Goal: Use online tool/utility: Use online tool/utility

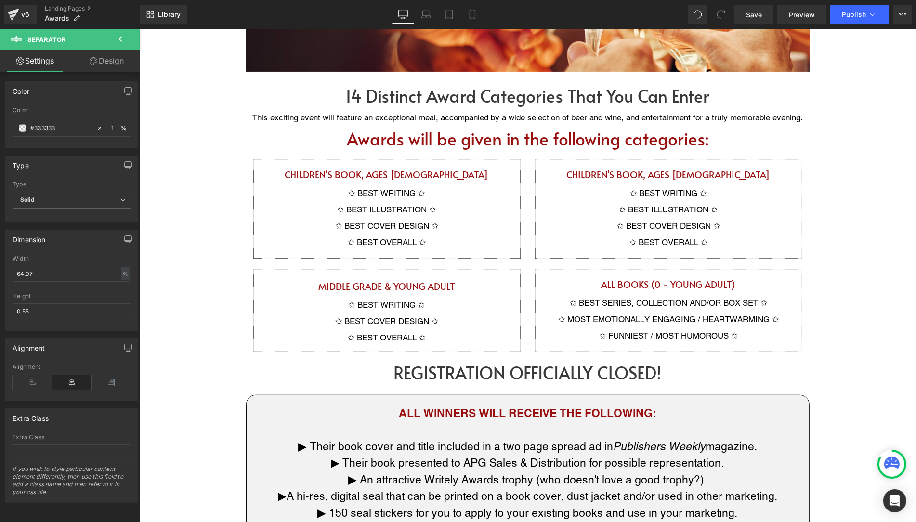
scroll to position [600, 0]
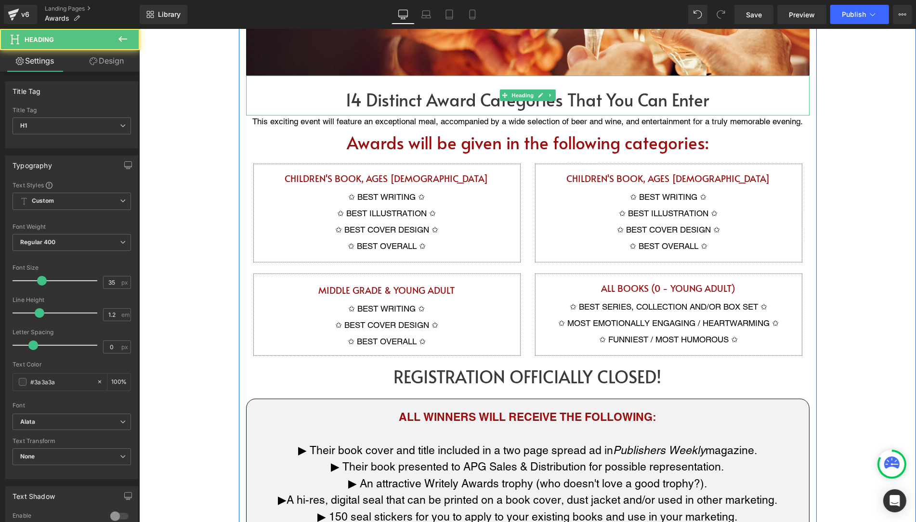
click at [320, 105] on h1 "14 Distinct Award Categories That You Can Enter" at bounding box center [528, 100] width 564 height 20
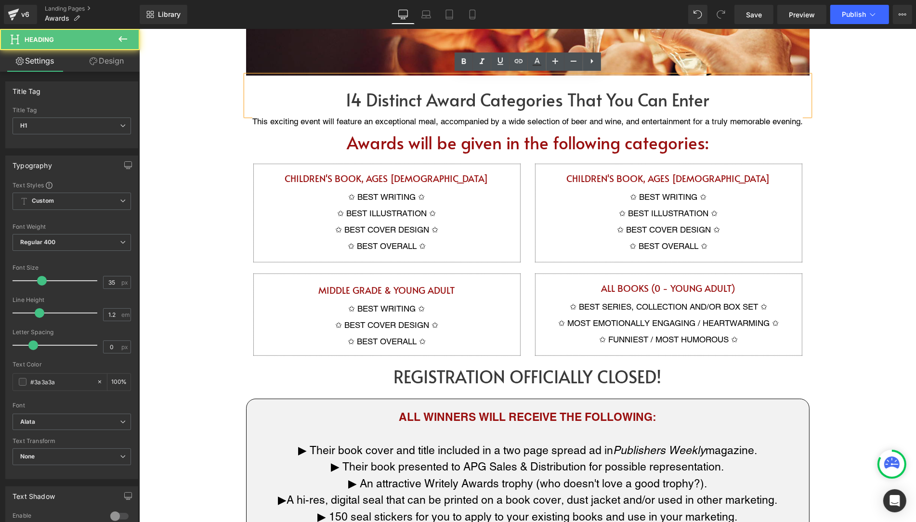
click at [392, 106] on h1 "14 Distinct Award Categories That You Can Enter" at bounding box center [528, 100] width 564 height 20
drag, startPoint x: 364, startPoint y: 103, endPoint x: 348, endPoint y: 103, distance: 15.9
click at [348, 103] on h1 "14 Distinct Award Categories That You Can Enter" at bounding box center [528, 100] width 564 height 20
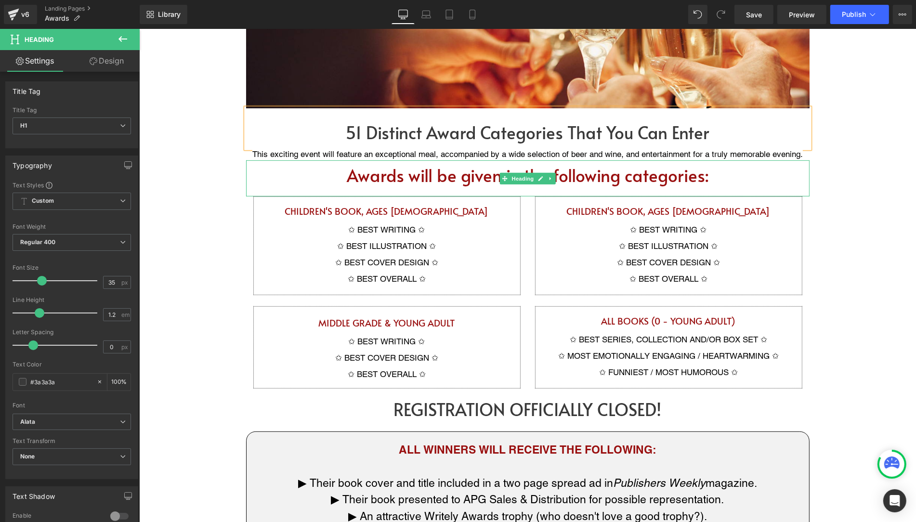
scroll to position [561, 0]
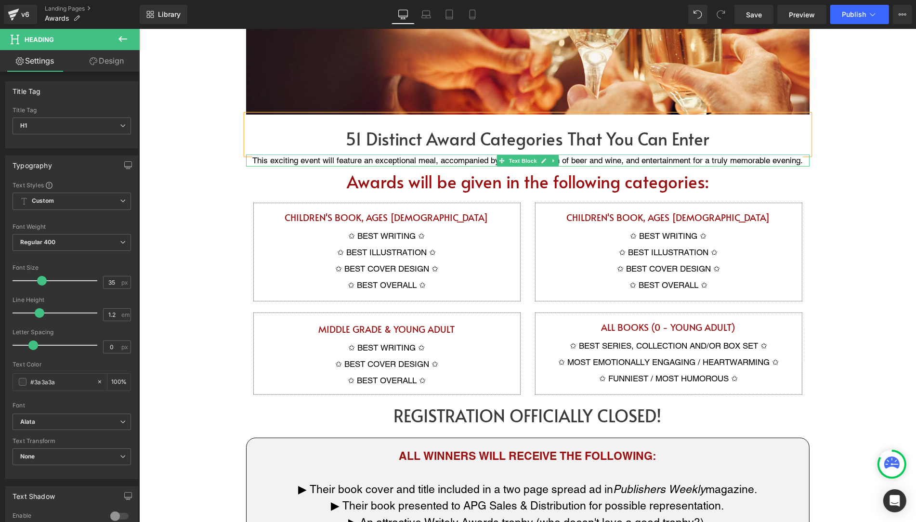
click at [352, 158] on span "This exciting event will feature an exceptional meal, accompanied by a wide sel…" at bounding box center [527, 161] width 551 height 10
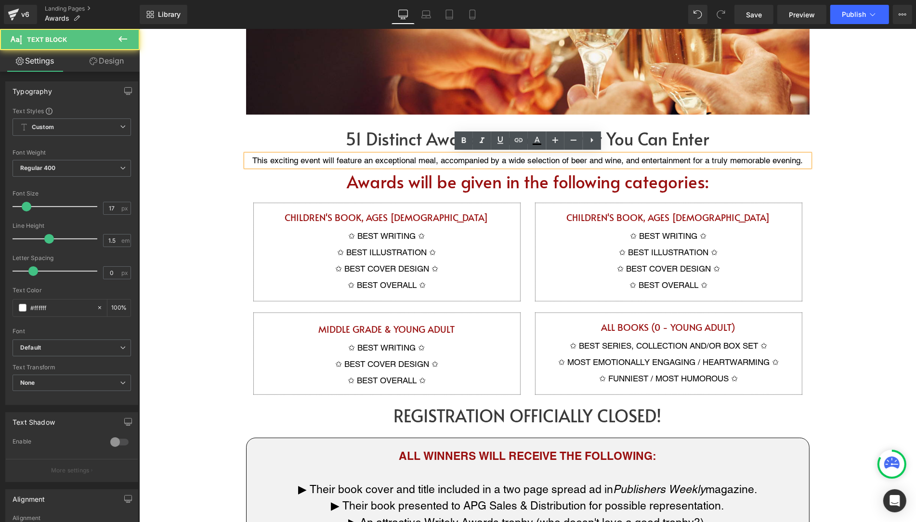
click at [395, 159] on span "This exciting event will feature an exceptional meal, accompanied by a wide sel…" at bounding box center [527, 161] width 551 height 10
click at [403, 162] on span "This exciting event will feature an exceptional meal, accompanied by a wide sel…" at bounding box center [527, 161] width 551 height 10
click at [322, 164] on p "This exciting event will feature an exceptional meal, accompanied by a wide sel…" at bounding box center [528, 161] width 564 height 13
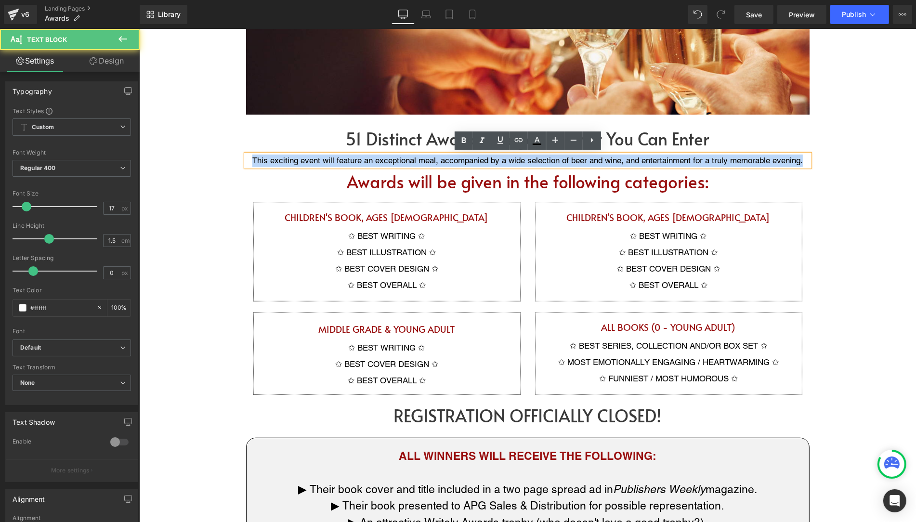
click at [322, 164] on p "This exciting event will feature an exceptional meal, accompanied by a wide sel…" at bounding box center [528, 161] width 564 height 13
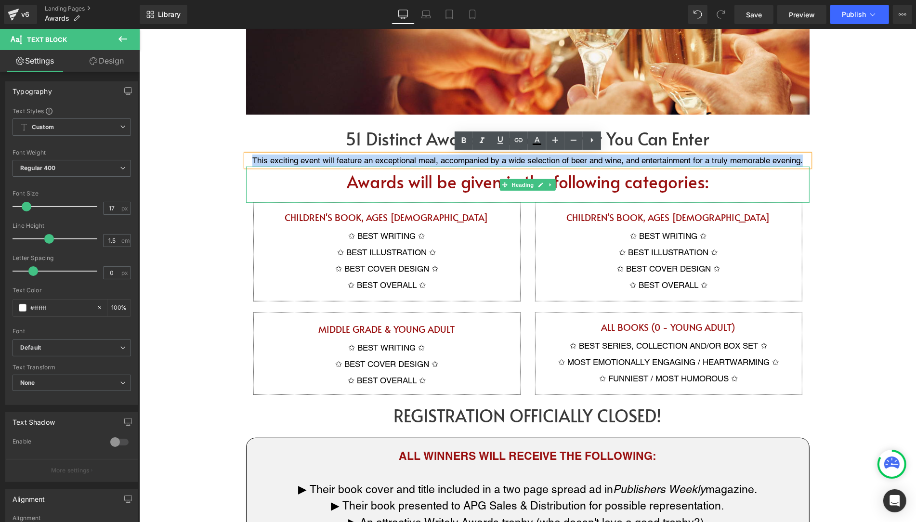
click at [446, 181] on h1 "Awards will be given in the following categories:" at bounding box center [528, 182] width 564 height 20
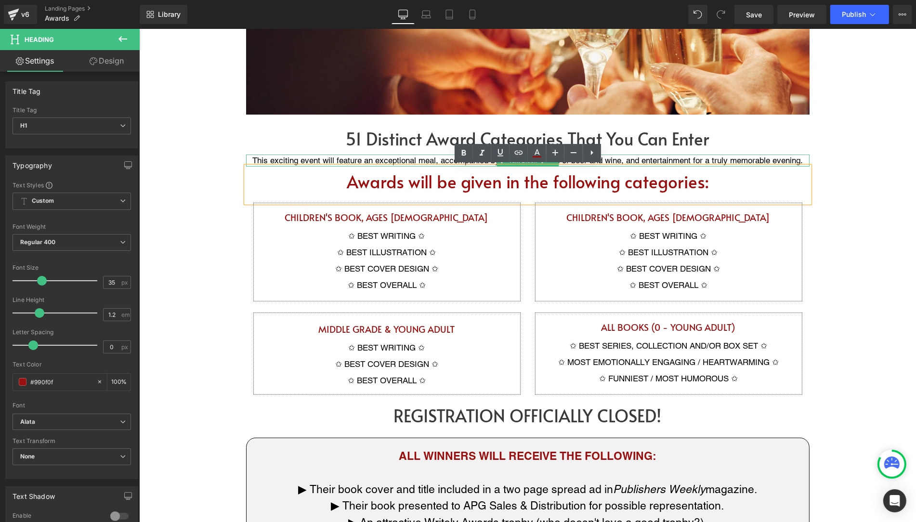
click at [428, 160] on span "This exciting event will feature an exceptional meal, accompanied by a wide sel…" at bounding box center [527, 161] width 551 height 10
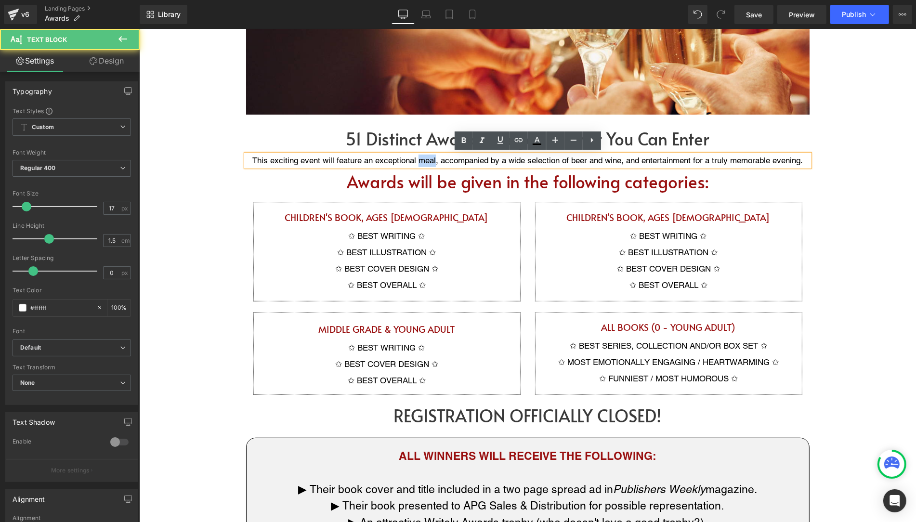
click at [428, 160] on span "This exciting event will feature an exceptional meal, accompanied by a wide sel…" at bounding box center [527, 161] width 551 height 10
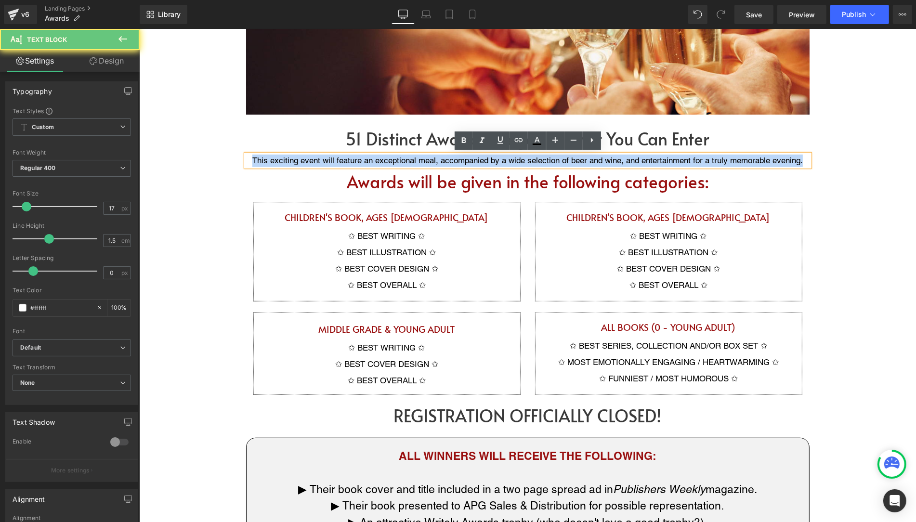
click at [428, 160] on span "This exciting event will feature an exceptional meal, accompanied by a wide sel…" at bounding box center [527, 161] width 551 height 10
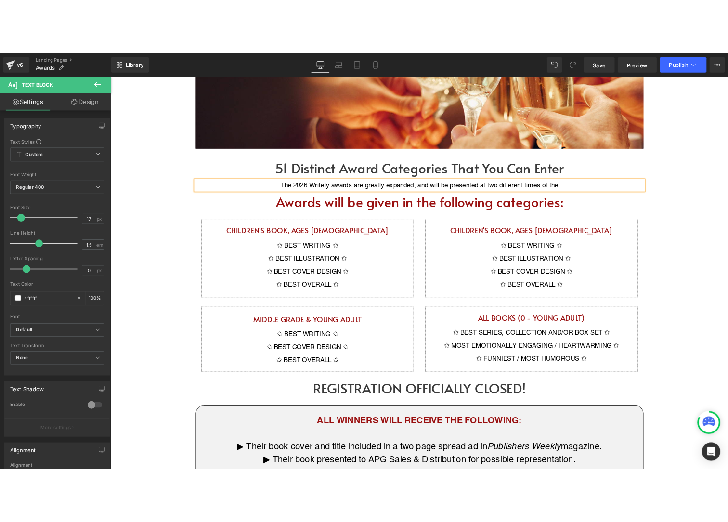
scroll to position [554, 0]
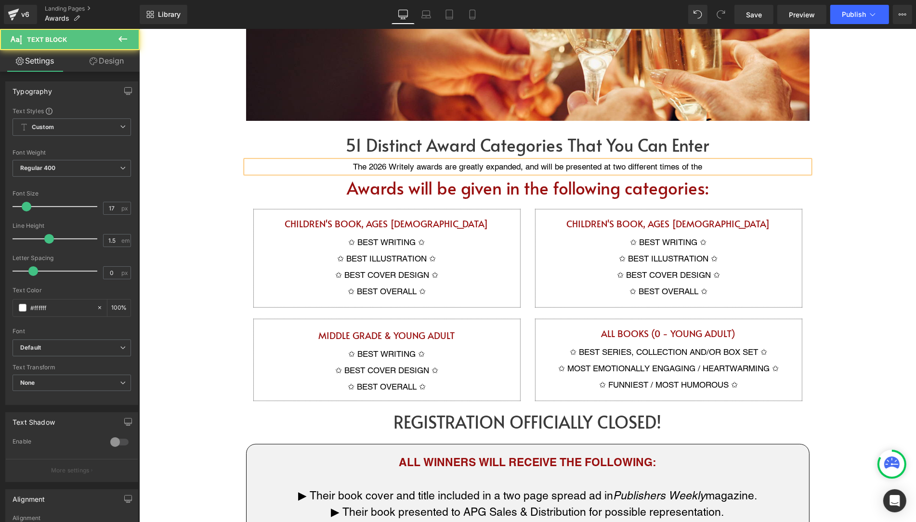
click at [418, 168] on font "The 2026 Writely awards are greatly expanded, and will be presented at two diff…" at bounding box center [527, 167] width 349 height 10
click at [709, 168] on div "The 2026 Writely Awards are greatly expanded, and will be presented at two diff…" at bounding box center [528, 167] width 564 height 13
click at [641, 172] on div "The 2026 Writely Awards are greatly expanded, and will be presented at two diff…" at bounding box center [528, 167] width 564 height 13
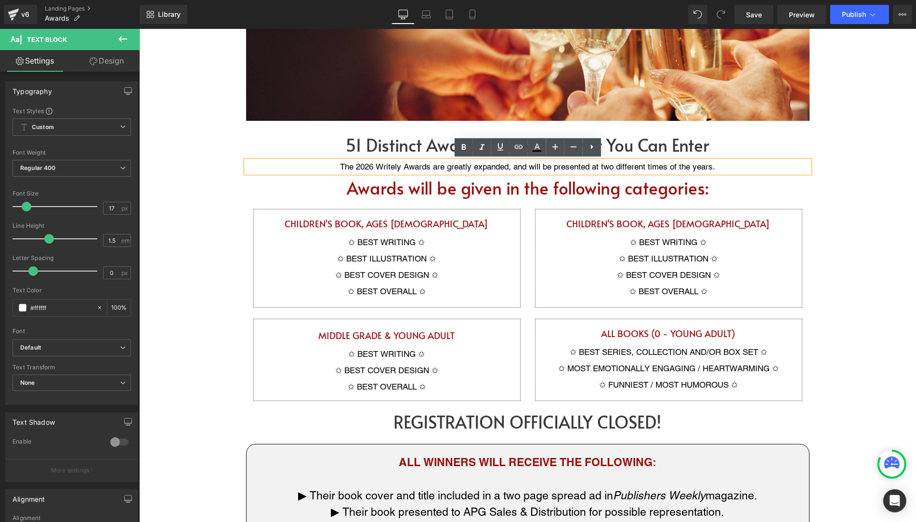
click at [624, 167] on font "The 2026 Writely Awards are greatly expanded, and will be presented at two diff…" at bounding box center [527, 167] width 375 height 10
drag, startPoint x: 602, startPoint y: 166, endPoint x: 652, endPoint y: 165, distance: 50.1
click at [652, 165] on font "The 2026 Writely Awards are greatly expanded, and will be presented at two diff…" at bounding box center [527, 167] width 375 height 10
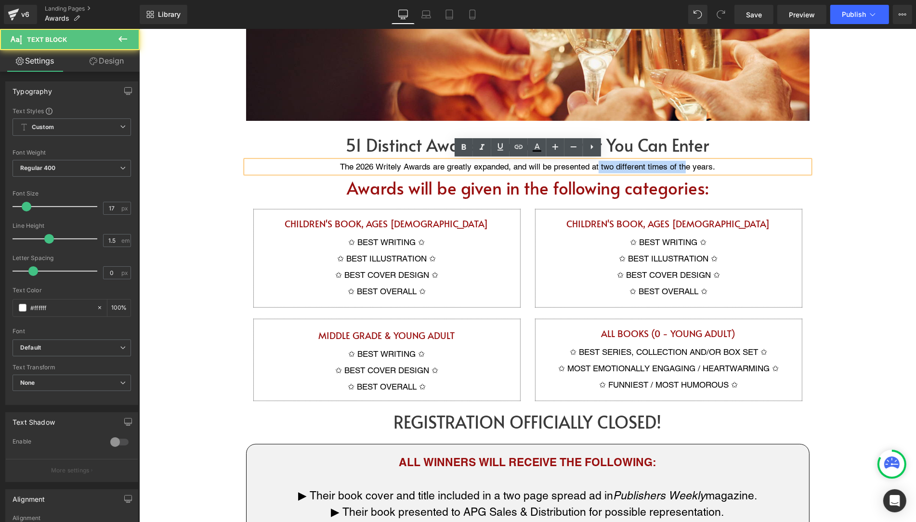
drag, startPoint x: 600, startPoint y: 167, endPoint x: 687, endPoint y: 166, distance: 87.7
click at [687, 166] on font "The 2026 Writely Awards are greatly expanded, and will be presented at two diff…" at bounding box center [527, 167] width 375 height 10
click at [652, 171] on font "The 2026 Writely Awards are greatly expanded, and will be presented at two diff…" at bounding box center [527, 167] width 375 height 10
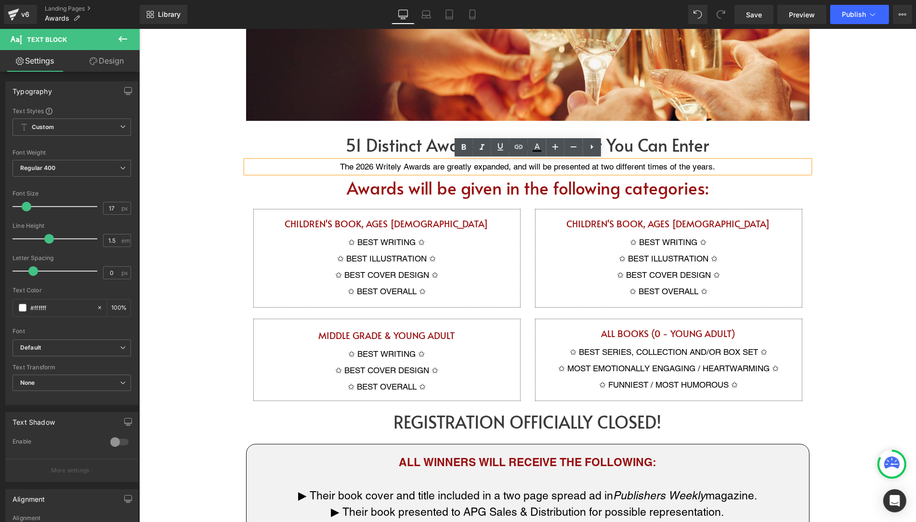
drag, startPoint x: 603, startPoint y: 167, endPoint x: 724, endPoint y: 166, distance: 120.4
click at [724, 166] on div "The 2026 Writely Awards are greatly expanded, and will be presented at two diff…" at bounding box center [528, 167] width 564 height 13
drag, startPoint x: 724, startPoint y: 166, endPoint x: 595, endPoint y: 169, distance: 128.7
click at [595, 169] on div "The 2026 Writely Awards are greatly expanded, and will be presented at two diff…" at bounding box center [528, 167] width 564 height 13
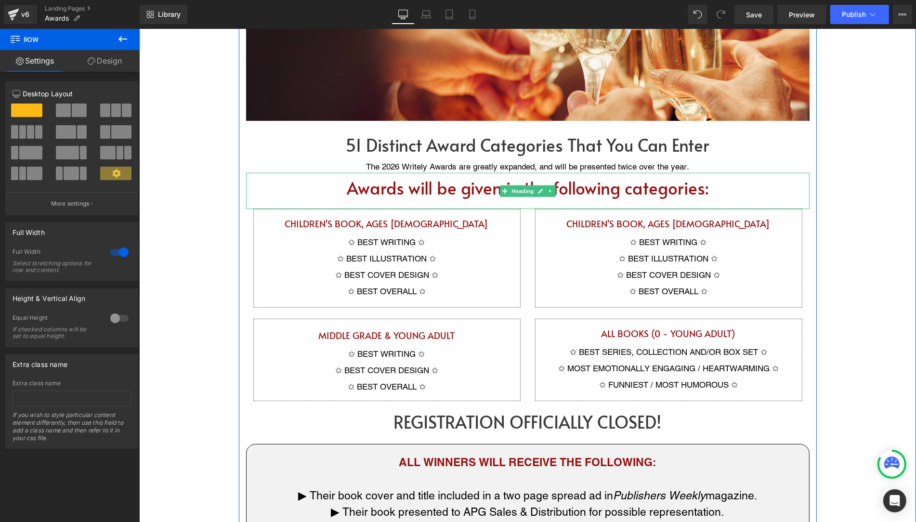
click at [415, 192] on h1 "Awards will be given in the following categories:" at bounding box center [528, 188] width 564 height 20
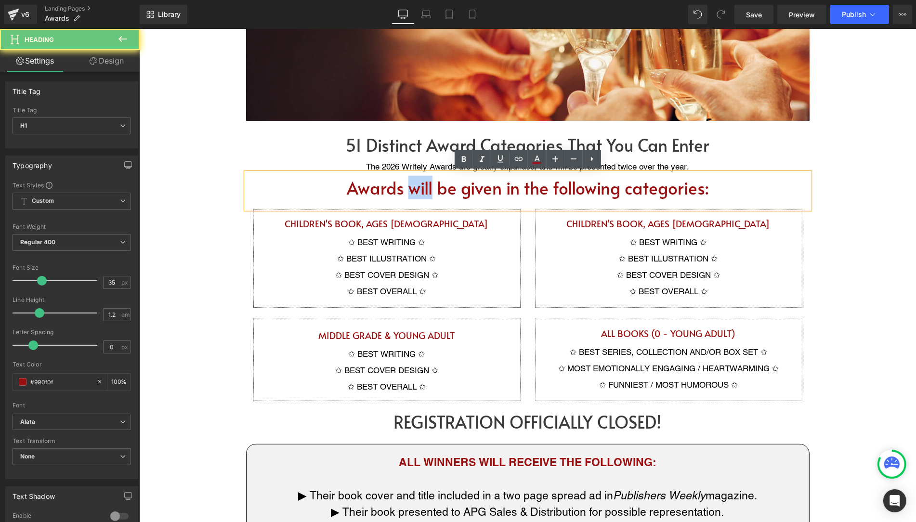
click at [415, 192] on h1 "Awards will be given in the following categories:" at bounding box center [528, 188] width 564 height 20
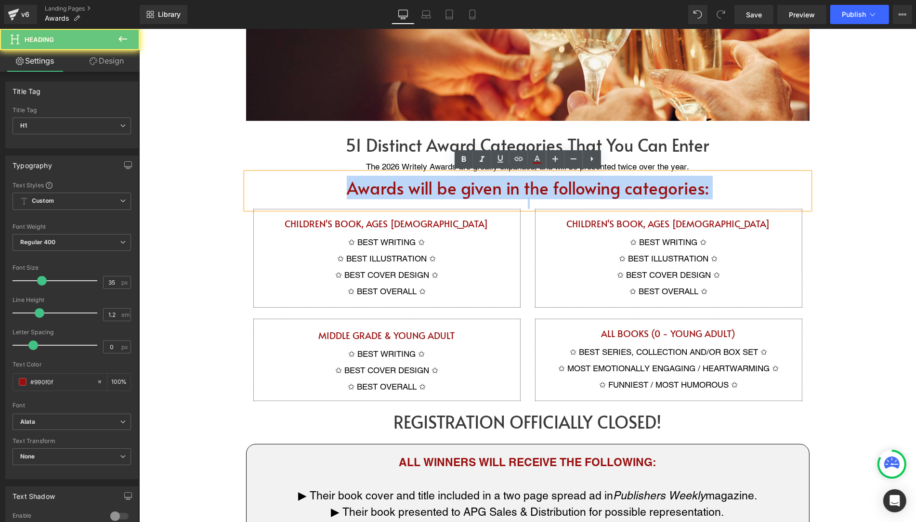
click at [415, 192] on h1 "Awards will be given in the following categories:" at bounding box center [528, 188] width 564 height 20
click at [457, 197] on h1 "Awards will be given in the following categories:" at bounding box center [528, 188] width 564 height 20
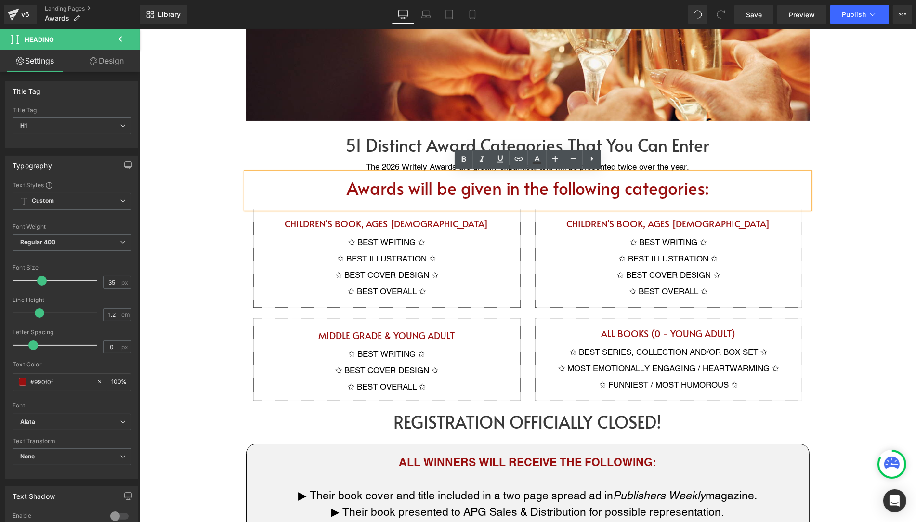
click at [703, 191] on h1 "Awards will be given in the following categories:" at bounding box center [528, 188] width 564 height 20
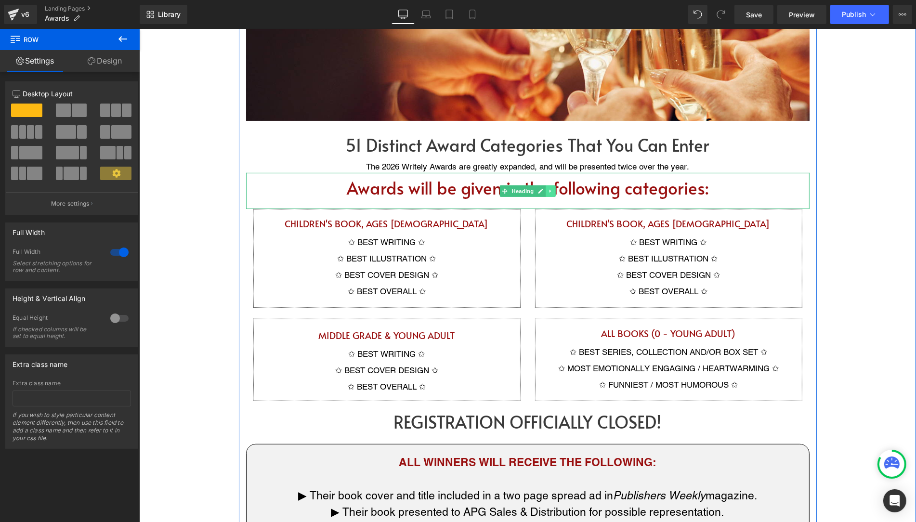
click at [550, 189] on icon at bounding box center [550, 191] width 5 height 6
click at [545, 191] on icon at bounding box center [544, 190] width 5 height 5
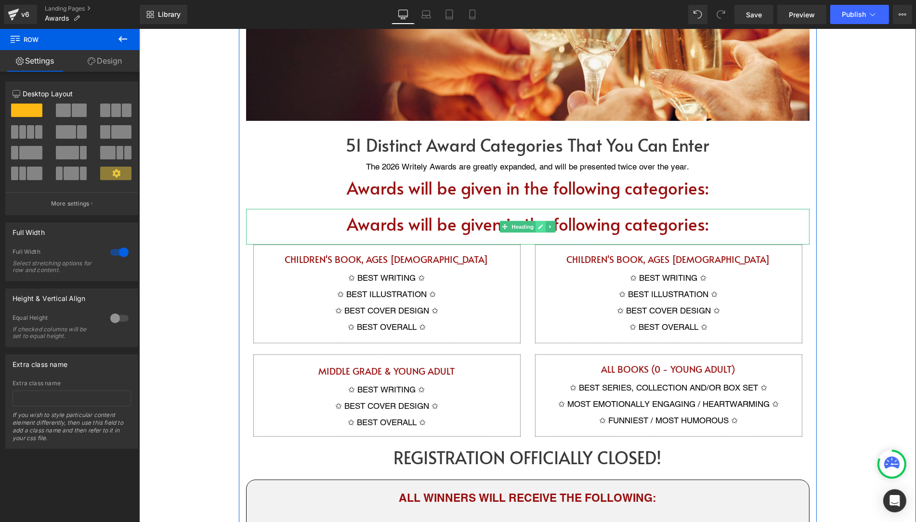
click at [539, 228] on icon at bounding box center [540, 226] width 5 height 5
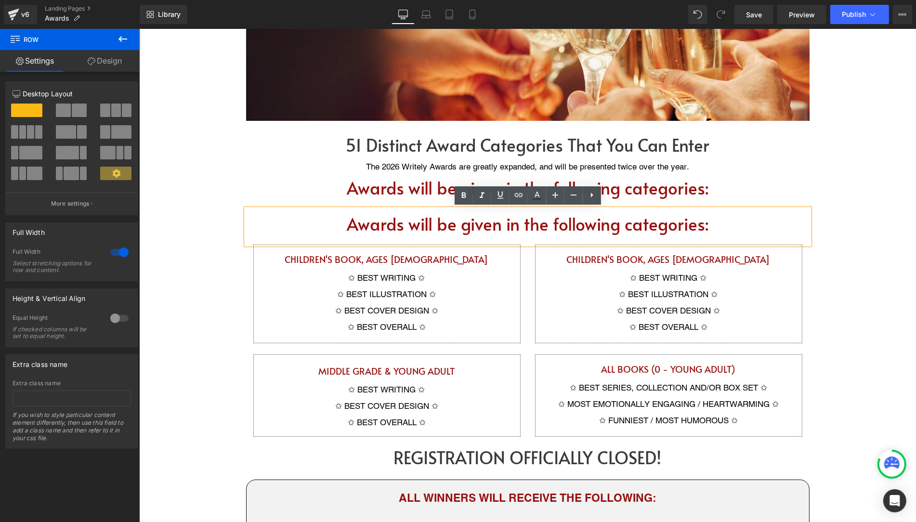
click at [539, 228] on h1 "Awards will be given in the following categories:" at bounding box center [528, 224] width 564 height 20
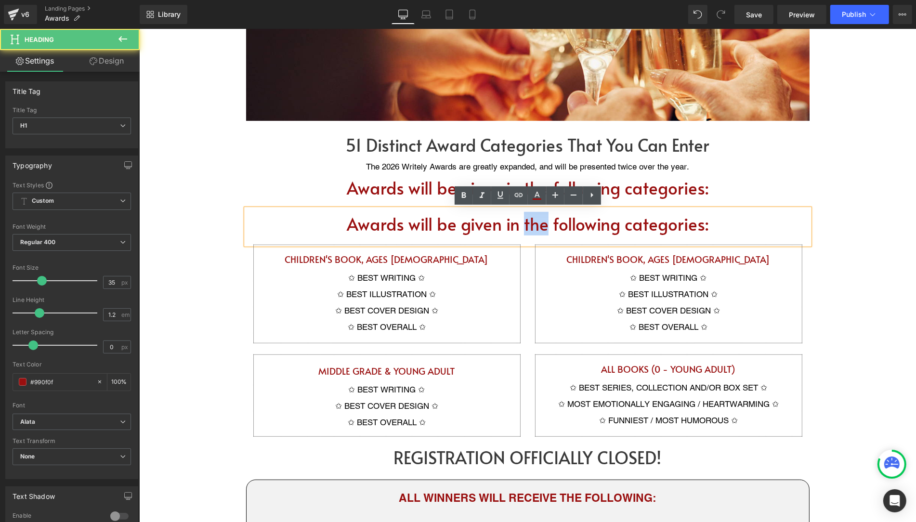
click at [539, 228] on h1 "Awards will be given in the following categories:" at bounding box center [528, 224] width 564 height 20
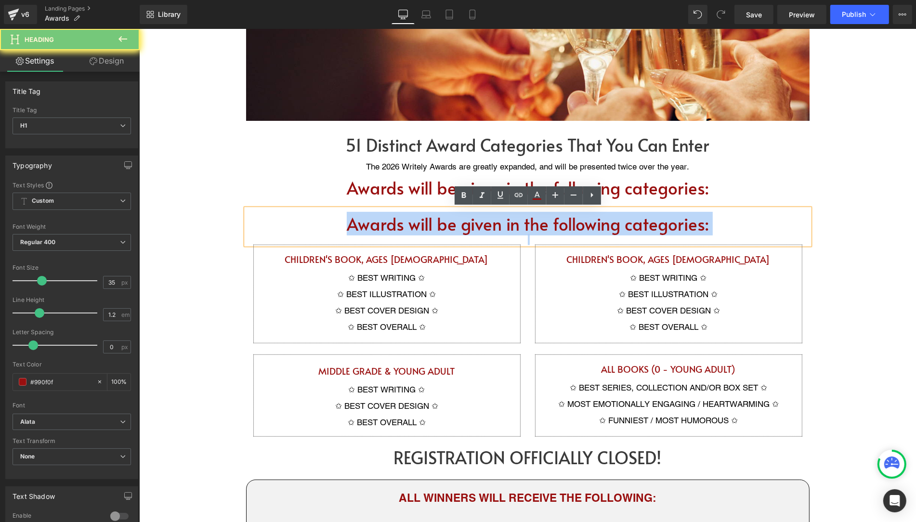
click at [539, 228] on h1 "Awards will be given in the following categories:" at bounding box center [528, 224] width 564 height 20
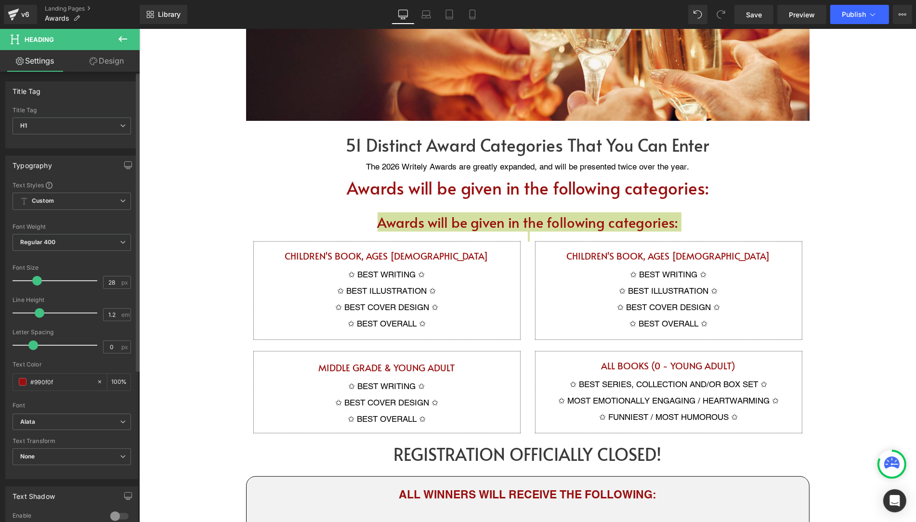
type input "27"
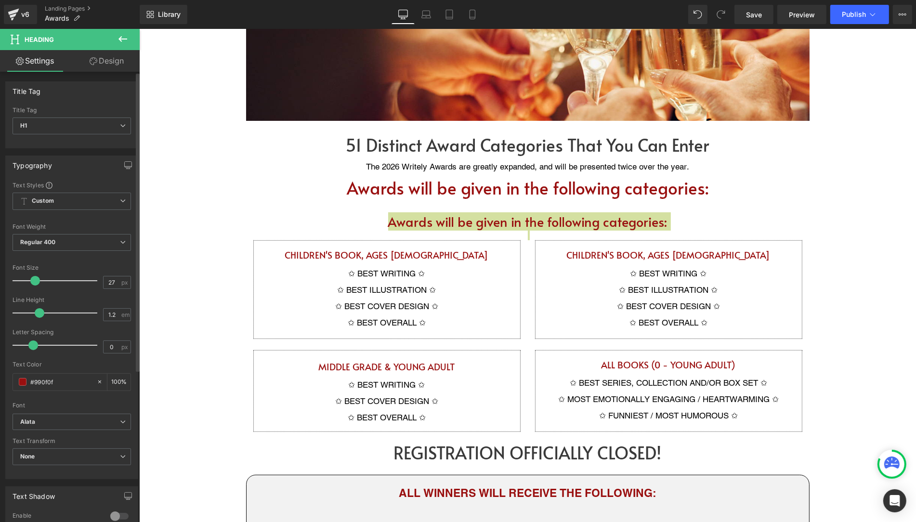
drag, startPoint x: 38, startPoint y: 279, endPoint x: 31, endPoint y: 280, distance: 6.3
click at [31, 280] on span at bounding box center [35, 281] width 10 height 10
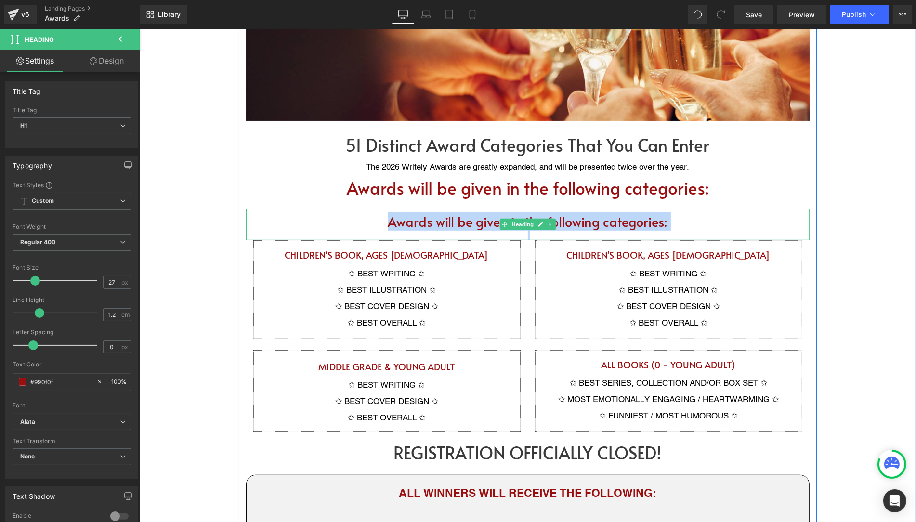
click at [508, 211] on div "Awards will be given in the following categories:" at bounding box center [528, 224] width 564 height 31
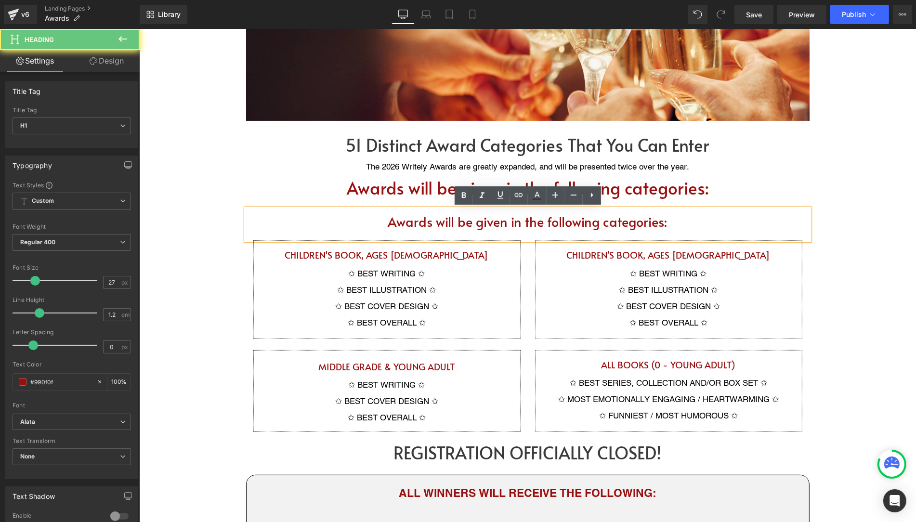
click at [504, 221] on h1 "Awards will be given in the following categories:" at bounding box center [528, 221] width 564 height 15
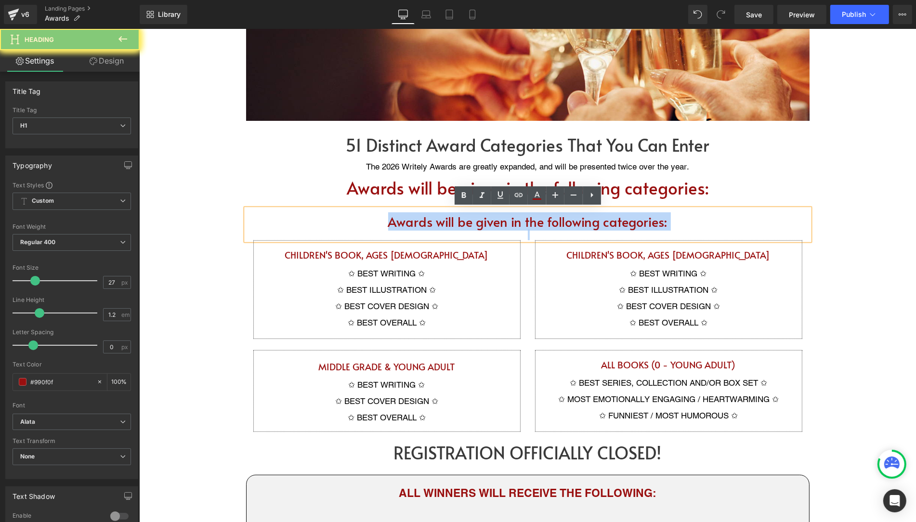
click at [504, 221] on h1 "Awards will be given in the following categories:" at bounding box center [528, 221] width 564 height 15
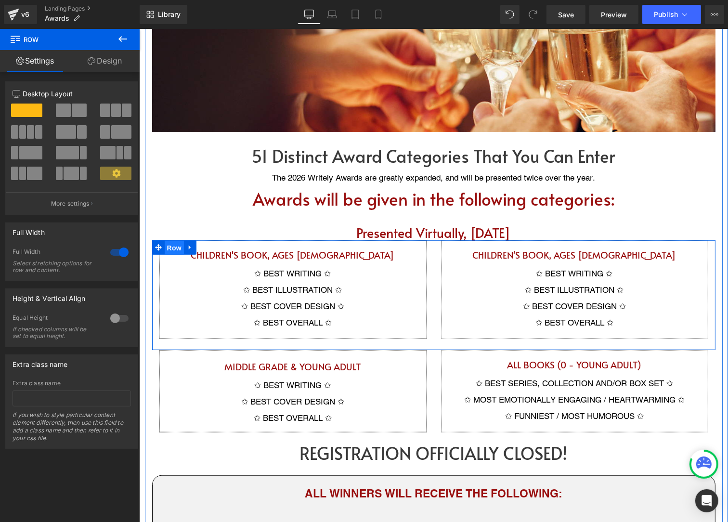
click at [164, 246] on span "Row" at bounding box center [173, 247] width 19 height 14
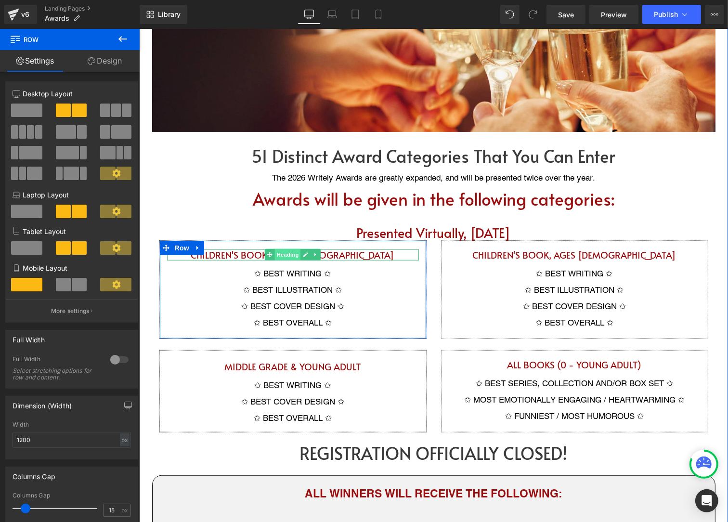
click at [291, 255] on span "Heading" at bounding box center [288, 255] width 26 height 12
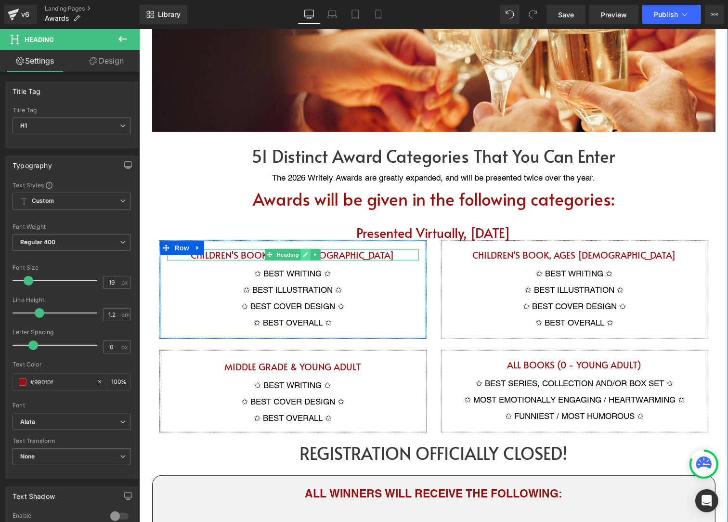
click at [307, 253] on icon at bounding box center [305, 254] width 5 height 6
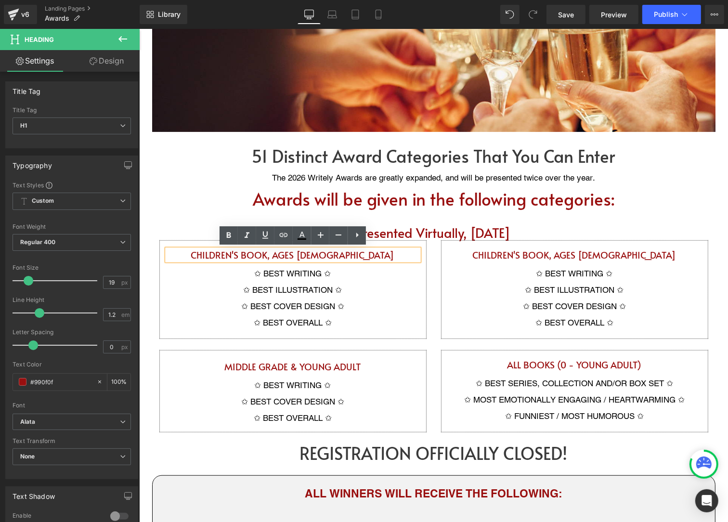
click at [314, 259] on h1 "CHILDREN'S BOOK, AGES [DEMOGRAPHIC_DATA]" at bounding box center [293, 254] width 252 height 11
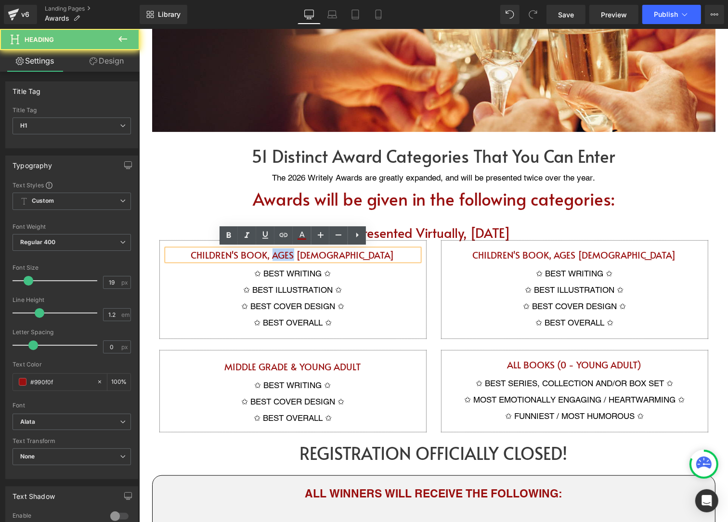
click at [314, 259] on h1 "CHILDREN'S BOOK, AGES [DEMOGRAPHIC_DATA]" at bounding box center [293, 254] width 252 height 11
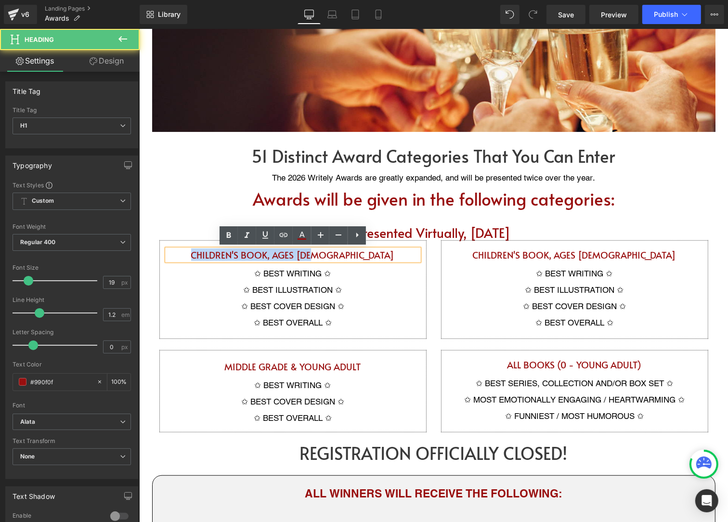
click at [314, 259] on h1 "CHILDREN'S BOOK, AGES [DEMOGRAPHIC_DATA]" at bounding box center [293, 254] width 252 height 11
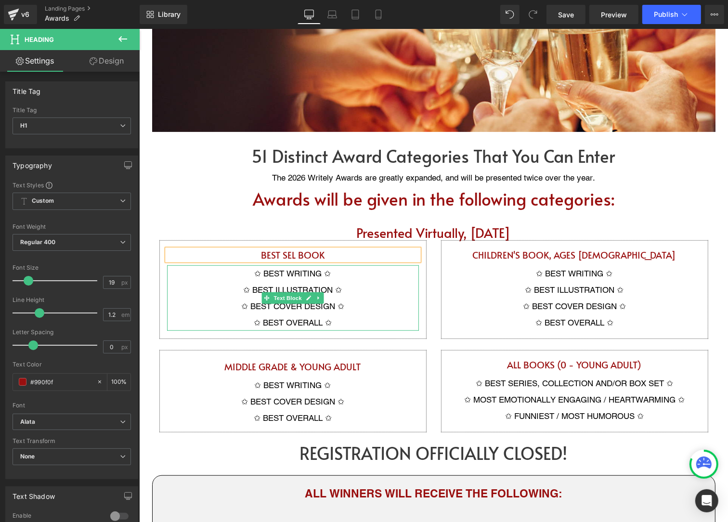
click at [276, 271] on p "✩ BEST WRITING ✩" at bounding box center [293, 273] width 252 height 16
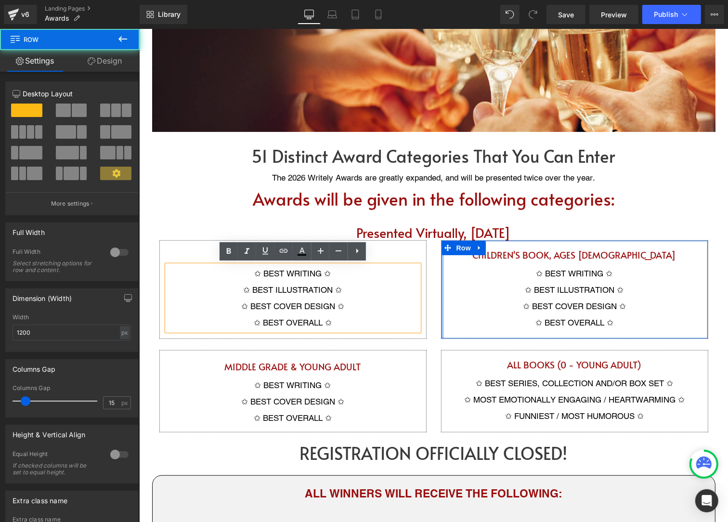
click at [441, 271] on div at bounding box center [442, 289] width 2 height 98
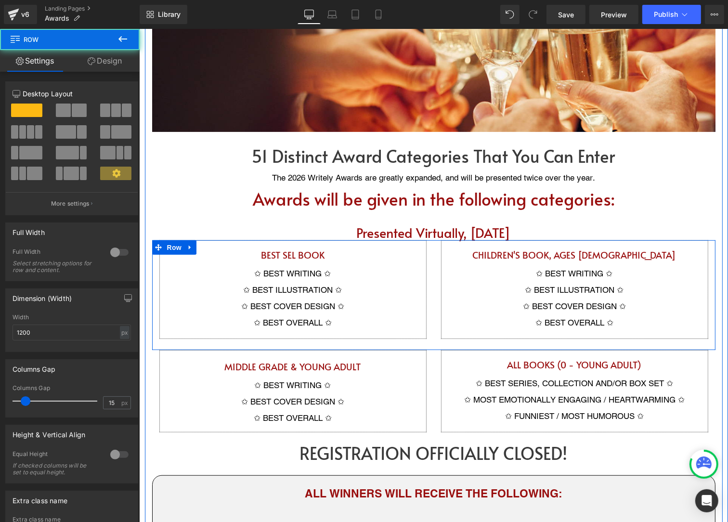
click at [432, 277] on div "BEST SEL BOOK Heading ✩ BEST WRITING ✩ ✩ BEST ILLUSTRATION ✩ ✩ BEST COVER DESIG…" at bounding box center [293, 289] width 282 height 99
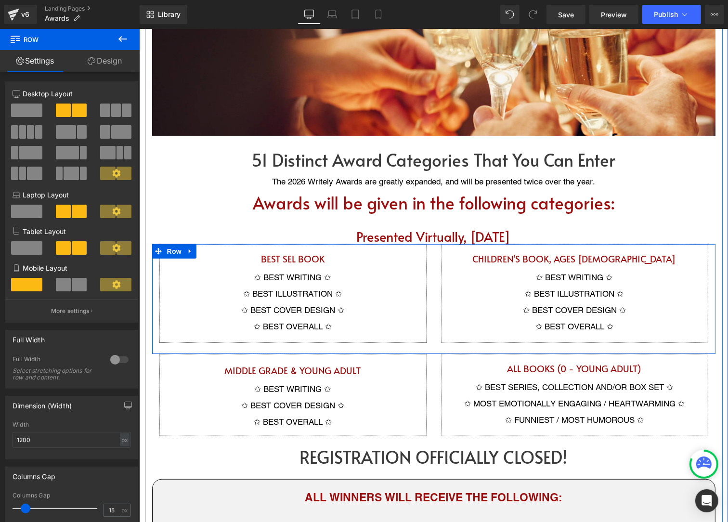
scroll to position [550, 0]
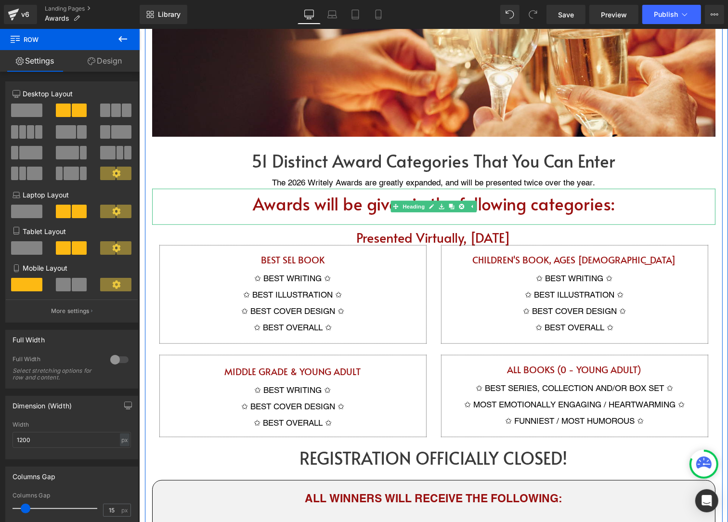
click at [603, 207] on h1 "Awards will be given in the following categories:" at bounding box center [434, 203] width 564 height 20
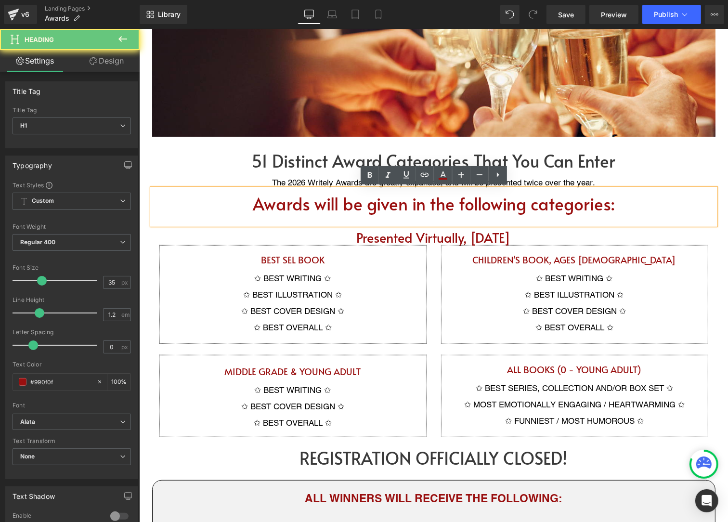
click at [609, 207] on h1 "Awards will be given in the following categories:" at bounding box center [434, 203] width 564 height 20
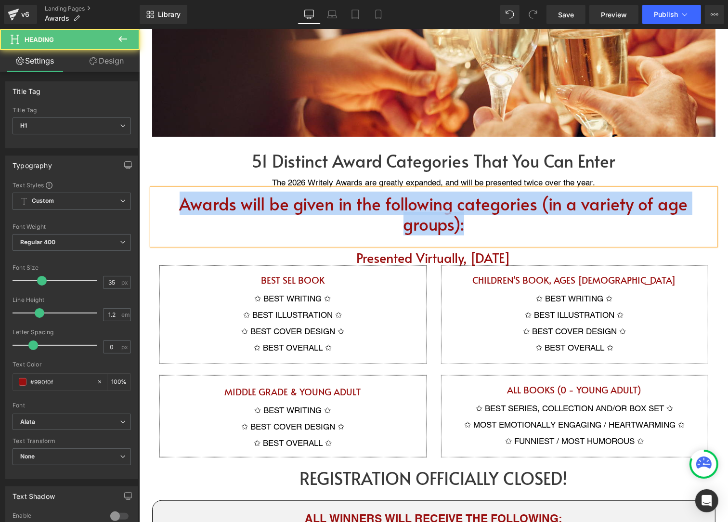
drag, startPoint x: 472, startPoint y: 226, endPoint x: 178, endPoint y: 203, distance: 294.8
click at [178, 203] on h1 "Awards will be given in the following categories (in a variety of age groups):" at bounding box center [434, 213] width 564 height 40
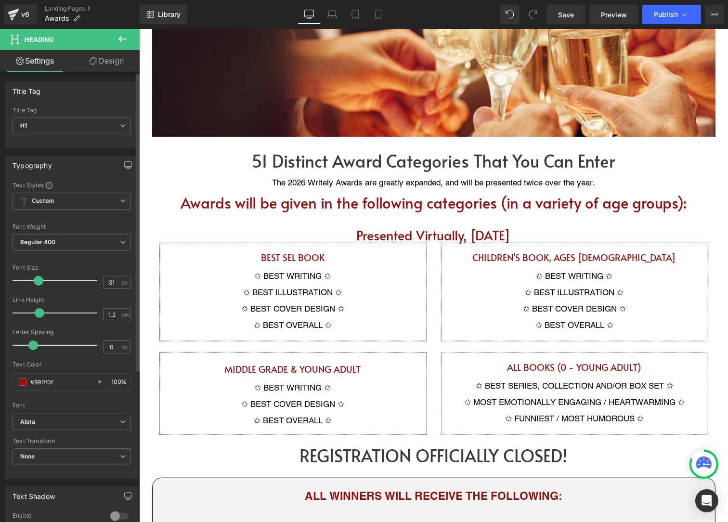
type input "32"
click at [37, 277] on span at bounding box center [40, 281] width 10 height 10
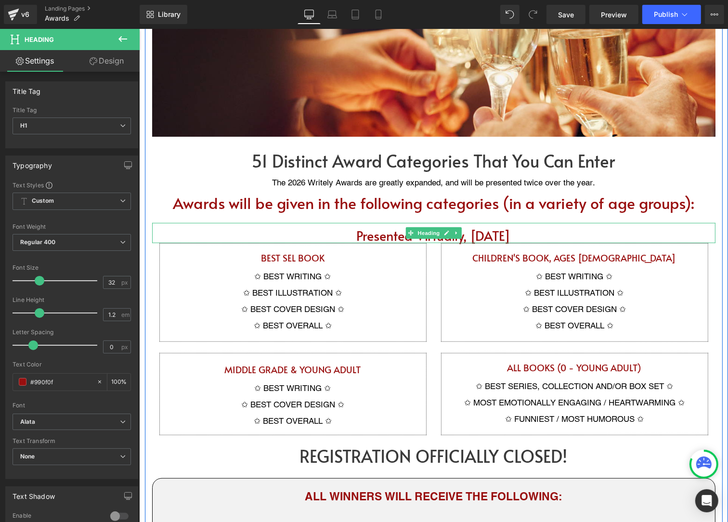
click at [394, 233] on h1 "Presented Virtually, [DATE]" at bounding box center [434, 234] width 564 height 15
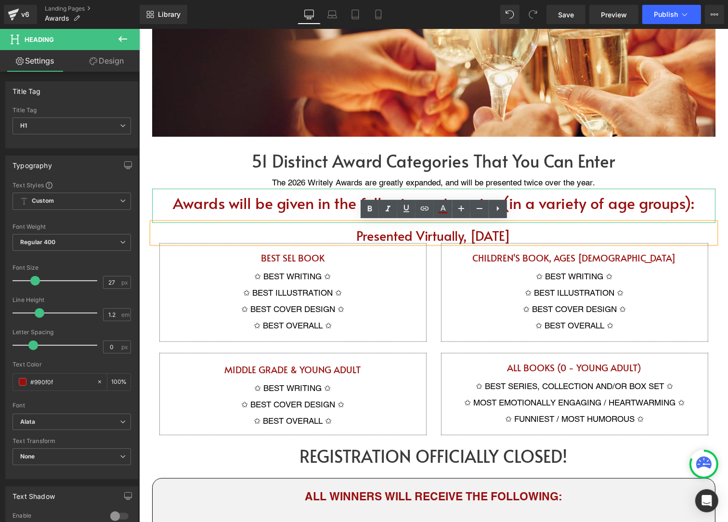
click at [310, 216] on div at bounding box center [434, 217] width 564 height 11
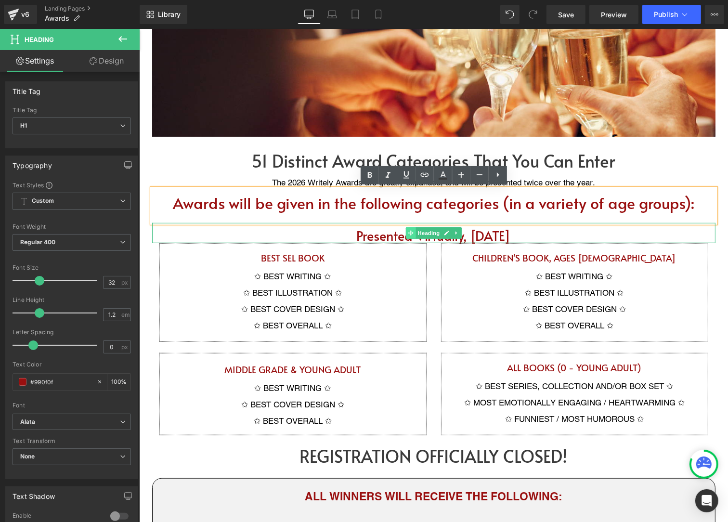
click at [411, 230] on icon at bounding box center [410, 232] width 5 height 5
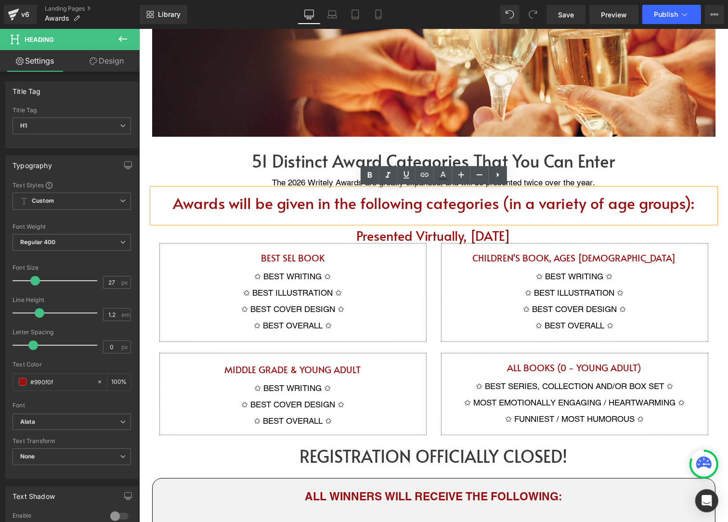
scroll to position [545, 0]
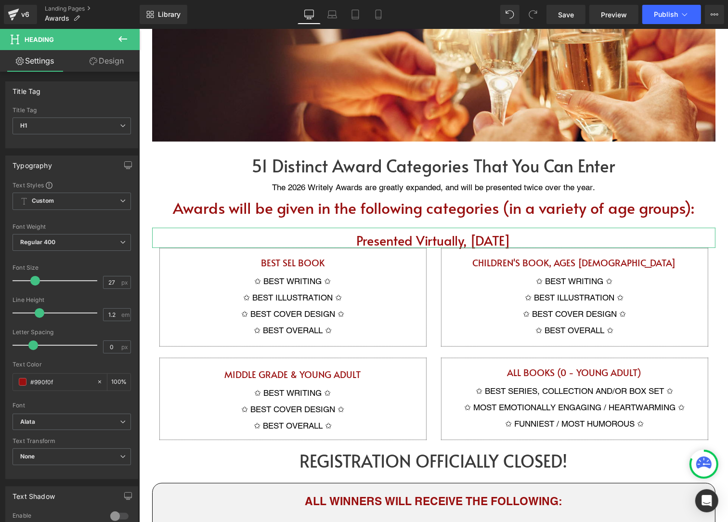
click at [111, 63] on link "Design" at bounding box center [107, 61] width 70 height 22
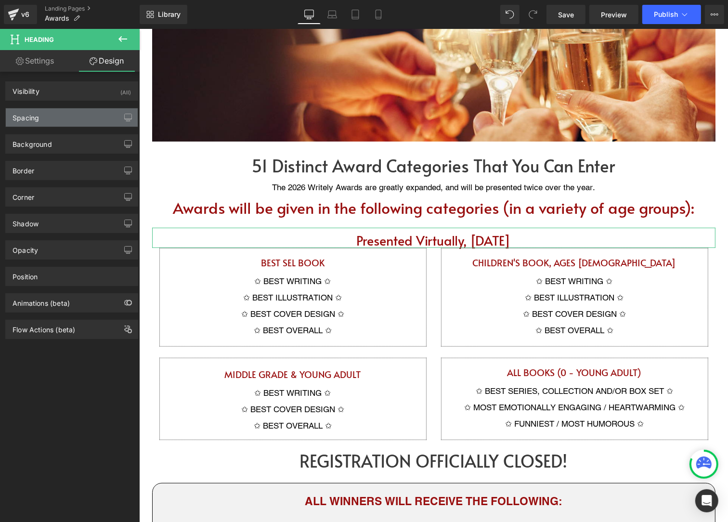
click at [68, 121] on div "Spacing" at bounding box center [72, 117] width 132 height 18
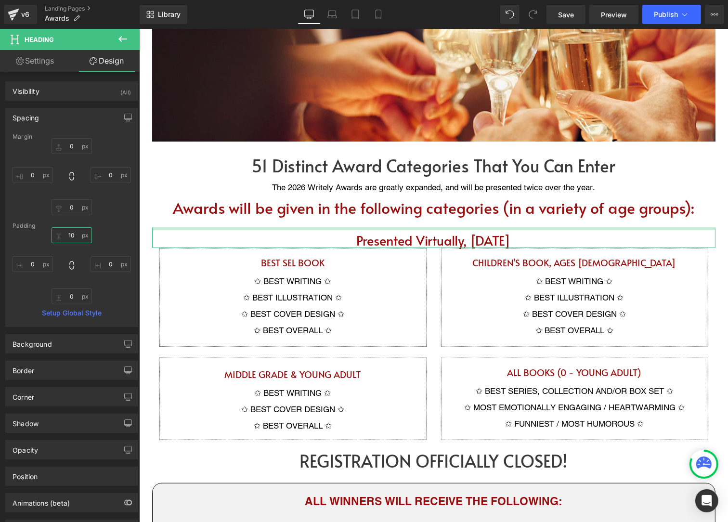
click at [73, 237] on input "10" at bounding box center [72, 235] width 40 height 16
type input "0"
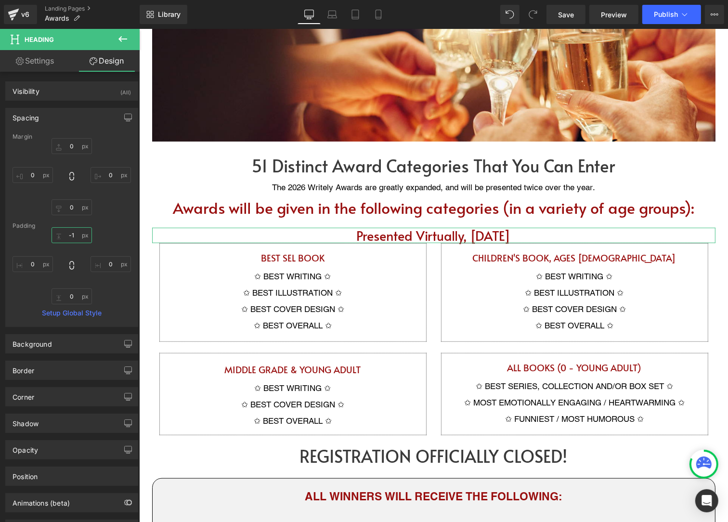
type input "-"
click at [73, 148] on input "0" at bounding box center [72, 146] width 40 height 16
type input "-10"
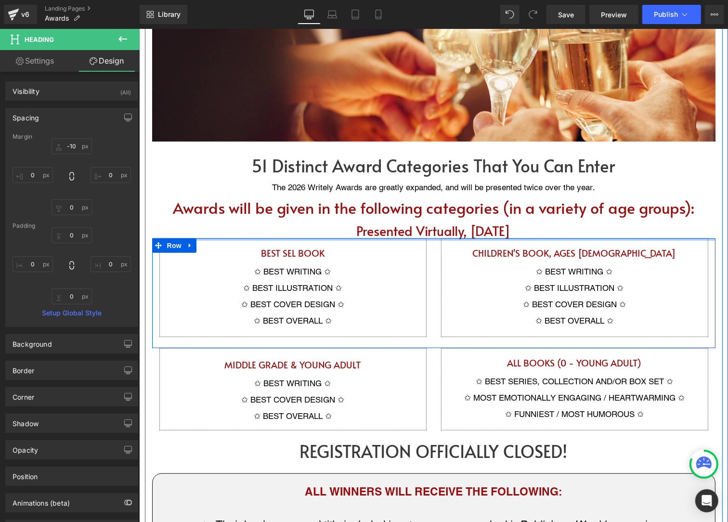
click at [301, 238] on div at bounding box center [434, 239] width 564 height 2
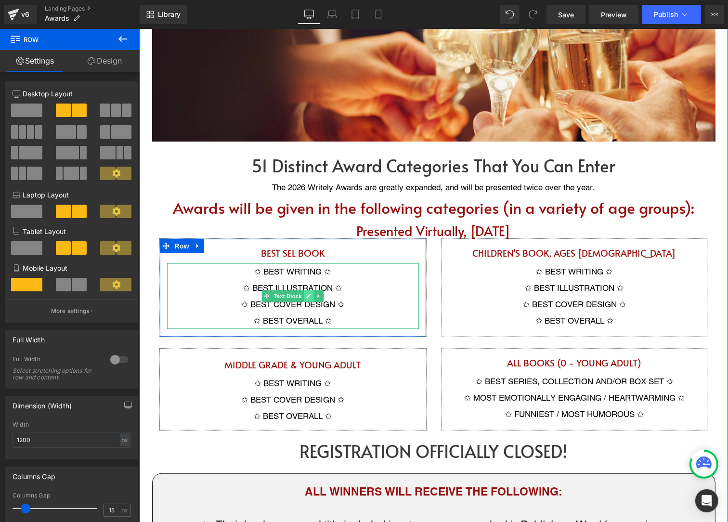
click at [306, 295] on icon at bounding box center [308, 296] width 5 height 6
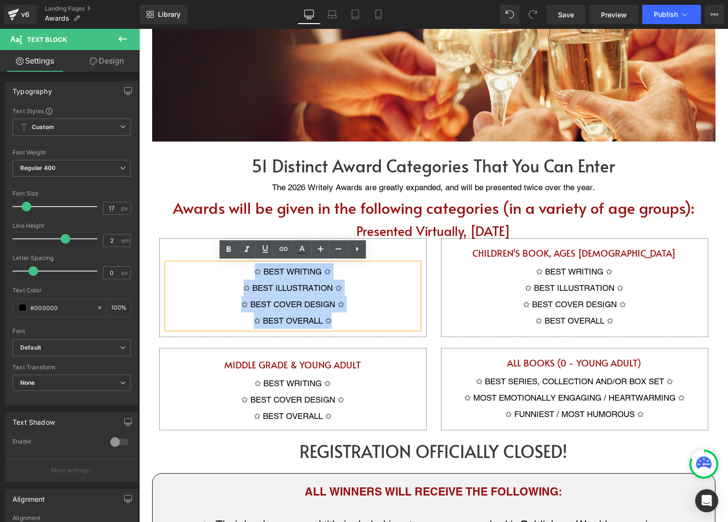
drag, startPoint x: 332, startPoint y: 320, endPoint x: 228, endPoint y: 269, distance: 116.6
click at [228, 269] on div "✩ BEST WRITING ✩ ✩ BEST ILLUSTRATION ✩ ✩ BEST COVER DESIGN ✩ ✩ BEST OVERALL ✩" at bounding box center [293, 296] width 252 height 66
click at [210, 277] on p "✩ BEST WRITING ✩" at bounding box center [293, 271] width 252 height 16
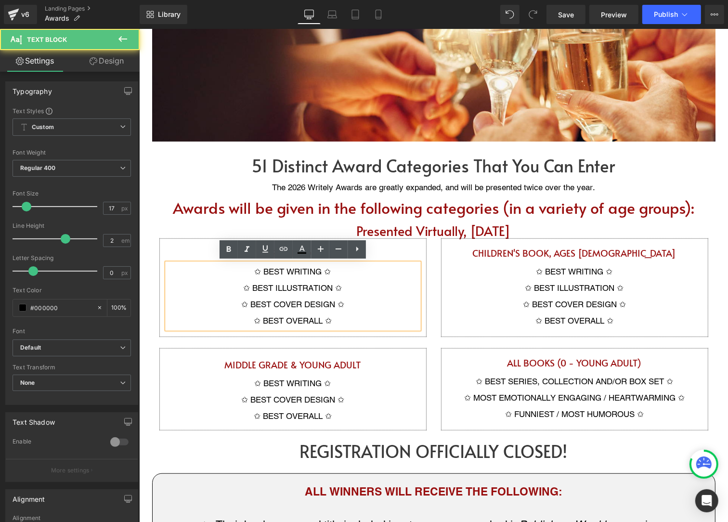
click at [190, 242] on div "BEST SEL BOOK Heading ✩ BEST WRITING ✩ ✩ BEST ILLUSTRATION ✩ ✩ BEST COVER DESIG…" at bounding box center [292, 287] width 267 height 99
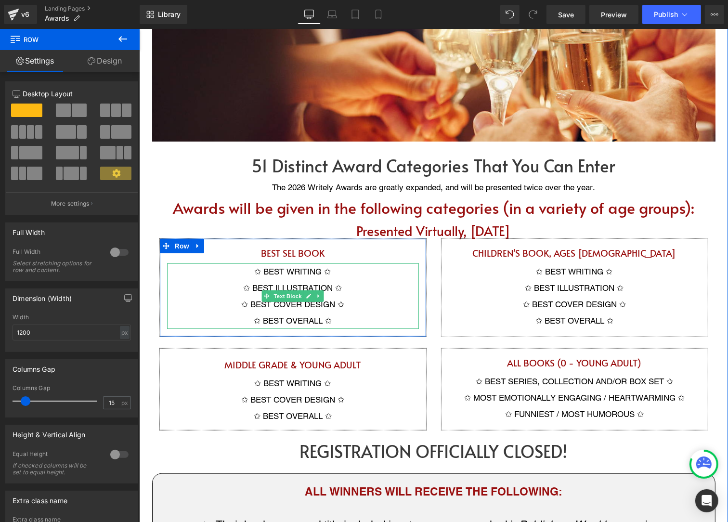
click at [223, 269] on p "✩ BEST WRITING ✩" at bounding box center [293, 271] width 252 height 16
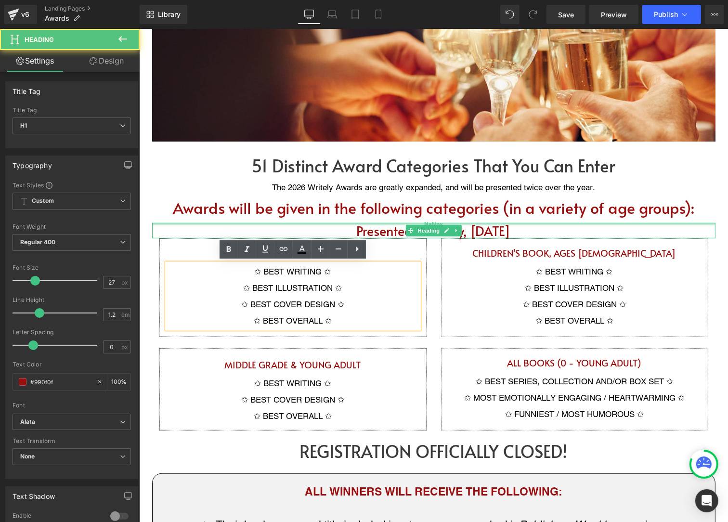
click at [262, 224] on div "NaNpx" at bounding box center [434, 224] width 564 height 2
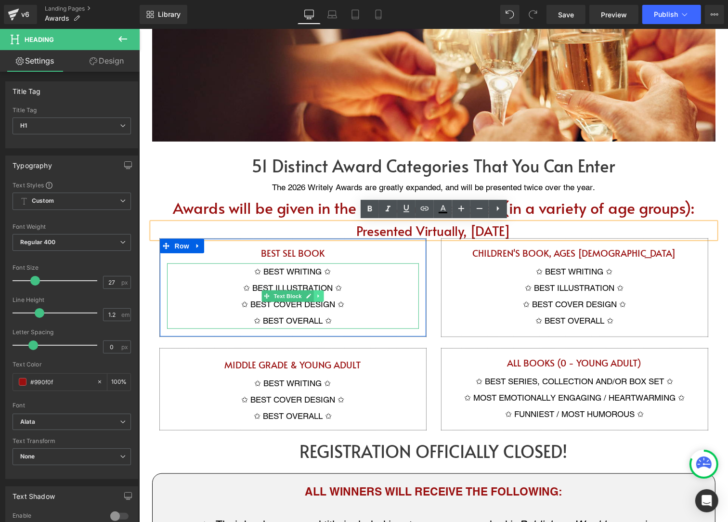
click at [322, 296] on link at bounding box center [319, 296] width 10 height 12
click at [323, 296] on icon at bounding box center [323, 295] width 5 height 5
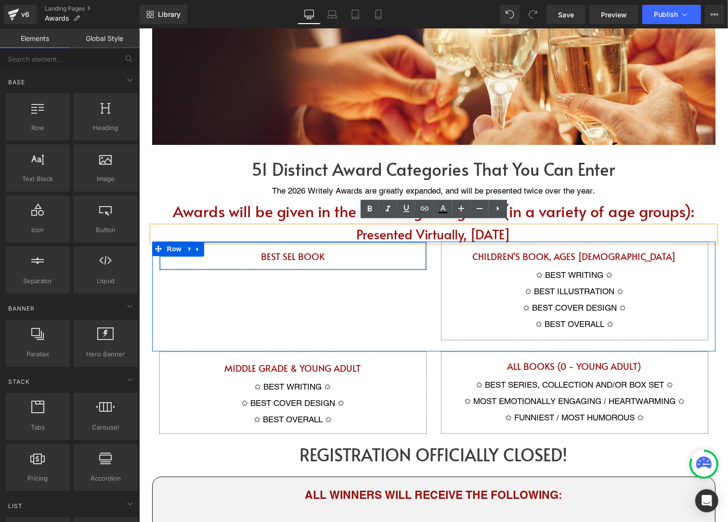
scroll to position [536, 0]
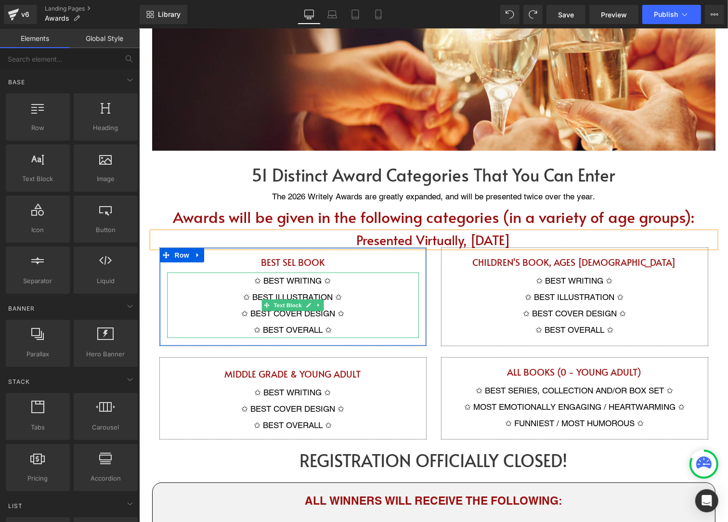
click at [288, 278] on p "✩ BEST WRITING ✩" at bounding box center [293, 280] width 252 height 16
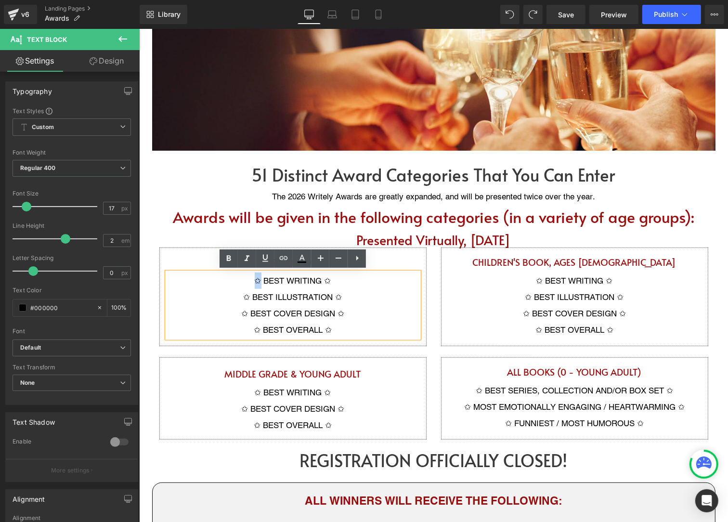
drag, startPoint x: 261, startPoint y: 277, endPoint x: 250, endPoint y: 278, distance: 11.2
click at [250, 278] on p "✩ BEST WRITING ✩" at bounding box center [293, 280] width 252 height 16
copy p "✩"
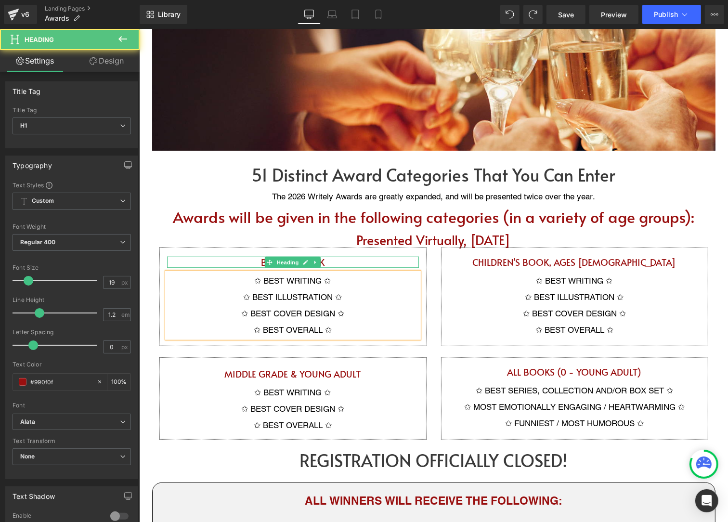
click at [261, 262] on h1 "BEST SEL BOOK" at bounding box center [293, 261] width 252 height 11
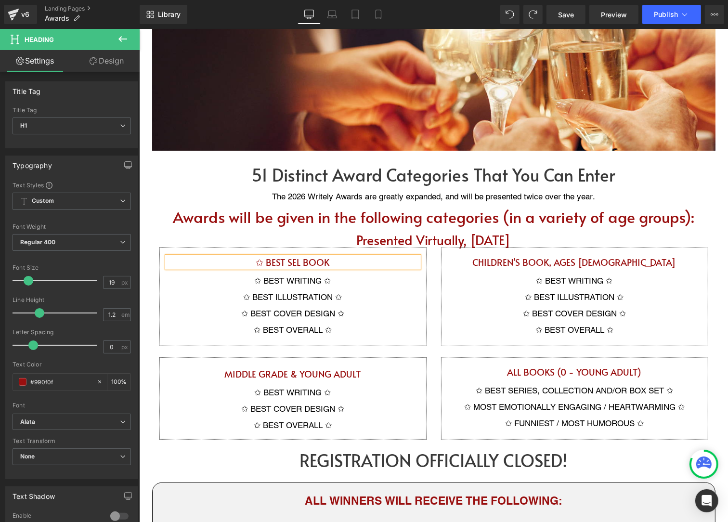
click at [326, 263] on h1 "✩ BEST SEL BOOK" at bounding box center [293, 261] width 252 height 11
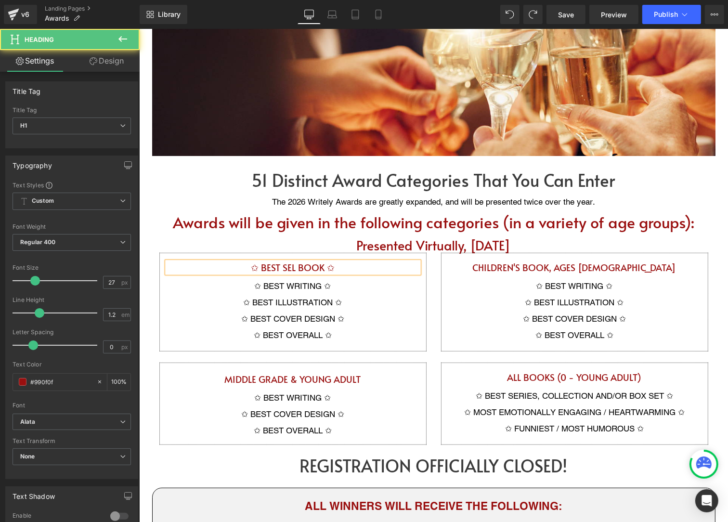
click at [176, 241] on h1 "Presented Virtually, [DATE]" at bounding box center [434, 244] width 564 height 15
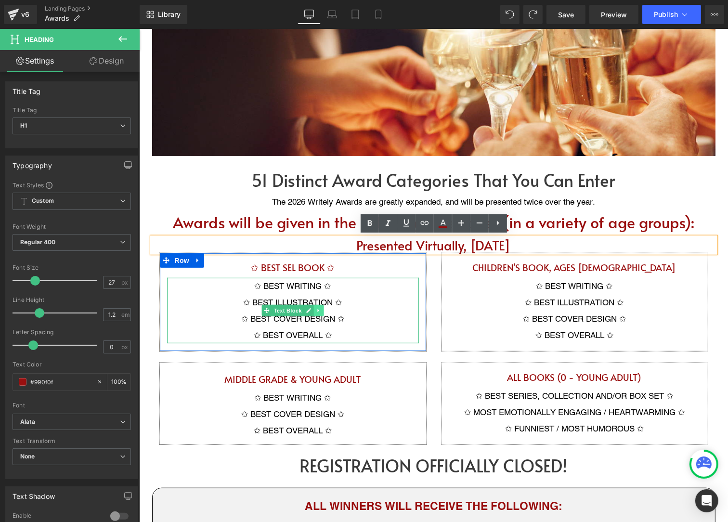
click at [315, 307] on link at bounding box center [319, 310] width 10 height 12
click at [325, 309] on icon at bounding box center [323, 310] width 5 height 5
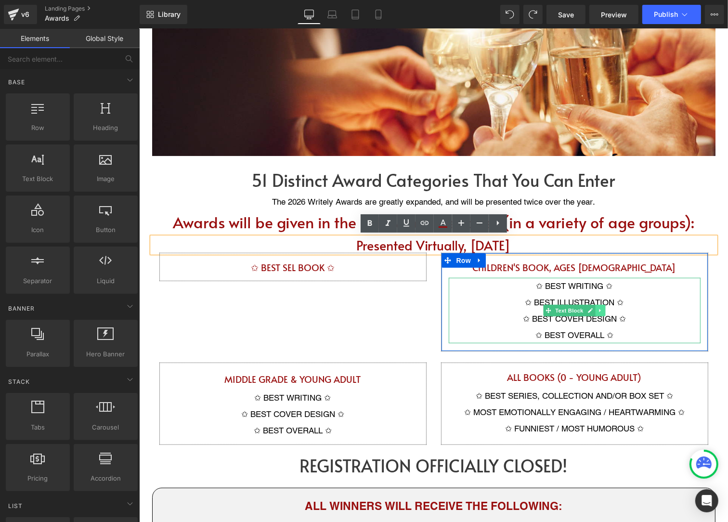
click at [598, 307] on icon at bounding box center [600, 310] width 5 height 6
click at [605, 308] on icon at bounding box center [605, 310] width 5 height 5
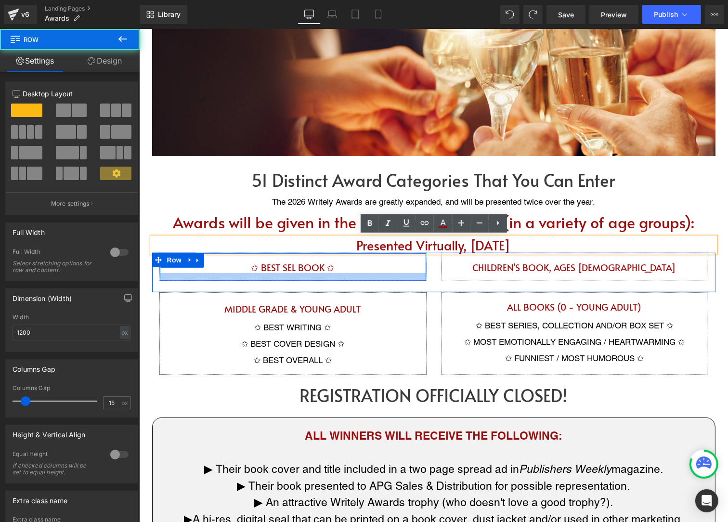
click at [329, 277] on div at bounding box center [292, 277] width 266 height 8
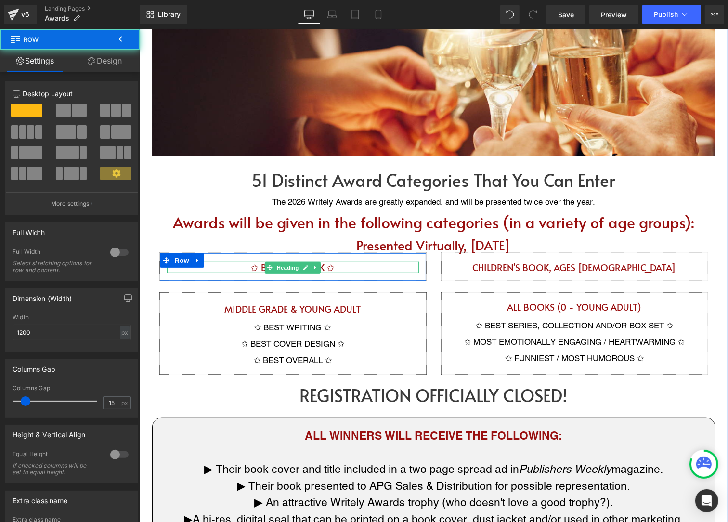
click at [334, 266] on h1 "✩ BEST SEL BOOK ✩" at bounding box center [293, 267] width 252 height 11
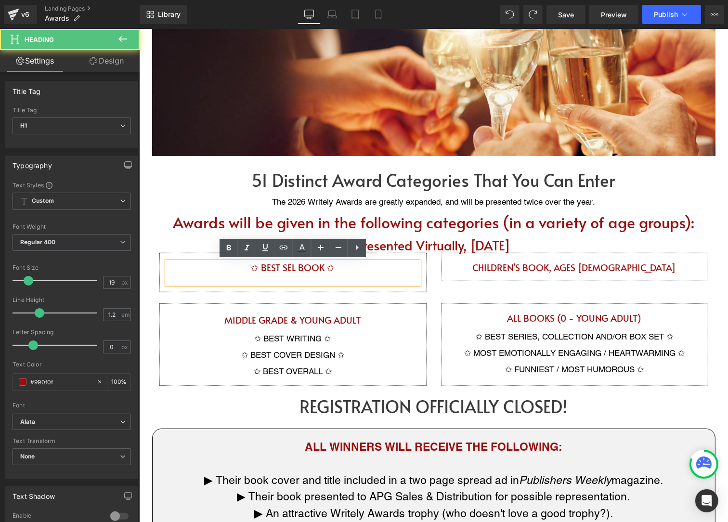
click at [330, 266] on h1 "✩ BEST SEL BOOK ✩" at bounding box center [293, 267] width 252 height 11
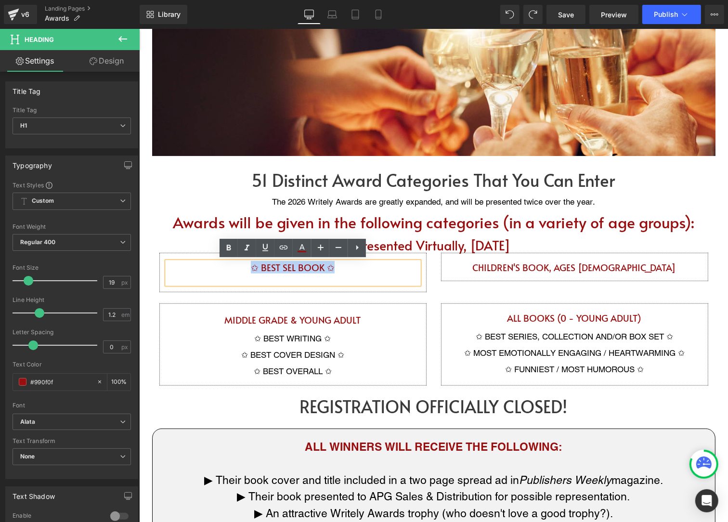
drag, startPoint x: 337, startPoint y: 265, endPoint x: 247, endPoint y: 266, distance: 89.6
click at [247, 266] on h1 "✩ BEST SEL BOOK ✩" at bounding box center [293, 267] width 252 height 11
copy h1 "✩ BEST SEL BOOK ✩"
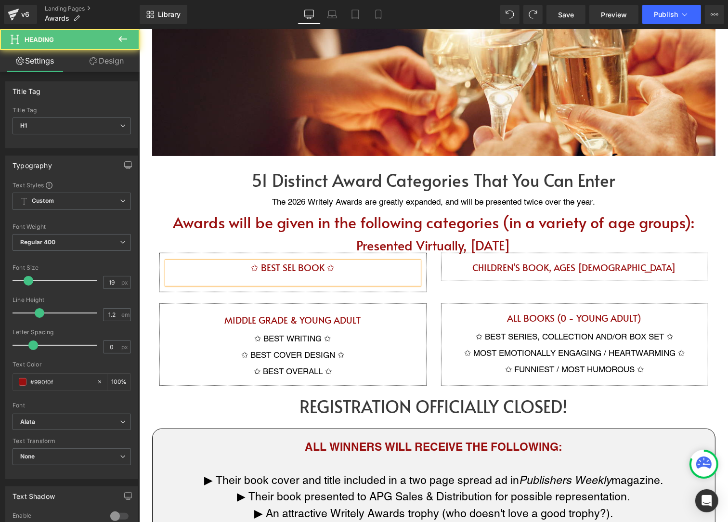
click at [272, 274] on div at bounding box center [293, 278] width 252 height 11
click at [335, 266] on h1 "✩ BEST SEL BOOK ✩" at bounding box center [293, 267] width 252 height 11
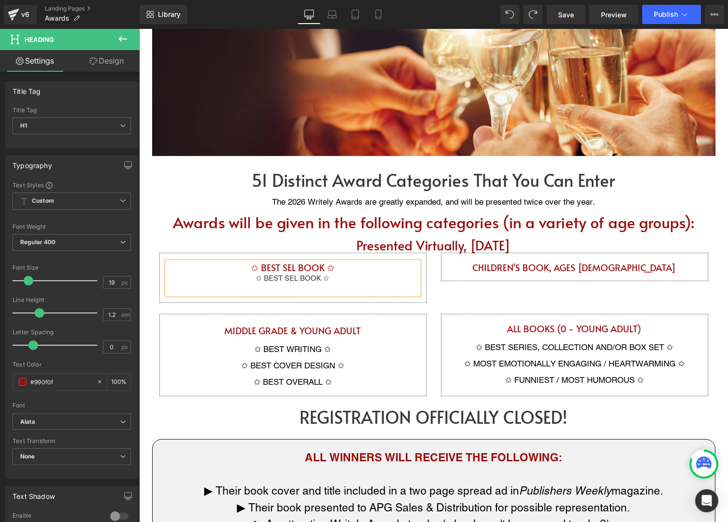
click at [310, 263] on h1 "✩ BEST SEL BOOK ✩" at bounding box center [293, 267] width 252 height 11
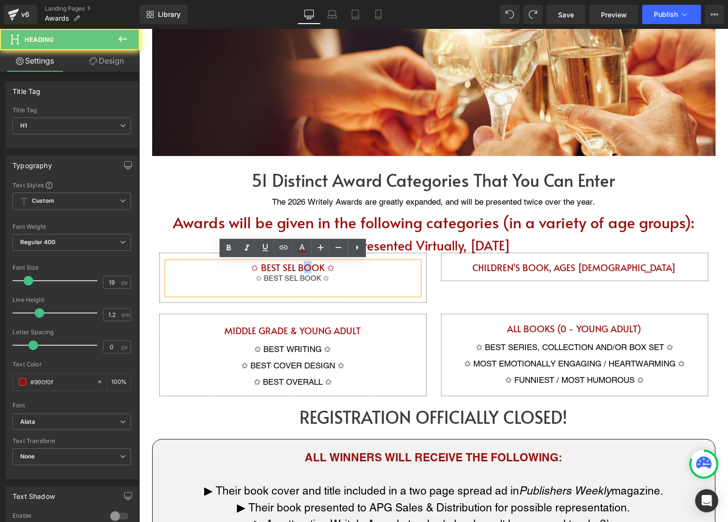
drag, startPoint x: 312, startPoint y: 263, endPoint x: 302, endPoint y: 263, distance: 10.1
click at [302, 263] on h1 "✩ BEST SEL BOOK ✩" at bounding box center [293, 267] width 252 height 11
click at [299, 275] on div "✩ BEST SEL BOOK ✩" at bounding box center [293, 278] width 252 height 11
drag, startPoint x: 311, startPoint y: 274, endPoint x: 268, endPoint y: 276, distance: 42.9
click at [268, 276] on div "✩ BEST SEL BOOK ✩" at bounding box center [293, 278] width 252 height 11
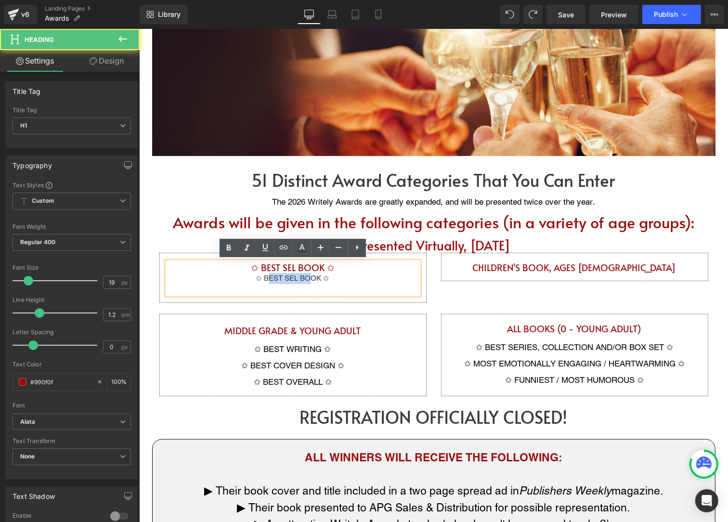
click at [268, 276] on div "✩ BEST SEL BOOK ✩" at bounding box center [293, 278] width 252 height 11
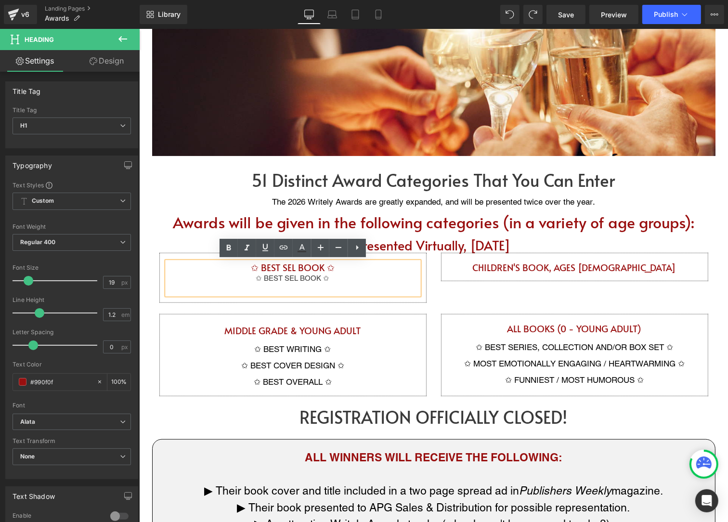
click at [289, 273] on div "✩ BEST SEL BOOK ✩" at bounding box center [293, 278] width 252 height 11
click at [293, 264] on h1 "✩ BEST SEL BOOK ✩" at bounding box center [293, 267] width 252 height 11
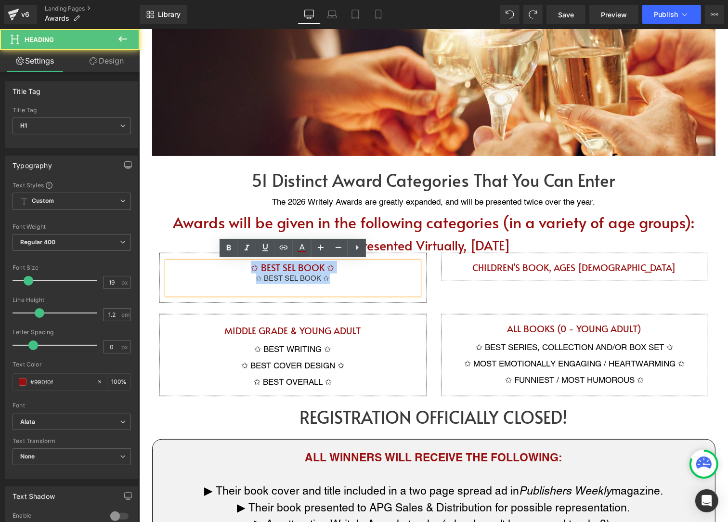
drag, startPoint x: 331, startPoint y: 277, endPoint x: 233, endPoint y: 264, distance: 99.6
click at [233, 264] on div "✩ BEST SEL BOOK ✩ ✩ BEST SEL BOOK ✩" at bounding box center [293, 278] width 252 height 33
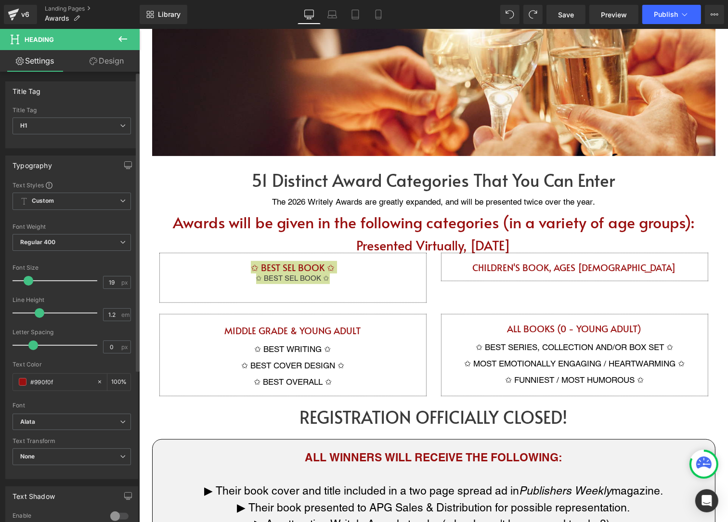
click at [28, 280] on span at bounding box center [29, 281] width 10 height 10
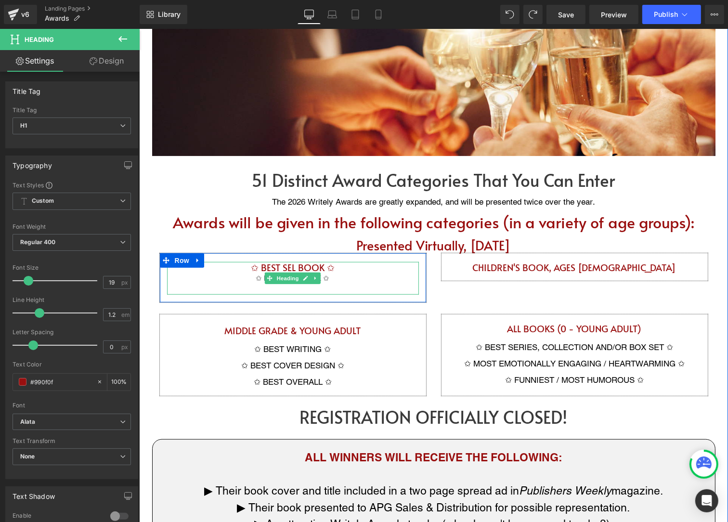
click at [319, 287] on div at bounding box center [293, 289] width 252 height 11
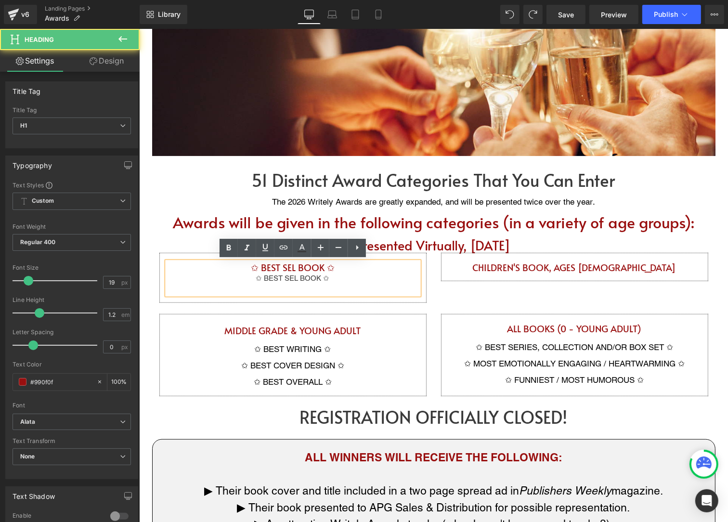
click at [305, 266] on h1 "✩ BEST SEL BOOK ✩" at bounding box center [293, 267] width 252 height 11
click at [298, 277] on div "✩ BEST SEL BOOK ✩" at bounding box center [293, 278] width 252 height 11
click at [302, 277] on div "✩ BEST SEL BOOK ✩" at bounding box center [293, 278] width 252 height 11
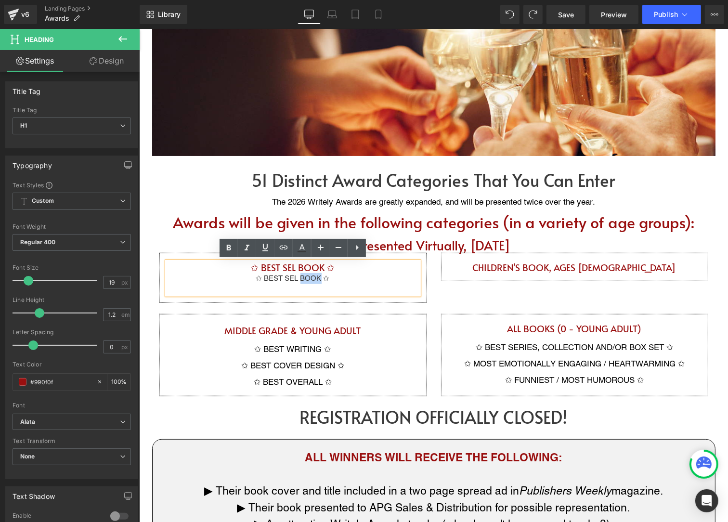
click at [302, 277] on div "✩ BEST SEL BOOK ✩" at bounding box center [293, 278] width 252 height 11
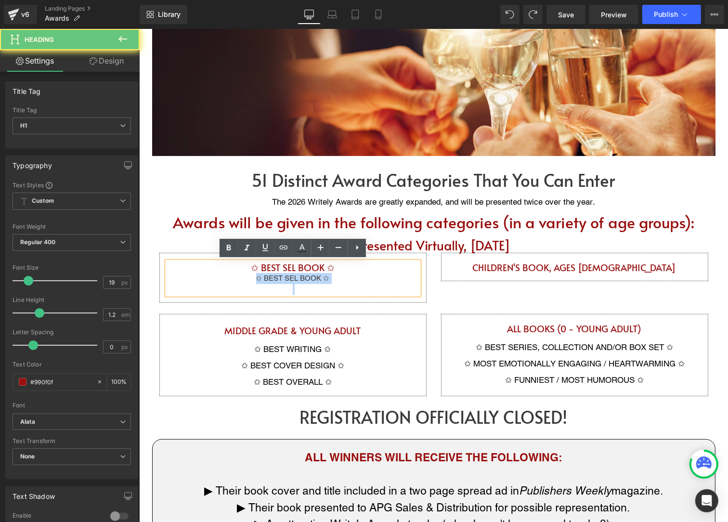
click at [302, 277] on div "✩ BEST SEL BOOK ✩" at bounding box center [293, 278] width 252 height 11
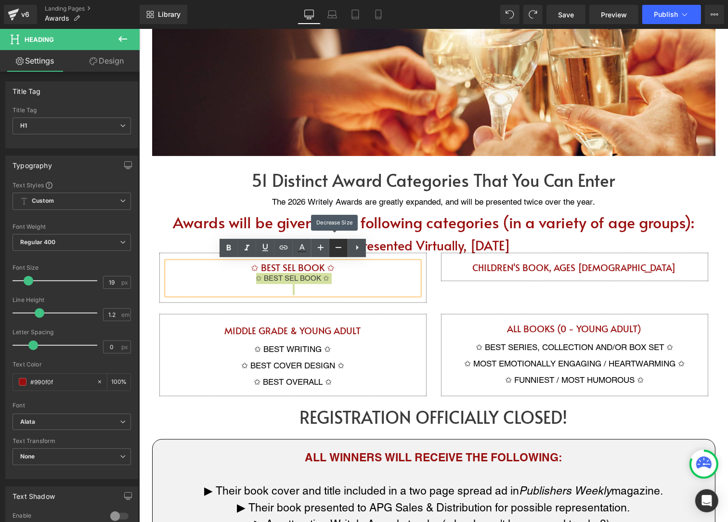
click at [332, 247] on link at bounding box center [339, 248] width 18 height 18
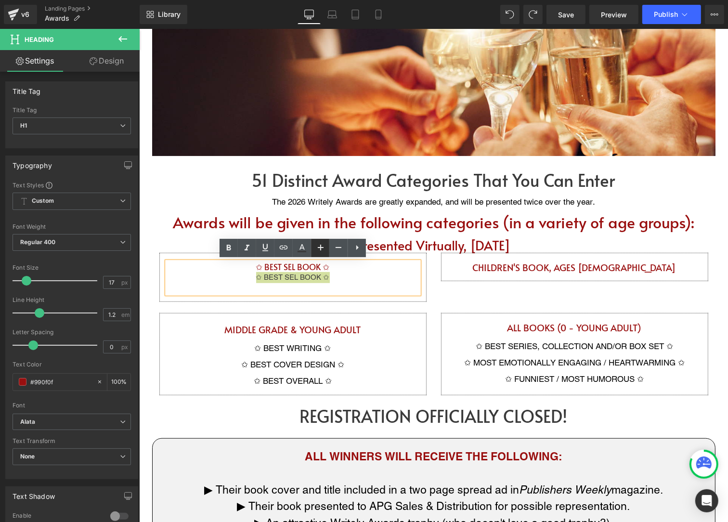
click at [329, 247] on link at bounding box center [320, 248] width 18 height 18
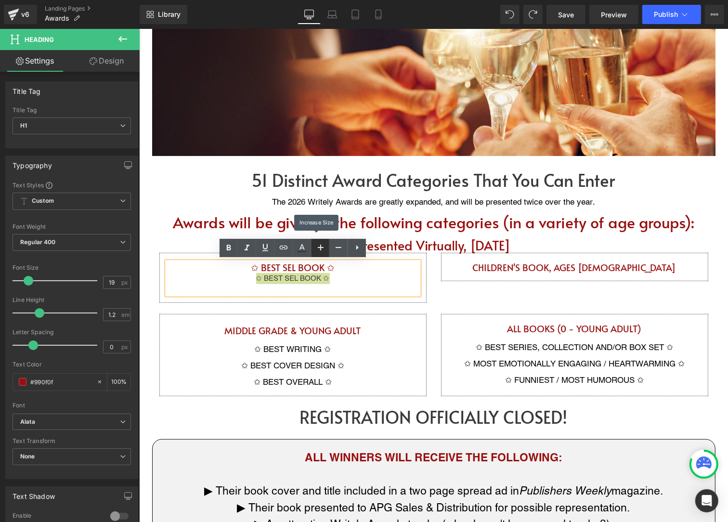
click at [329, 248] on link at bounding box center [320, 248] width 18 height 18
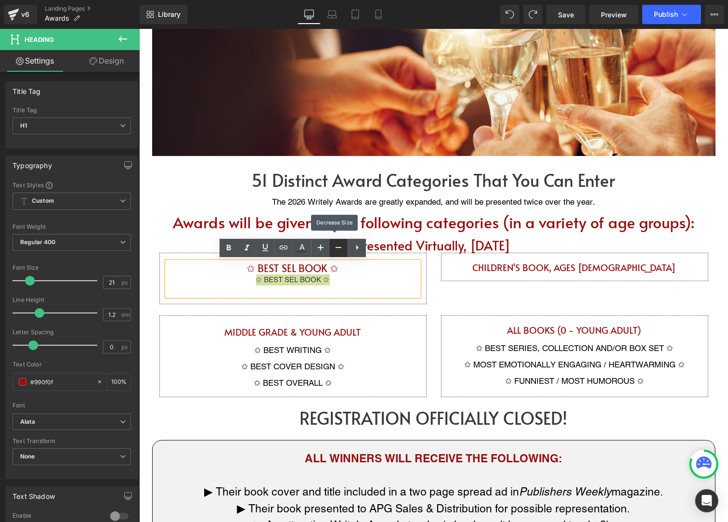
click at [341, 249] on icon at bounding box center [339, 248] width 12 height 12
type input "19"
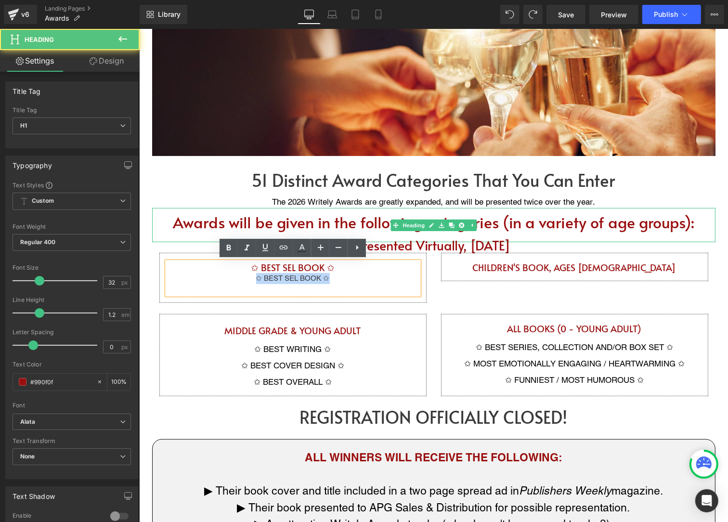
click at [184, 223] on h1 "Awards will be given in the following categories (in a variety of age groups):" at bounding box center [434, 221] width 564 height 18
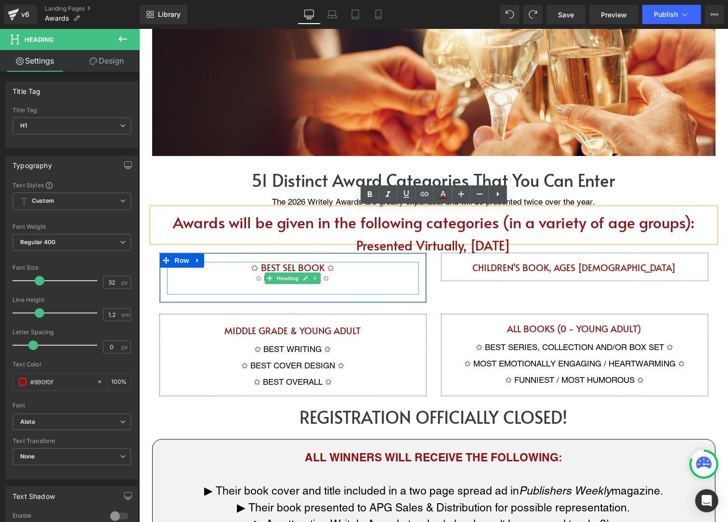
click at [333, 277] on div "✩ BEST SEL BOOK ✩" at bounding box center [293, 278] width 252 height 11
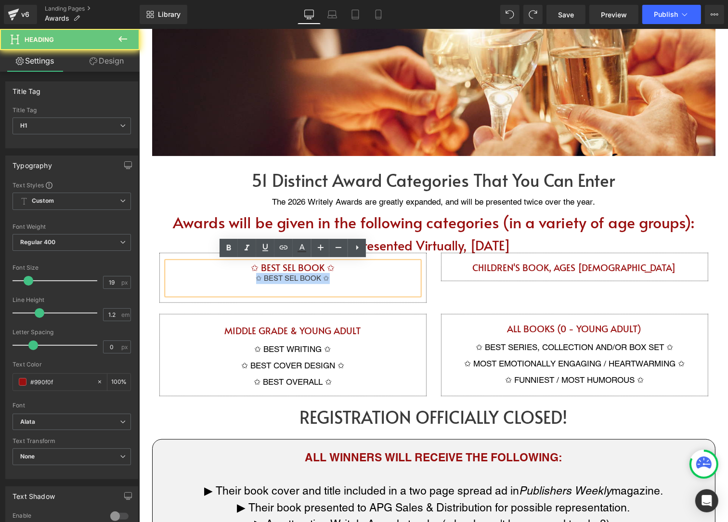
drag, startPoint x: 333, startPoint y: 275, endPoint x: 249, endPoint y: 277, distance: 84.8
click at [249, 277] on div "✩ BEST SEL BOOK ✩" at bounding box center [293, 278] width 252 height 11
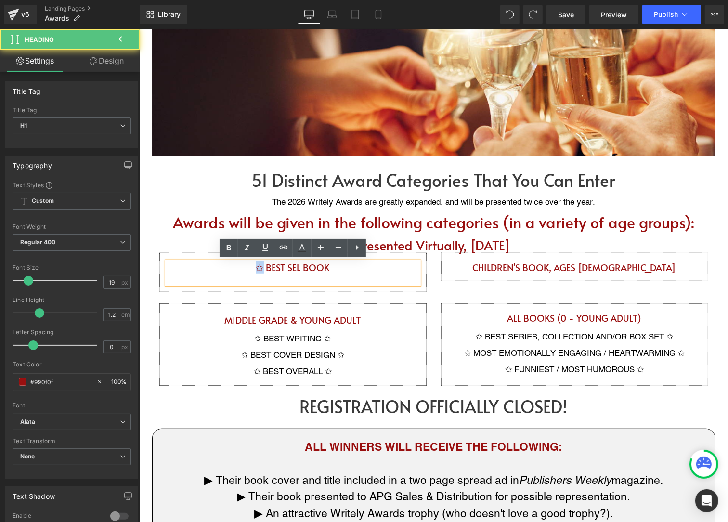
drag, startPoint x: 263, startPoint y: 270, endPoint x: 255, endPoint y: 270, distance: 7.7
click at [255, 270] on h1 "✩ BEST SEL BOOK" at bounding box center [293, 267] width 252 height 11
copy h1 "✩"
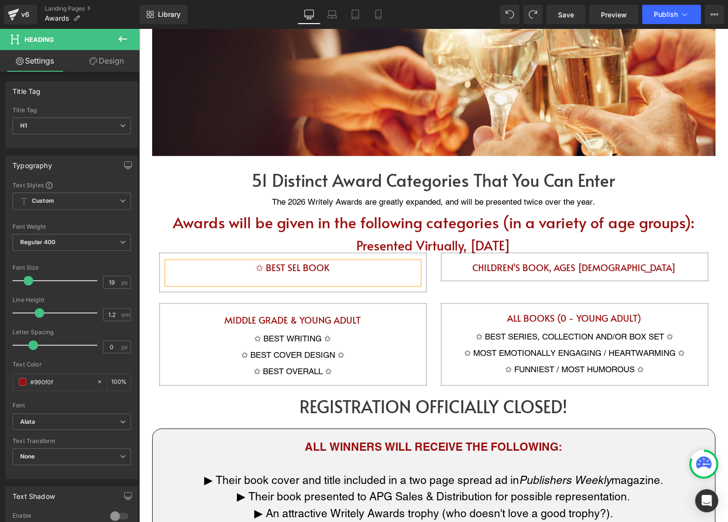
click at [333, 265] on h1 "✩ BEST SEL BOOK" at bounding box center [293, 267] width 252 height 11
click at [311, 279] on div at bounding box center [293, 278] width 252 height 11
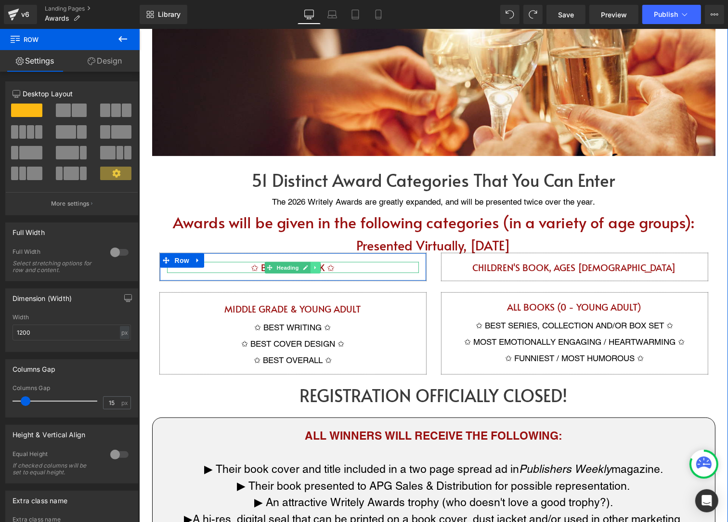
click at [316, 267] on icon at bounding box center [315, 267] width 5 height 6
click at [310, 268] on icon at bounding box center [310, 266] width 5 height 5
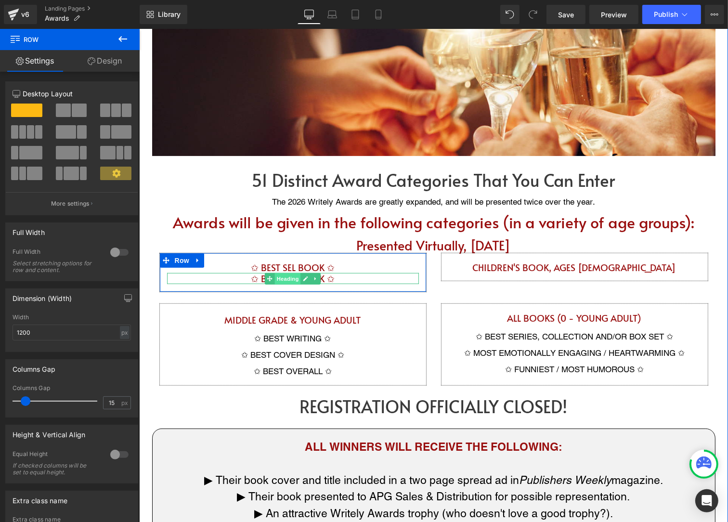
click at [294, 278] on span "Heading" at bounding box center [288, 279] width 26 height 12
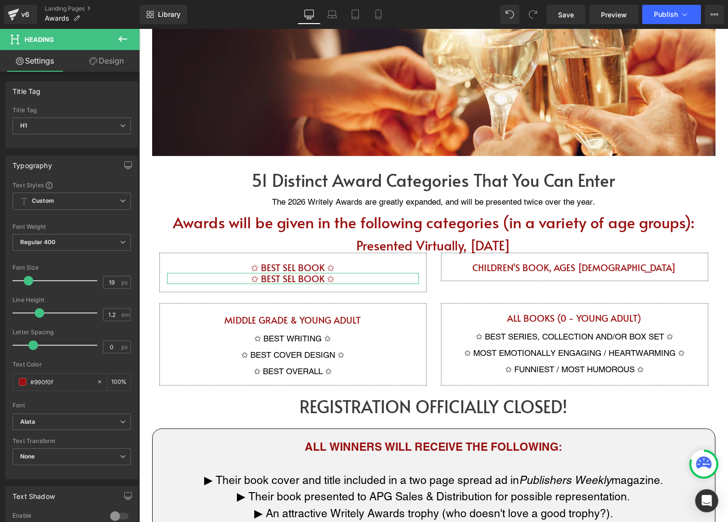
click at [107, 65] on link "Design" at bounding box center [107, 61] width 70 height 22
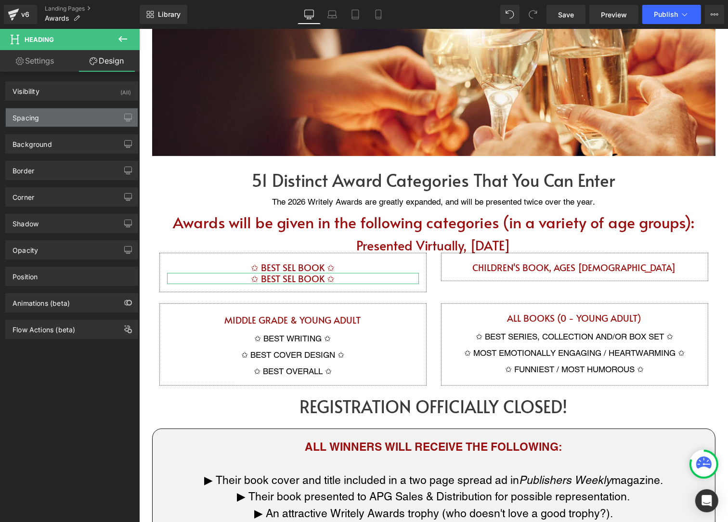
click at [46, 120] on div "Spacing" at bounding box center [72, 117] width 132 height 18
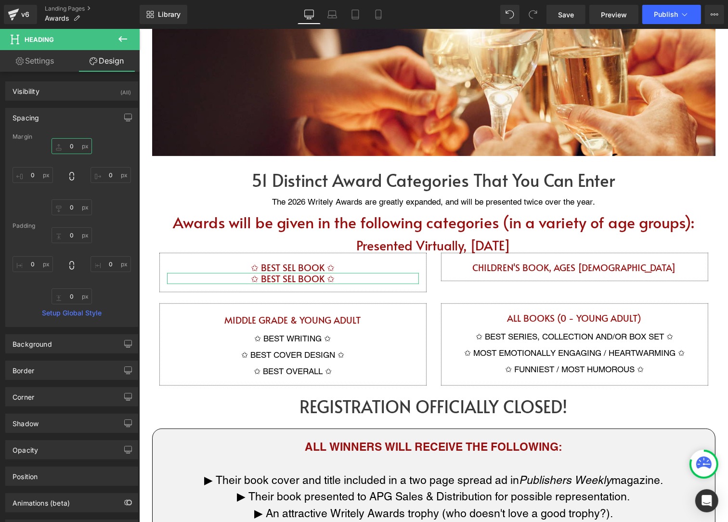
click at [72, 147] on input "0" at bounding box center [72, 146] width 40 height 16
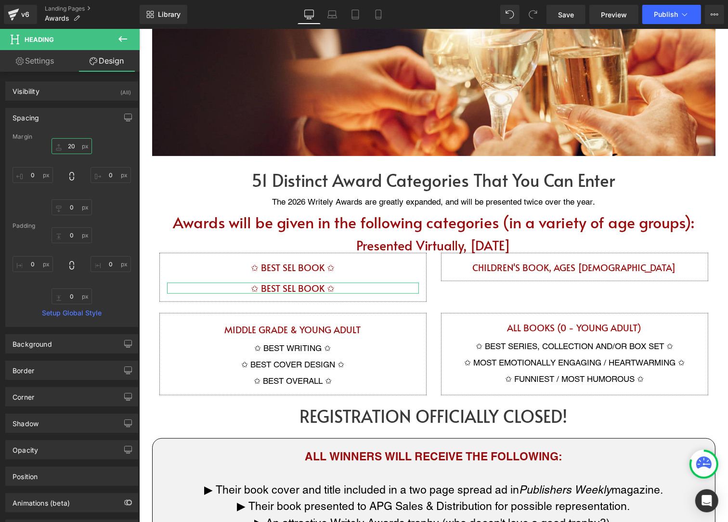
type input "2"
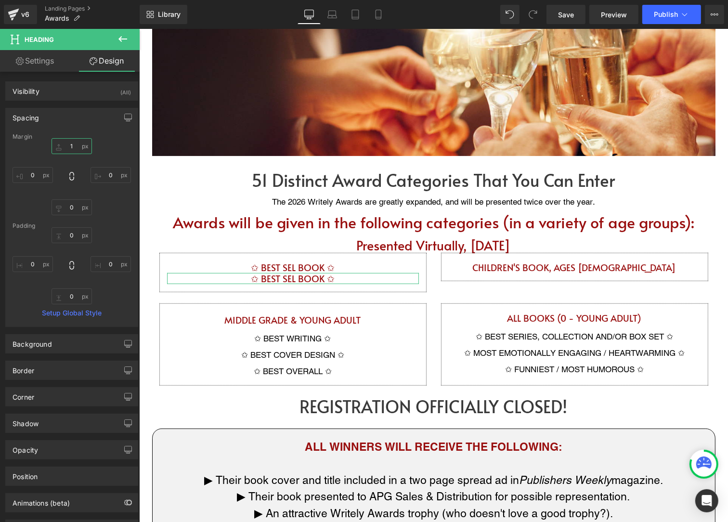
type input "10"
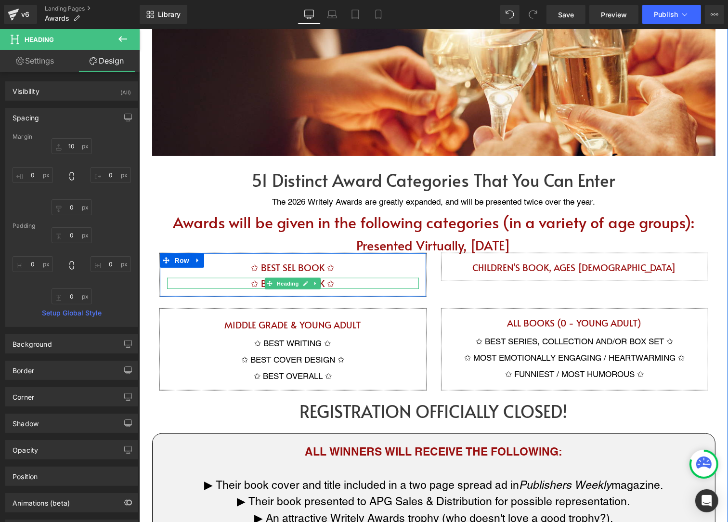
click at [326, 283] on h1 "✩ BEST SEL BOOK ✩" at bounding box center [293, 282] width 252 height 11
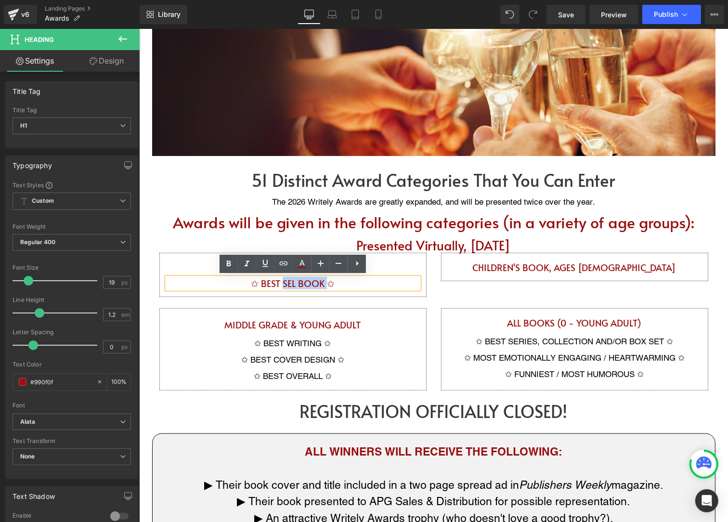
drag, startPoint x: 326, startPoint y: 283, endPoint x: 284, endPoint y: 286, distance: 42.0
click at [284, 286] on h1 "✩ BEST SEL BOOK ✩" at bounding box center [293, 282] width 252 height 11
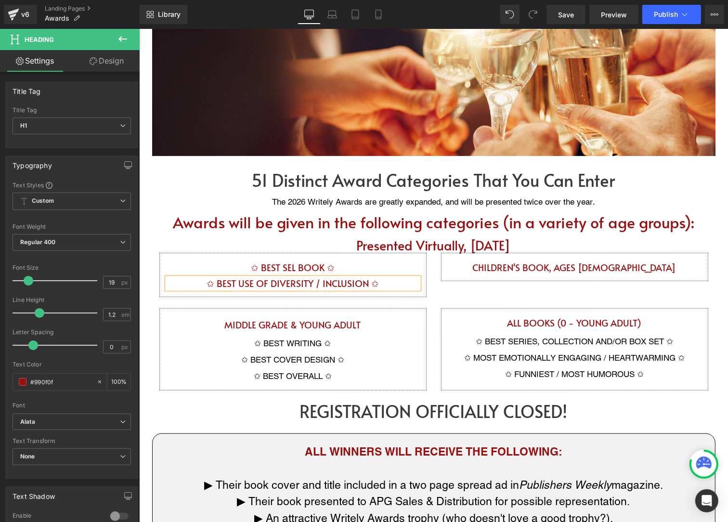
click at [320, 287] on h1 "✩ BEST USE OF DIVERSITY / INCLUSION ✩" at bounding box center [293, 282] width 252 height 11
click at [363, 283] on h1 "✩ BEST USE OF DIVERSITY, INCLUSION ✩" at bounding box center [293, 282] width 252 height 11
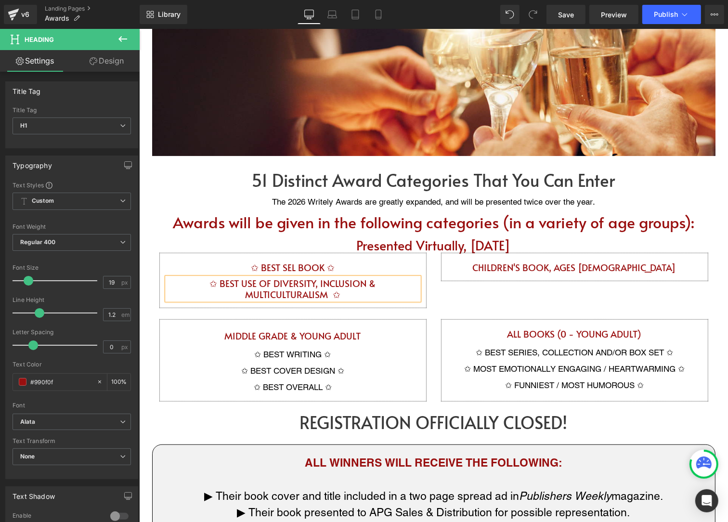
click at [434, 266] on div "CHILDREN'S BOOK, AGES [DEMOGRAPHIC_DATA][STREET_ADDRESS]" at bounding box center [575, 266] width 282 height 28
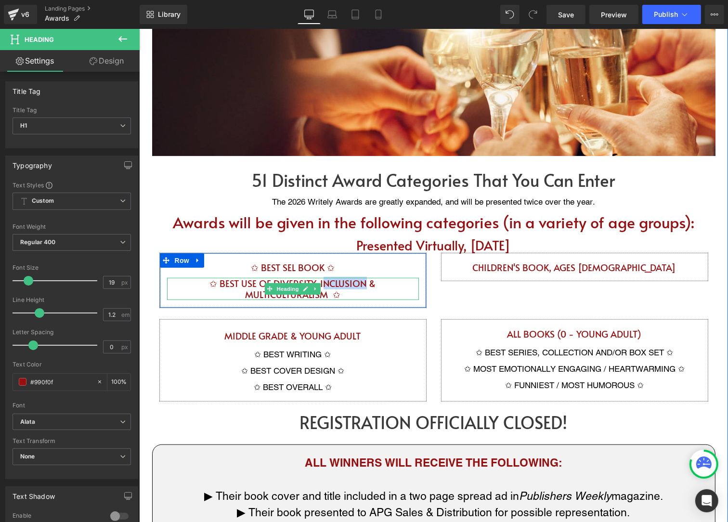
drag, startPoint x: 322, startPoint y: 284, endPoint x: 278, endPoint y: 280, distance: 44.5
click at [278, 280] on h1 "✩ BEST USE OF DIVERSITY, INCLUSION & MULTICULTURALISM ✩" at bounding box center [293, 288] width 252 height 22
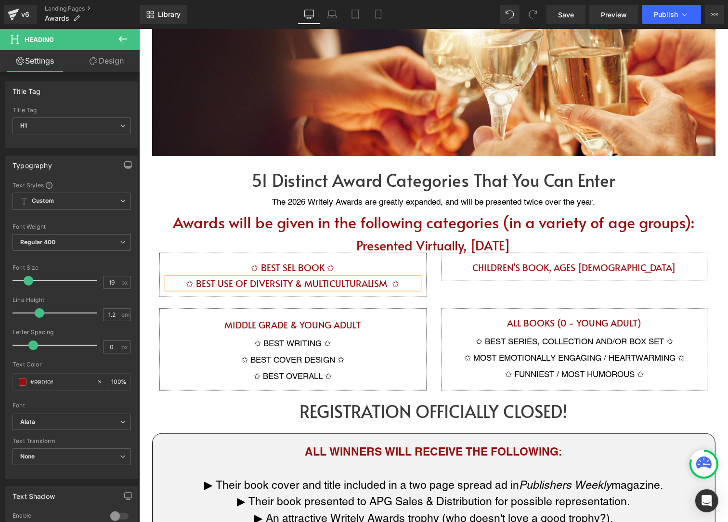
click at [397, 281] on h1 "✩ BEST USE OF DIVERSITY & MULTICULTURALISM ✩" at bounding box center [293, 282] width 252 height 11
click at [314, 281] on h1 "✩ BEST USE OF DIVERSITY & MULTICULTURALISM ✩" at bounding box center [293, 282] width 252 height 11
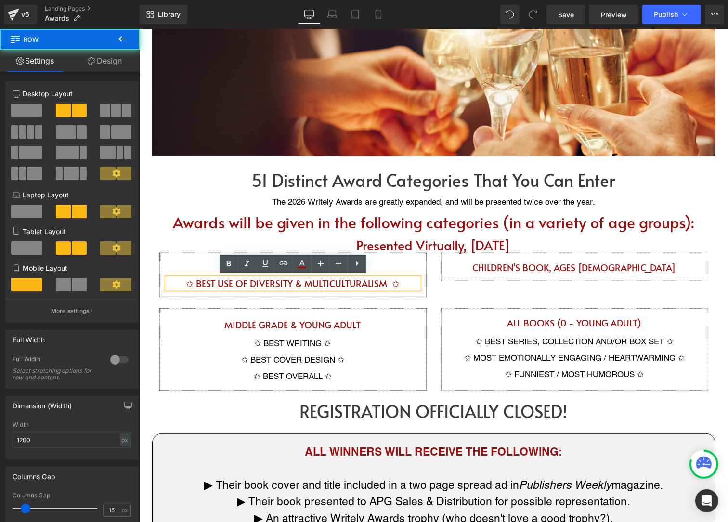
click at [153, 280] on div "✩ BEST SEL BOOK ✩ Heading ✩ BEST USE OF DIVERSITY & MULTICULTURALISM ✩ Heading …" at bounding box center [293, 274] width 282 height 44
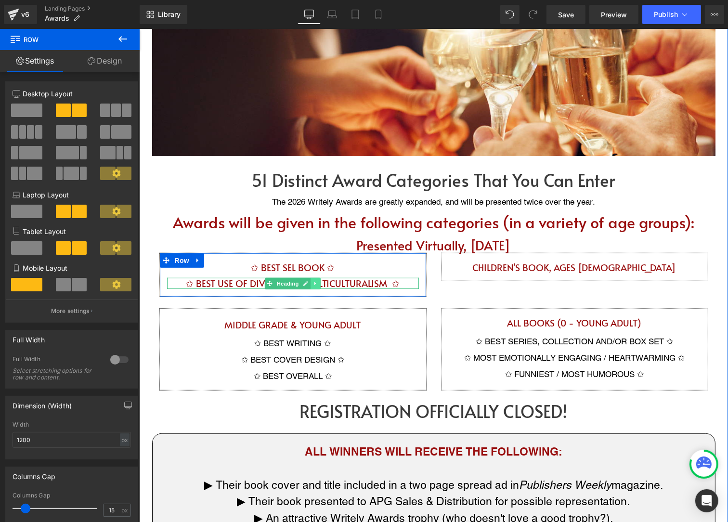
click at [312, 284] on link at bounding box center [316, 283] width 10 height 12
click at [310, 282] on icon at bounding box center [310, 282] width 5 height 5
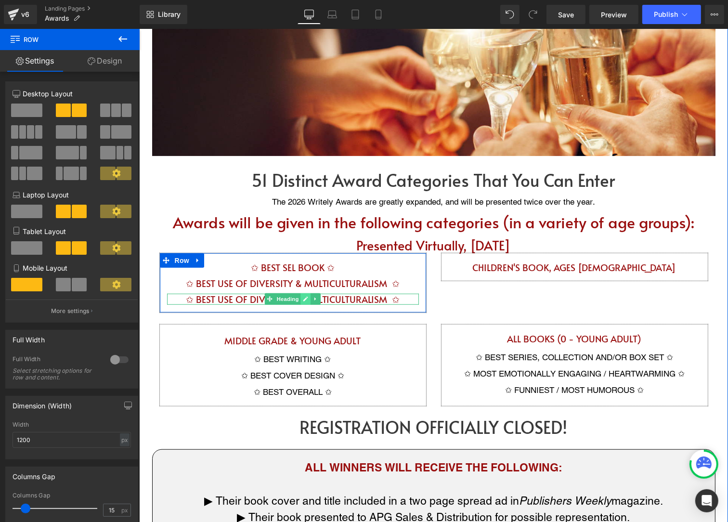
click at [304, 299] on icon at bounding box center [306, 299] width 5 height 5
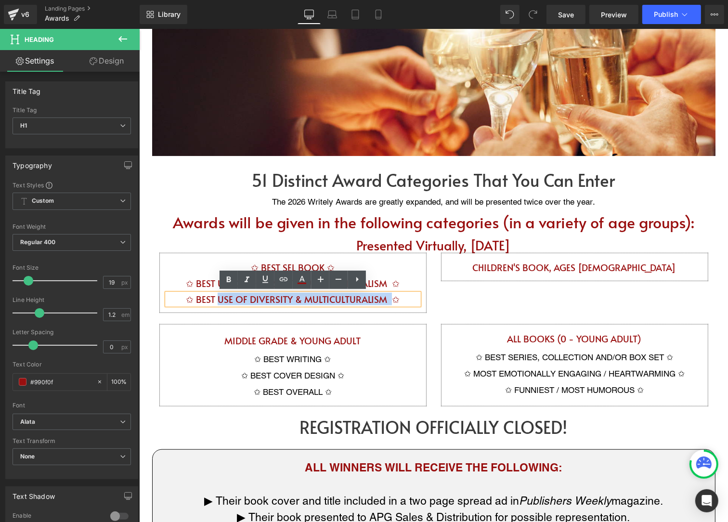
drag, startPoint x: 218, startPoint y: 301, endPoint x: 390, endPoint y: 297, distance: 171.5
click at [390, 297] on h1 "✩ BEST USE OF DIVERSITY & MULTICULTURALISM ✩" at bounding box center [293, 298] width 252 height 11
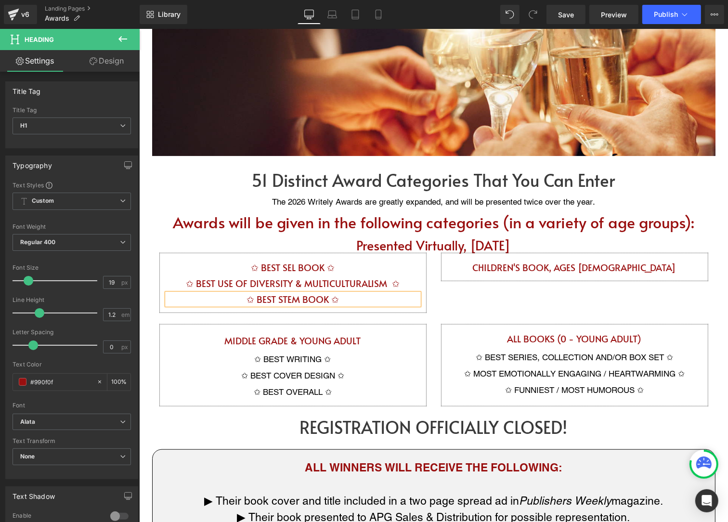
click at [354, 301] on h1 "✩ BEST STEM BOOK ✩" at bounding box center [293, 298] width 252 height 11
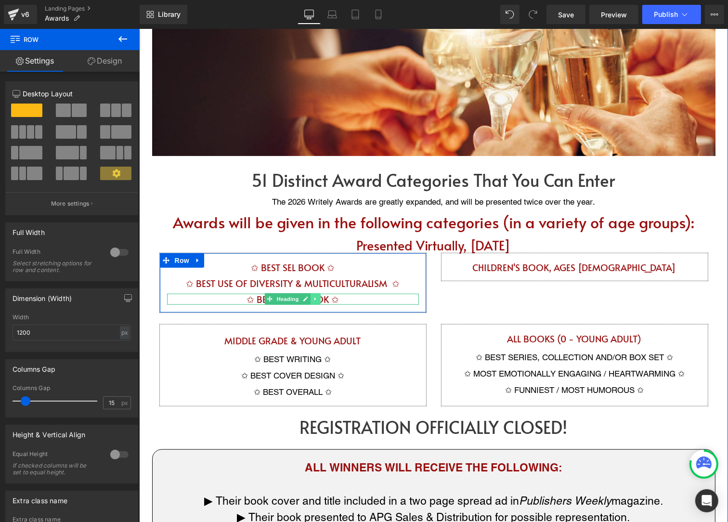
click at [315, 297] on icon at bounding box center [315, 298] width 1 height 3
click at [311, 299] on icon at bounding box center [310, 298] width 5 height 5
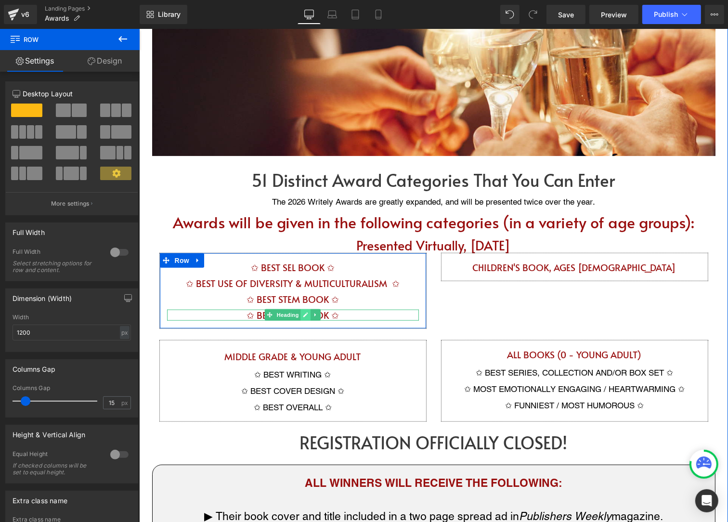
click at [304, 315] on icon at bounding box center [306, 314] width 5 height 5
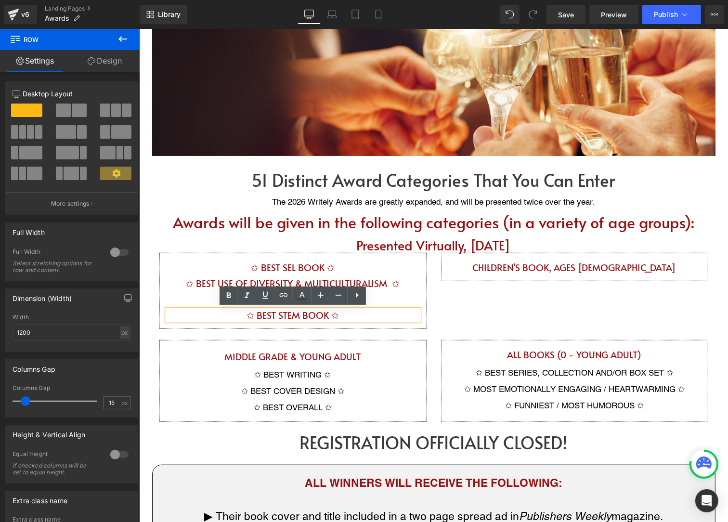
click at [228, 313] on h1 "✩ BEST STEM BOOK ✩" at bounding box center [293, 314] width 252 height 11
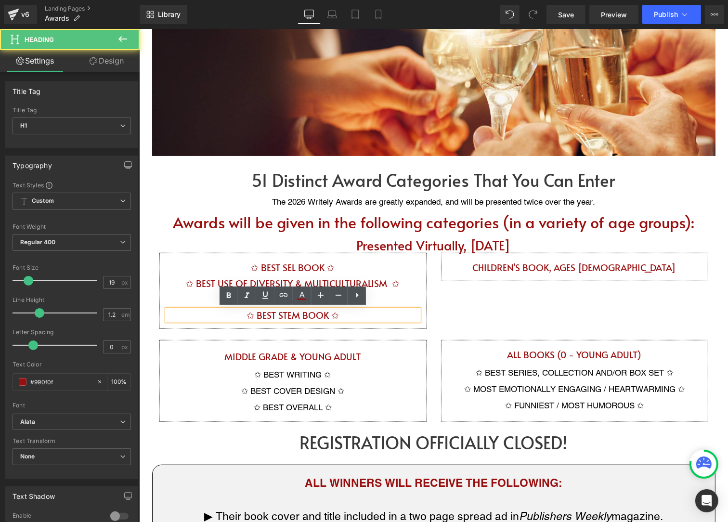
click at [268, 312] on h1 "✩ BEST STEM BOOK ✩" at bounding box center [293, 314] width 252 height 11
drag, startPoint x: 279, startPoint y: 314, endPoint x: 327, endPoint y: 319, distance: 48.0
click at [327, 319] on h1 "✩ BEST STEM BOOK ✩" at bounding box center [293, 314] width 252 height 11
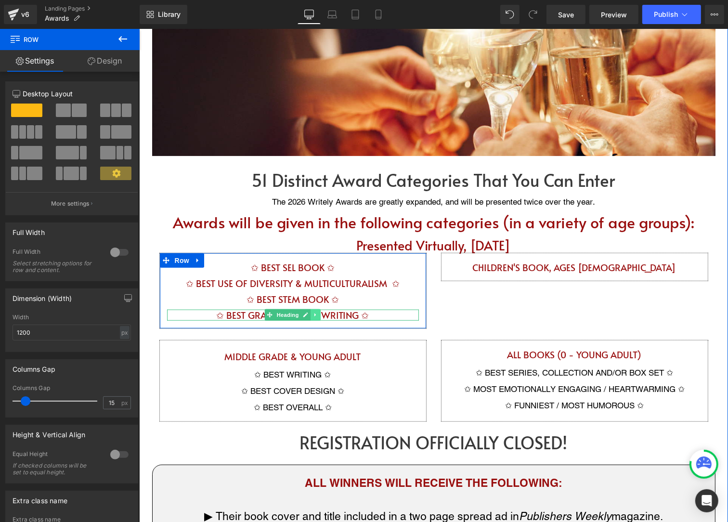
click at [316, 313] on icon at bounding box center [315, 315] width 5 height 6
click at [311, 312] on icon at bounding box center [310, 314] width 5 height 5
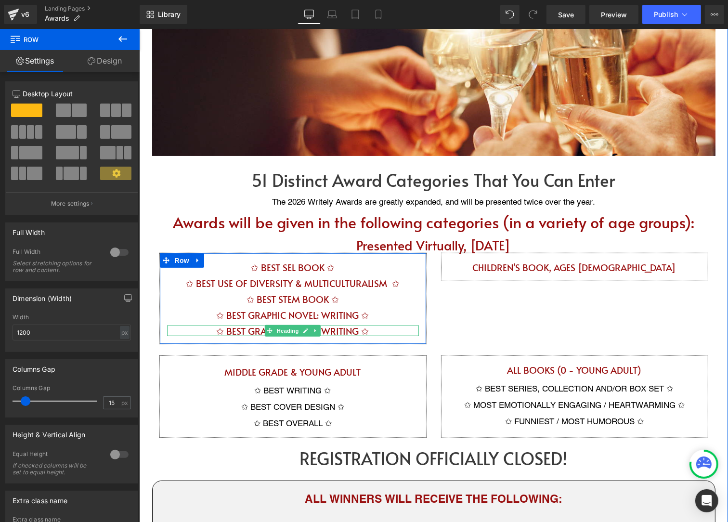
click at [326, 328] on h1 "✩ BEST GRAPHIC NOVEL: WRITING ✩" at bounding box center [293, 330] width 252 height 11
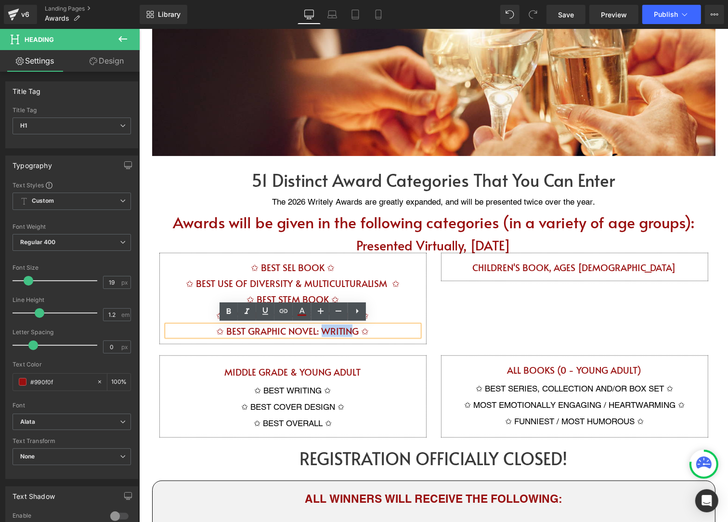
drag, startPoint x: 323, startPoint y: 329, endPoint x: 355, endPoint y: 330, distance: 31.8
click at [355, 330] on h1 "✩ BEST GRAPHIC NOVEL: WRITING ✩" at bounding box center [293, 330] width 252 height 11
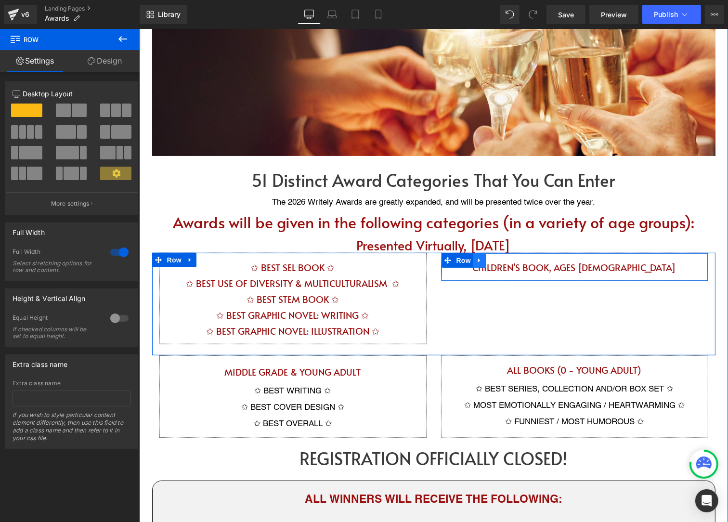
click at [480, 260] on icon at bounding box center [479, 260] width 7 height 7
click at [505, 260] on icon at bounding box center [504, 260] width 7 height 7
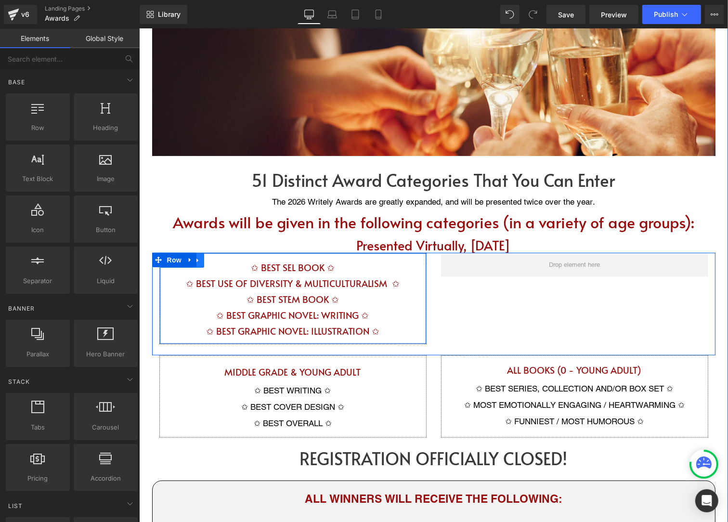
click at [199, 261] on icon at bounding box center [197, 260] width 7 height 7
click at [210, 264] on link at bounding box center [210, 260] width 13 height 14
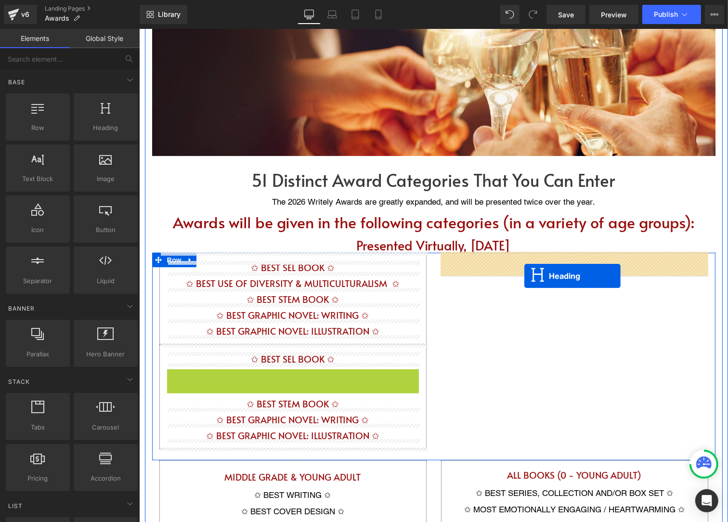
drag, startPoint x: 272, startPoint y: 372, endPoint x: 524, endPoint y: 276, distance: 269.9
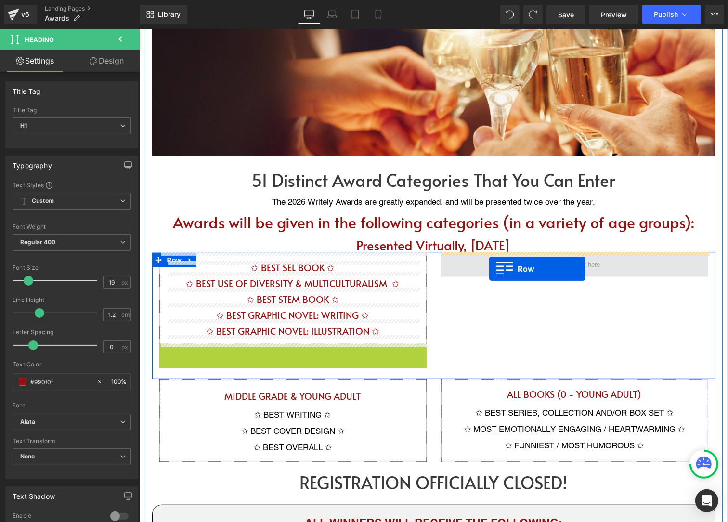
drag, startPoint x: 162, startPoint y: 349, endPoint x: 489, endPoint y: 261, distance: 339.2
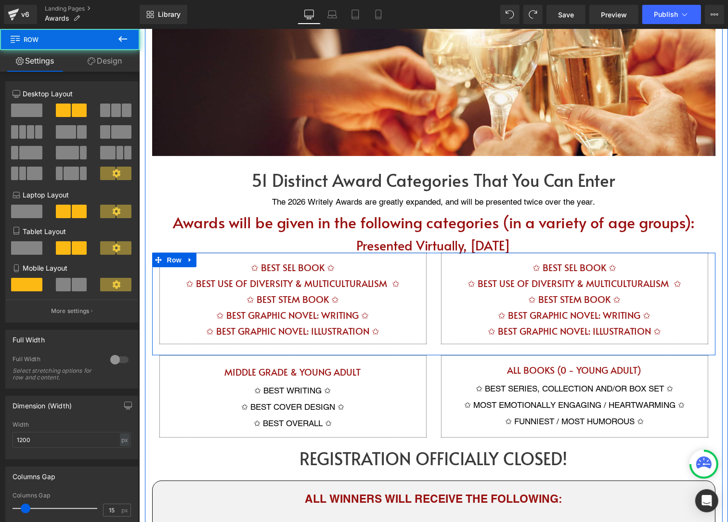
click at [434, 323] on div "✩ BEST SEL BOOK ✩ Heading ✩ BEST USE OF DIVERSITY & MULTICULTURALISM ✩ Heading …" at bounding box center [575, 298] width 282 height 92
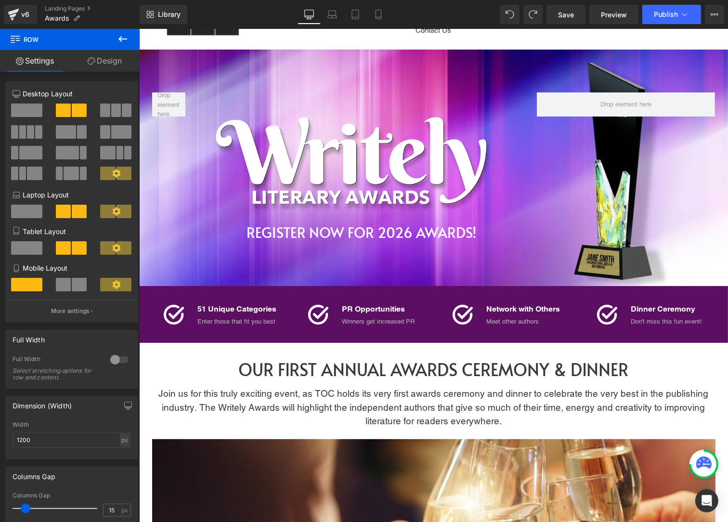
scroll to position [0, 0]
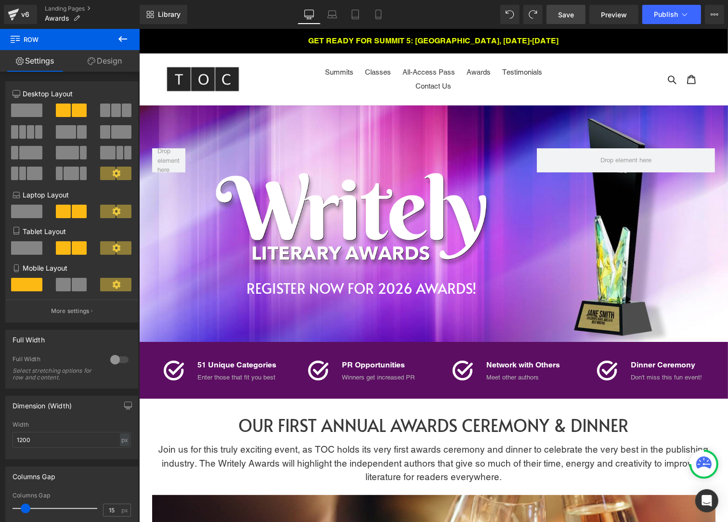
click at [570, 13] on span "Save" at bounding box center [566, 15] width 16 height 10
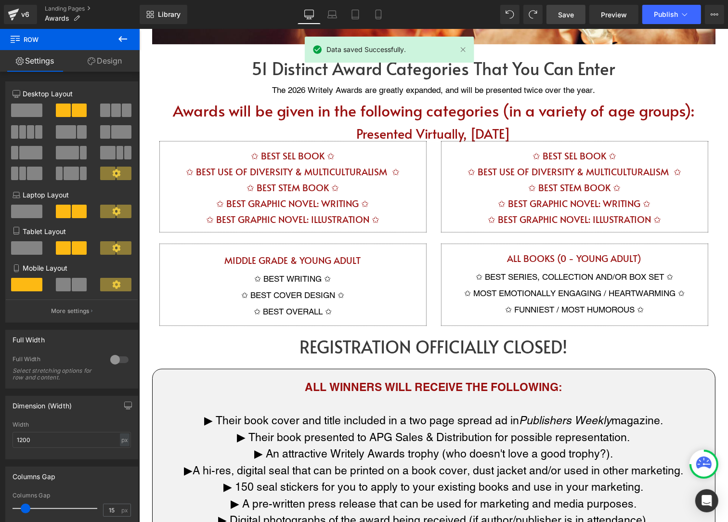
scroll to position [642, 0]
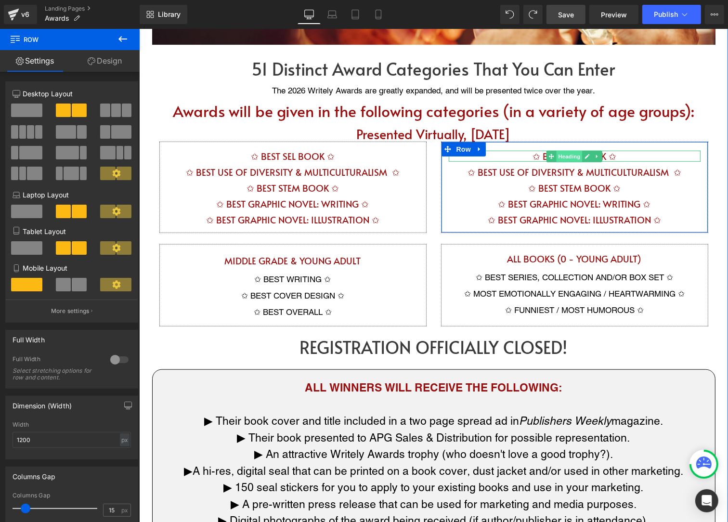
click at [576, 155] on span "Heading" at bounding box center [569, 156] width 26 height 12
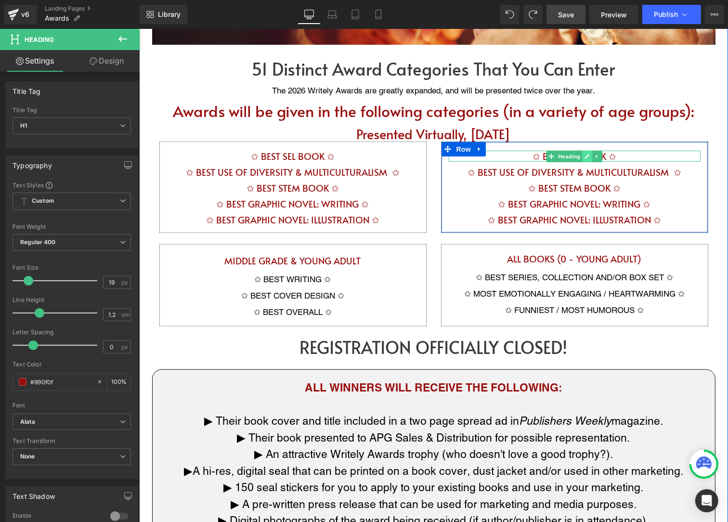
click at [585, 157] on icon at bounding box center [587, 156] width 5 height 5
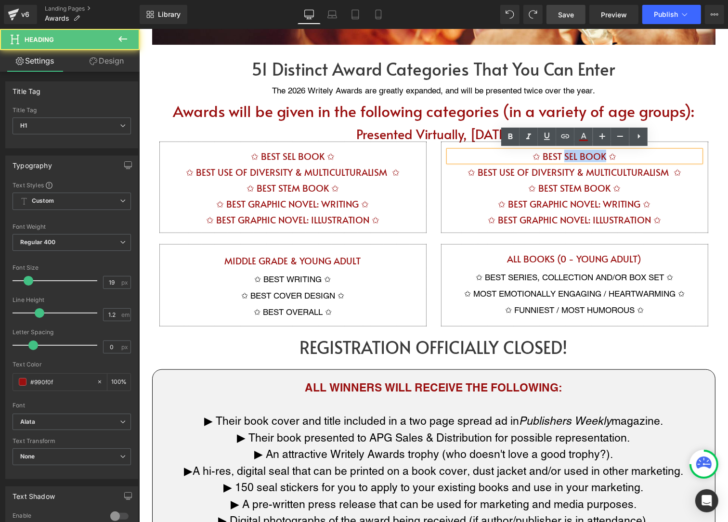
drag, startPoint x: 566, startPoint y: 158, endPoint x: 606, endPoint y: 158, distance: 40.0
click at [606, 158] on h1 "✩ BEST SEL BOOK ✩" at bounding box center [575, 155] width 252 height 11
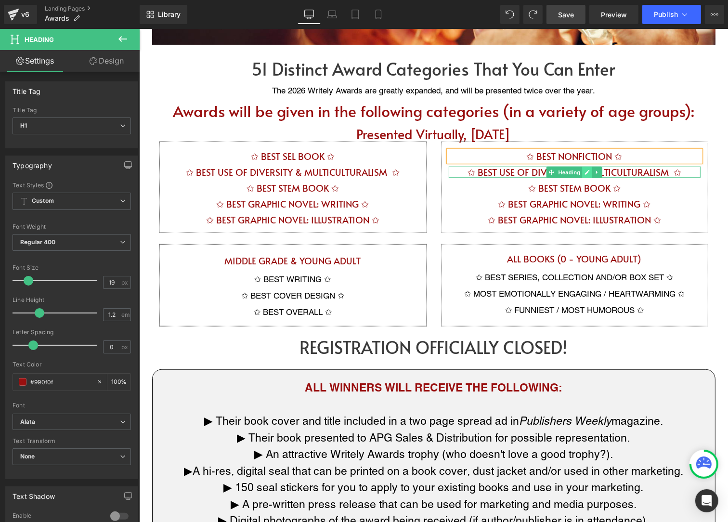
click at [586, 170] on icon at bounding box center [587, 172] width 5 height 5
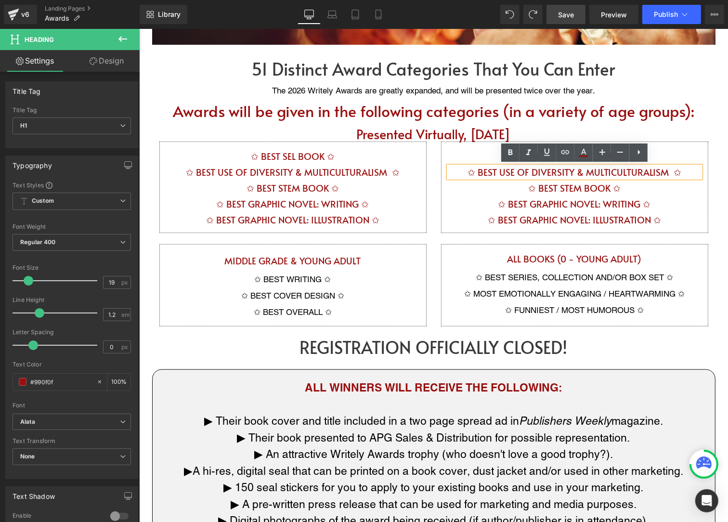
click at [563, 166] on h1 "✩ BEST USE OF DIVERSITY & MULTICULTURALISM ✩" at bounding box center [575, 171] width 252 height 11
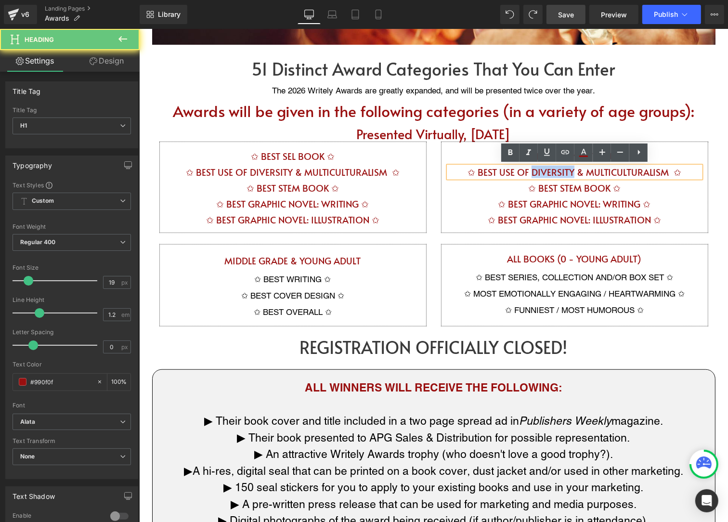
click at [563, 166] on h1 "✩ BEST USE OF DIVERSITY & MULTICULTURALISM ✩" at bounding box center [575, 171] width 252 height 11
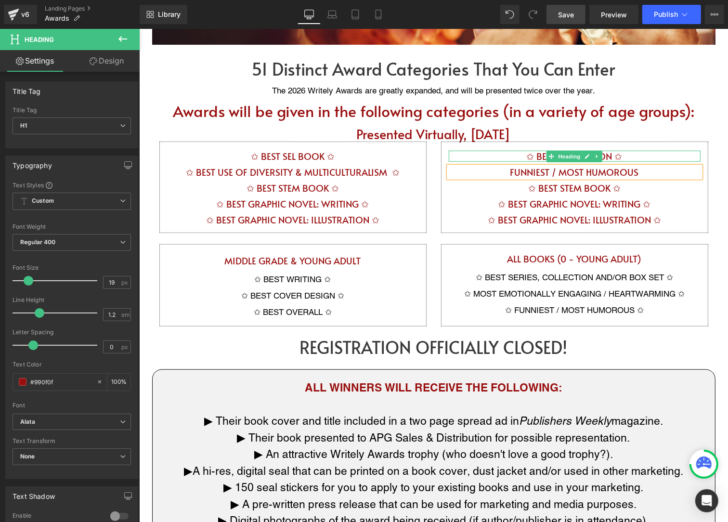
click at [534, 157] on h1 "✩ BEST NONFICTION ✩" at bounding box center [575, 155] width 252 height 11
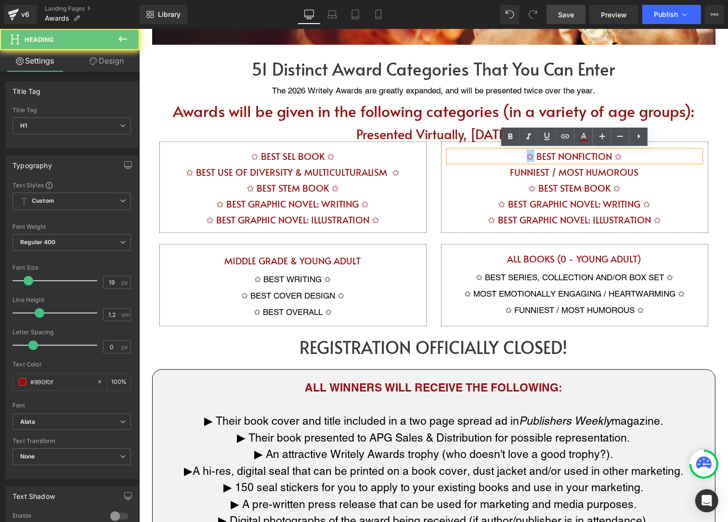
drag, startPoint x: 534, startPoint y: 157, endPoint x: 523, endPoint y: 157, distance: 11.1
click at [523, 157] on h1 "✩ BEST NONFICTION ✩" at bounding box center [575, 155] width 252 height 11
copy h1 "✩"
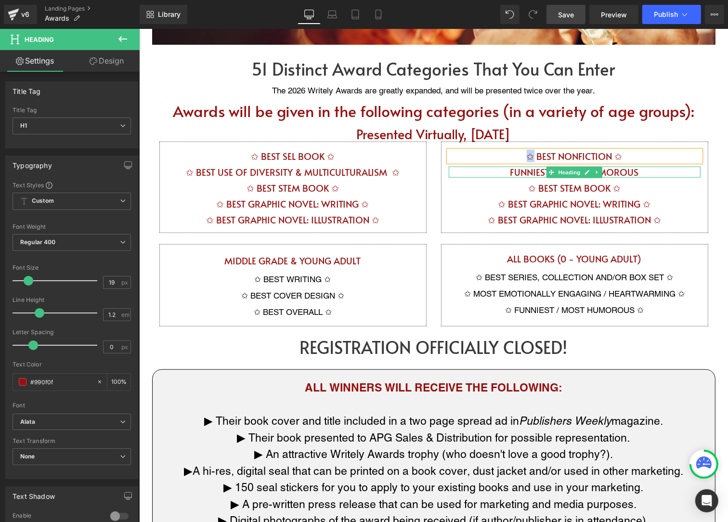
click at [509, 173] on h1 "FUNNIEST / MOST HUMOROUS" at bounding box center [575, 171] width 252 height 11
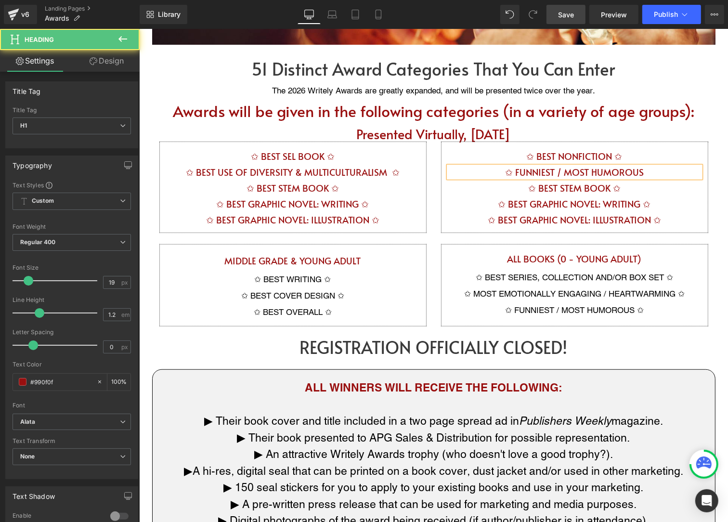
click at [644, 167] on h1 "✩ FUNNIEST / MOST HUMOROUS" at bounding box center [575, 171] width 252 height 11
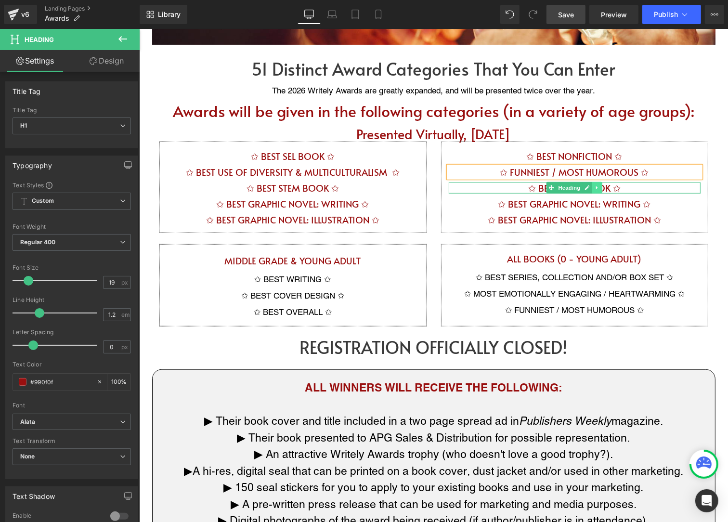
click at [595, 185] on icon at bounding box center [597, 188] width 5 height 6
click at [575, 14] on link "Save" at bounding box center [566, 14] width 39 height 19
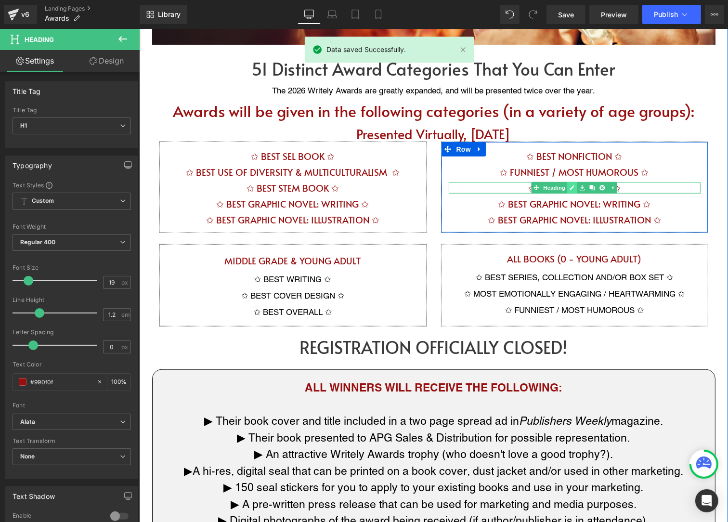
click at [571, 186] on icon at bounding box center [572, 187] width 5 height 5
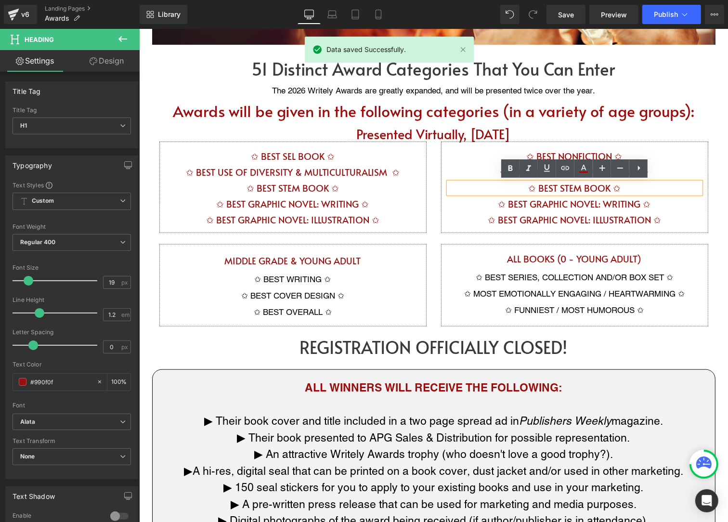
click at [568, 186] on h1 "✩ BEST STEM BOOK ✩" at bounding box center [575, 187] width 252 height 11
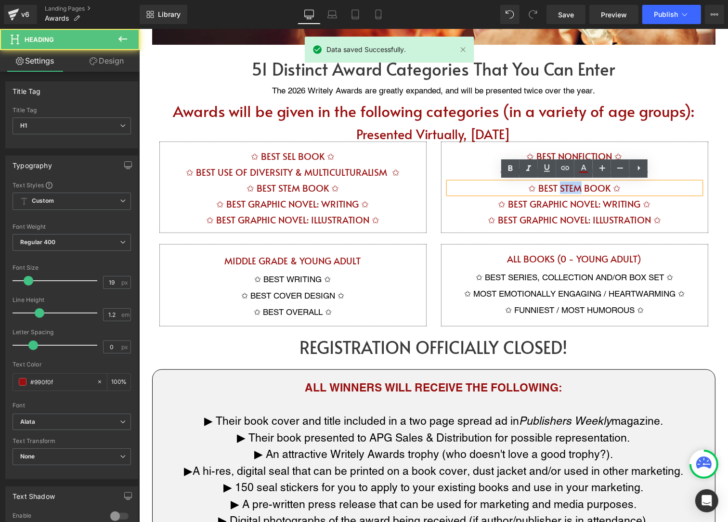
click at [568, 186] on h1 "✩ BEST STEM BOOK ✩" at bounding box center [575, 187] width 252 height 11
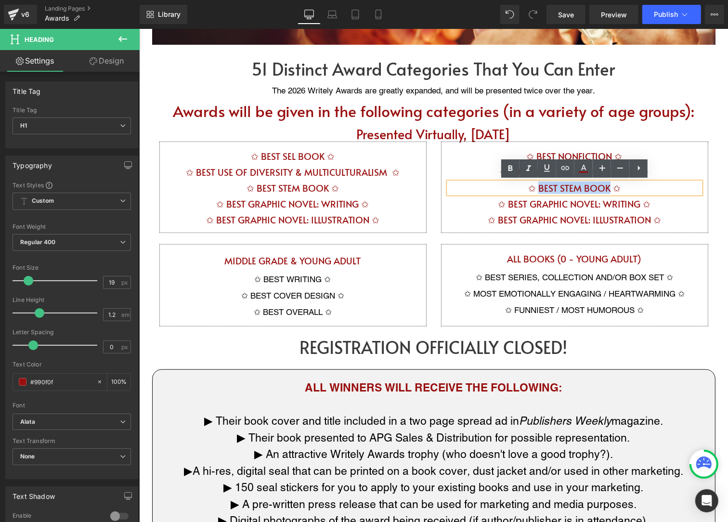
drag, startPoint x: 540, startPoint y: 187, endPoint x: 607, endPoint y: 189, distance: 67.5
click at [607, 189] on h1 "✩ BEST STEM BOOK ✩" at bounding box center [575, 187] width 252 height 11
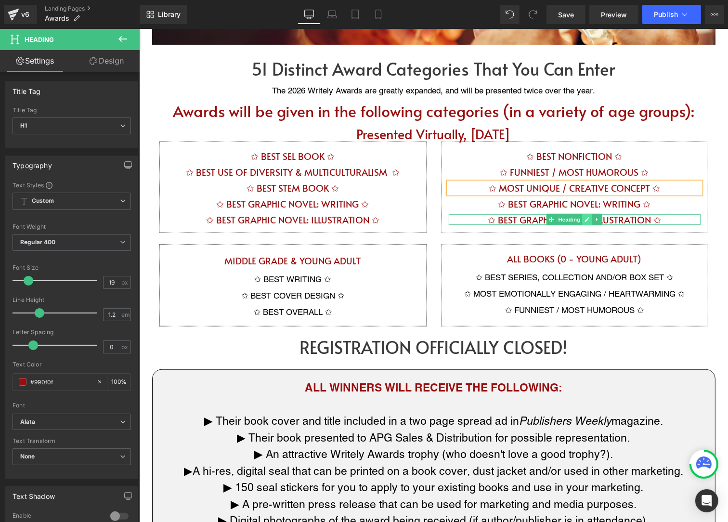
click at [588, 217] on icon at bounding box center [587, 219] width 5 height 5
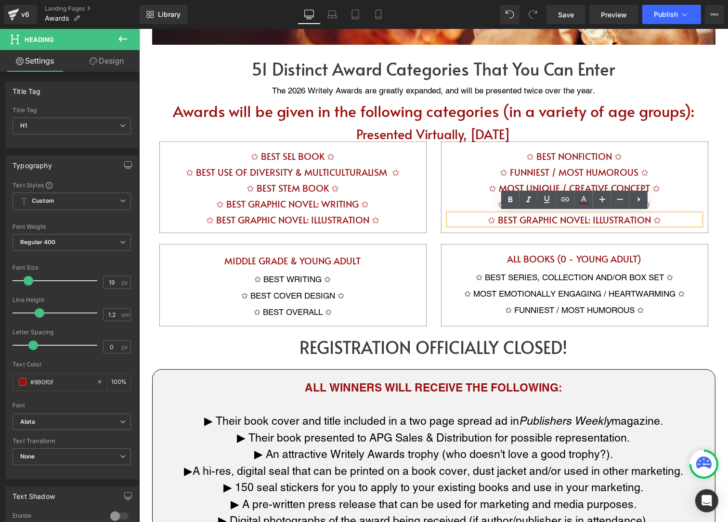
click at [588, 217] on h1 "✩ BEST GRAPHIC NOVEL: ILLUSTRATION ✩" at bounding box center [575, 219] width 252 height 11
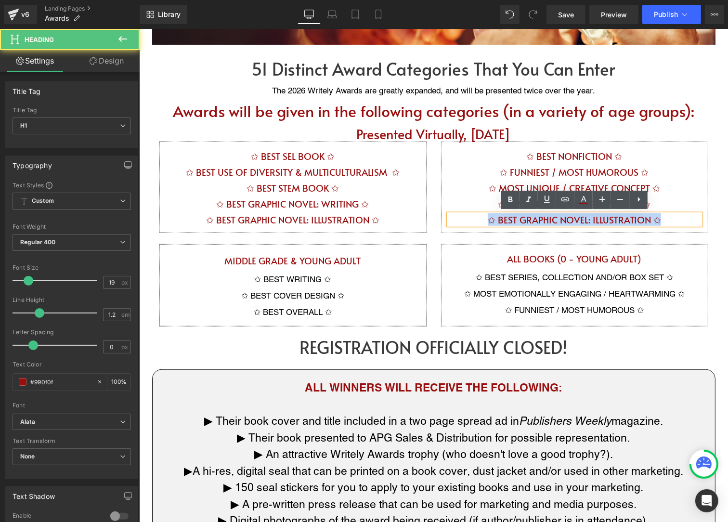
click at [588, 217] on h1 "✩ BEST GRAPHIC NOVEL: ILLUSTRATION ✩" at bounding box center [575, 219] width 252 height 11
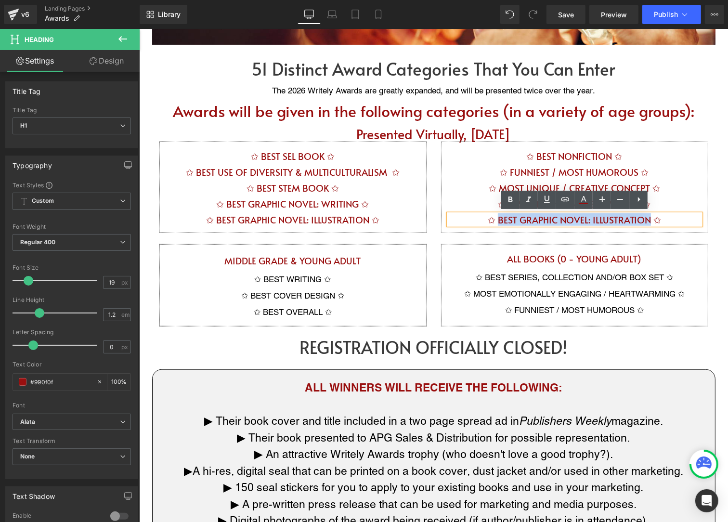
drag, startPoint x: 648, startPoint y: 218, endPoint x: 499, endPoint y: 220, distance: 148.9
click at [499, 220] on h1 "✩ BEST GRAPHIC NOVEL: ILLUSTRATION ✩" at bounding box center [575, 219] width 252 height 11
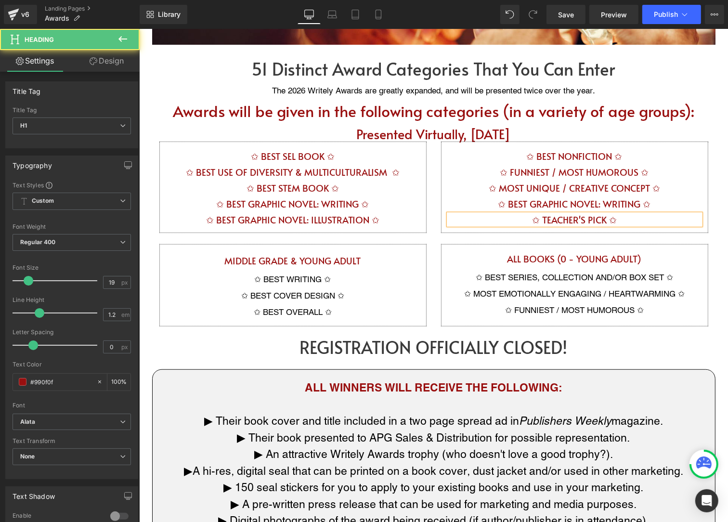
click at [449, 214] on div "✩ TEACHER'S PICK ✩" at bounding box center [575, 219] width 252 height 11
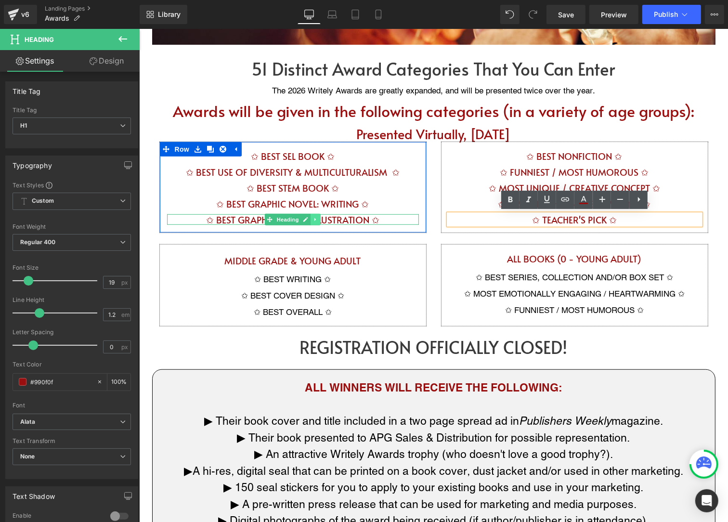
click at [315, 218] on icon at bounding box center [315, 219] width 1 height 3
click at [310, 218] on icon at bounding box center [310, 218] width 5 height 5
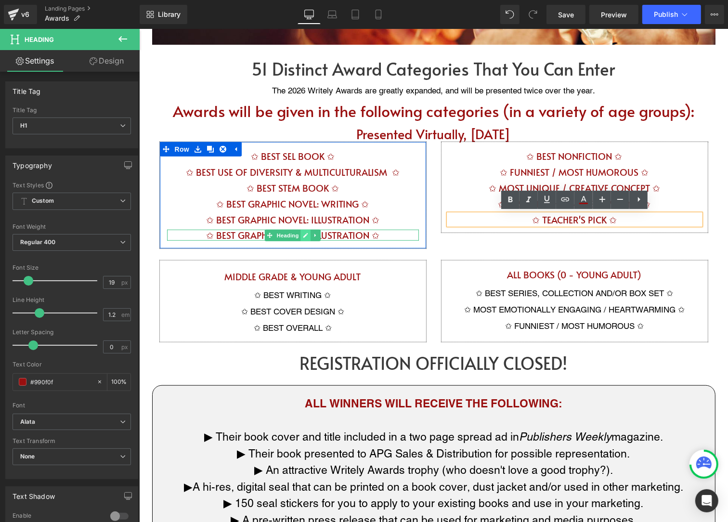
click at [306, 237] on link at bounding box center [306, 235] width 10 height 12
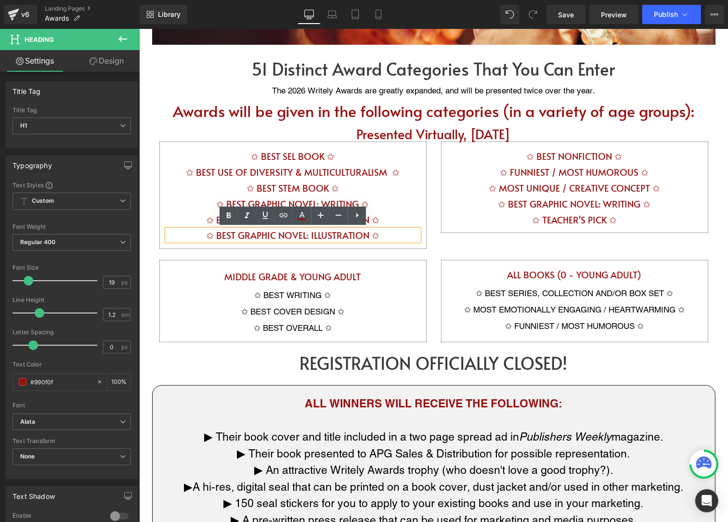
click at [306, 237] on h1 "✩ BEST GRAPHIC NOVEL: ILLUSTRATION ✩" at bounding box center [293, 234] width 252 height 11
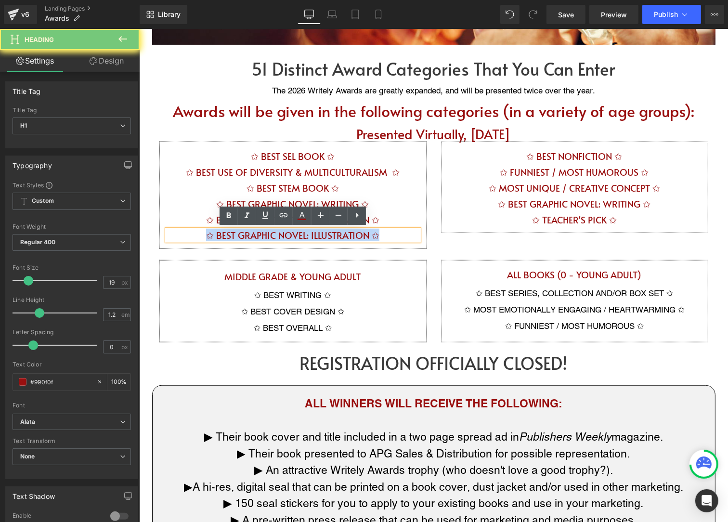
click at [306, 237] on h1 "✩ BEST GRAPHIC NOVEL: ILLUSTRATION ✩" at bounding box center [293, 234] width 252 height 11
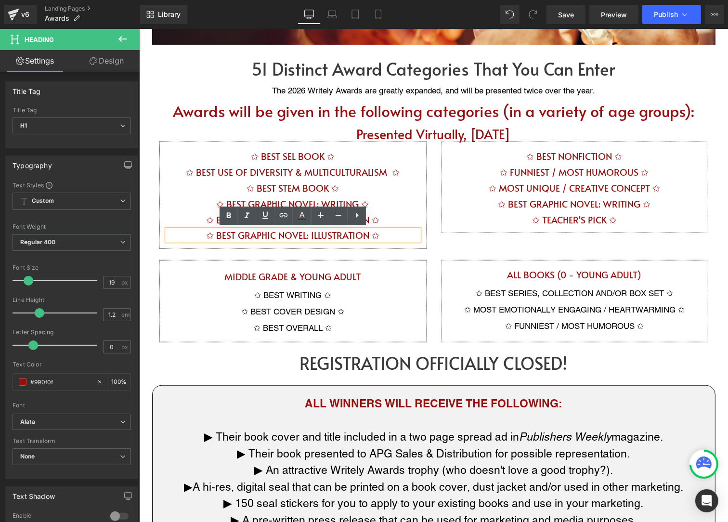
click at [431, 204] on div "✩ BEST SEL BOOK ✩ Heading ✩ BEST USE OF DIVERSITY & MULTICULTURALISM ✩ Heading …" at bounding box center [293, 194] width 282 height 107
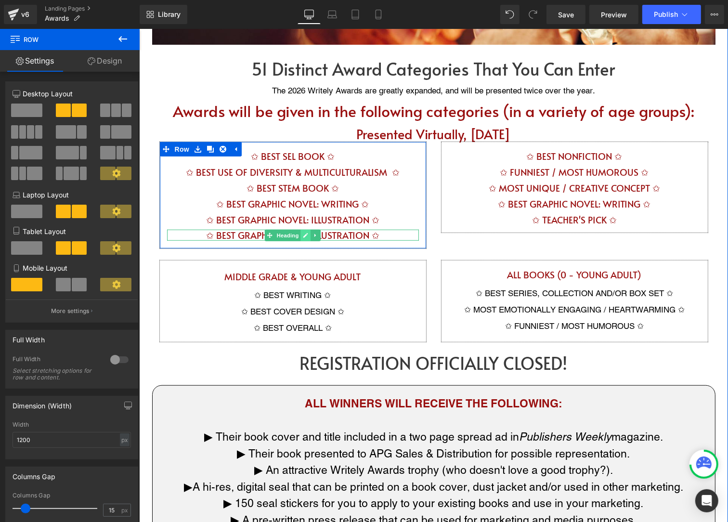
click at [306, 233] on icon at bounding box center [306, 235] width 5 height 5
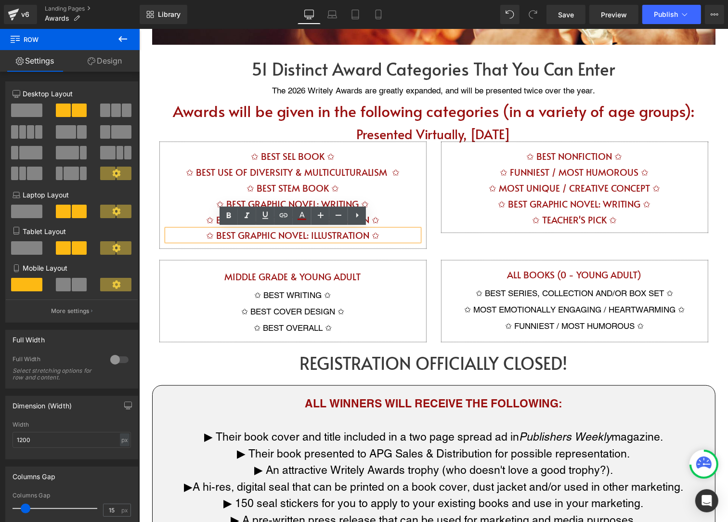
click at [292, 235] on h1 "✩ BEST GRAPHIC NOVEL: ILLUSTRATION ✩" at bounding box center [293, 234] width 252 height 11
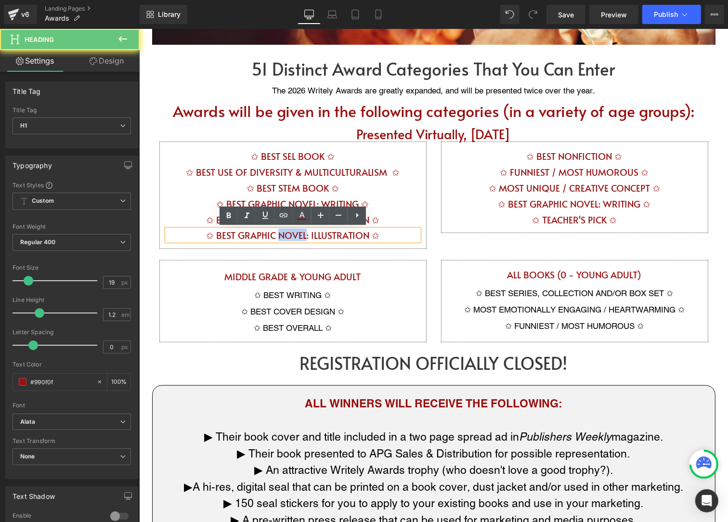
click at [292, 235] on h1 "✩ BEST GRAPHIC NOVEL: ILLUSTRATION ✩" at bounding box center [293, 234] width 252 height 11
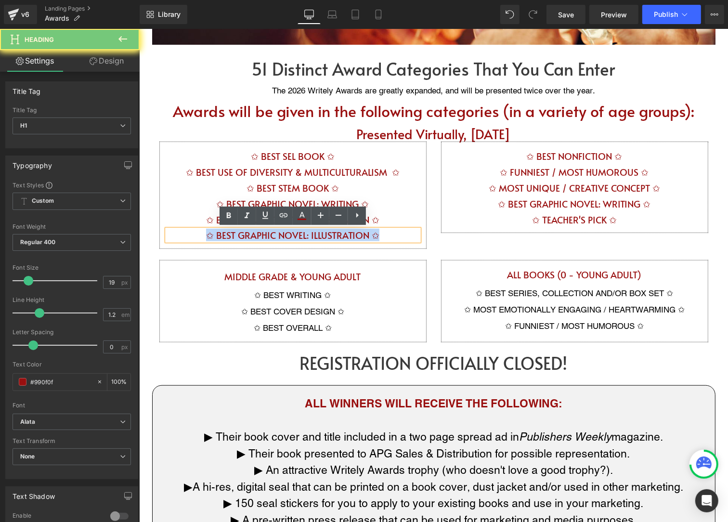
click at [281, 232] on h1 "✩ BEST GRAPHIC NOVEL: ILLUSTRATION ✩" at bounding box center [293, 234] width 252 height 11
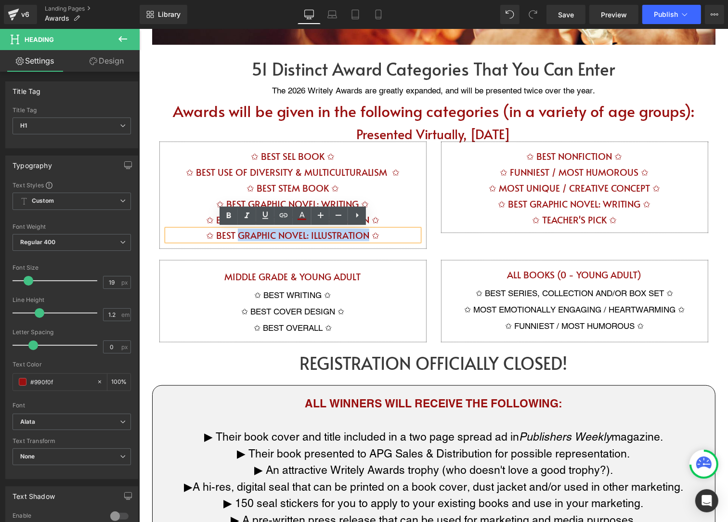
drag, startPoint x: 239, startPoint y: 233, endPoint x: 367, endPoint y: 234, distance: 127.2
click at [367, 234] on h1 "✩ BEST GRAPHIC NOVEL: ILLUSTRATION ✩" at bounding box center [293, 234] width 252 height 11
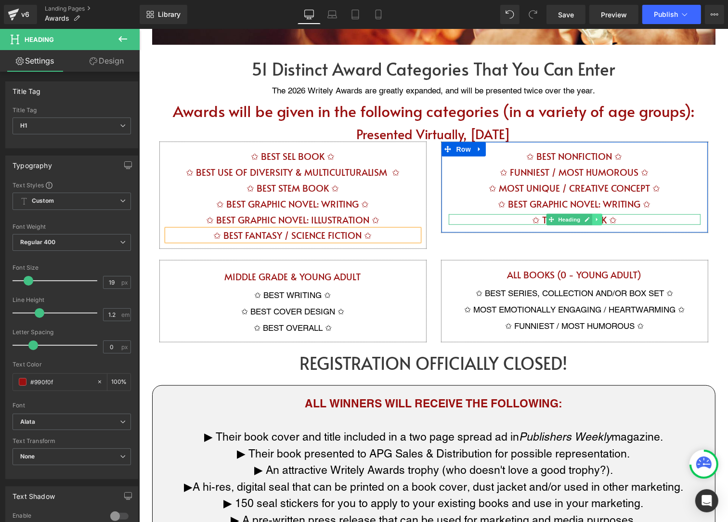
click at [599, 216] on icon at bounding box center [597, 219] width 5 height 6
click at [591, 219] on icon at bounding box center [592, 218] width 5 height 5
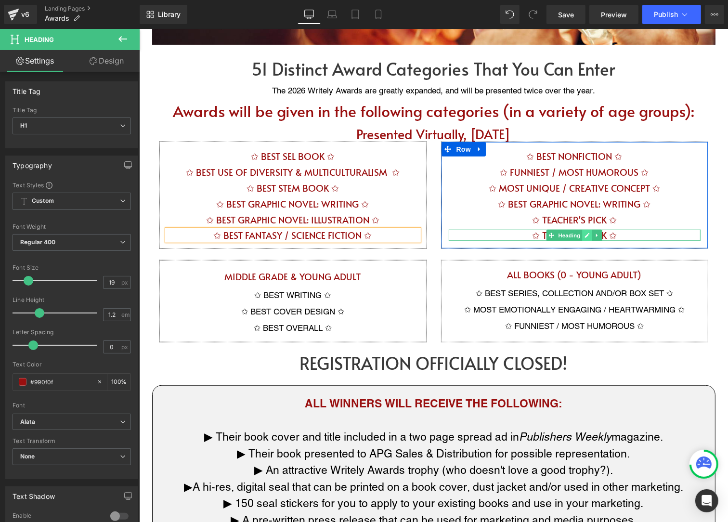
click at [587, 235] on icon at bounding box center [587, 235] width 5 height 6
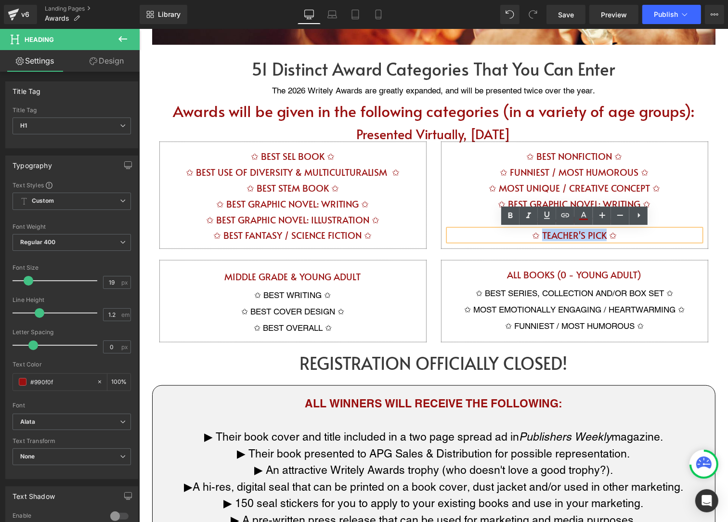
drag, startPoint x: 605, startPoint y: 234, endPoint x: 544, endPoint y: 237, distance: 61.3
click at [544, 237] on h1 "✩ TEACHER'S PICK ✩" at bounding box center [575, 234] width 252 height 11
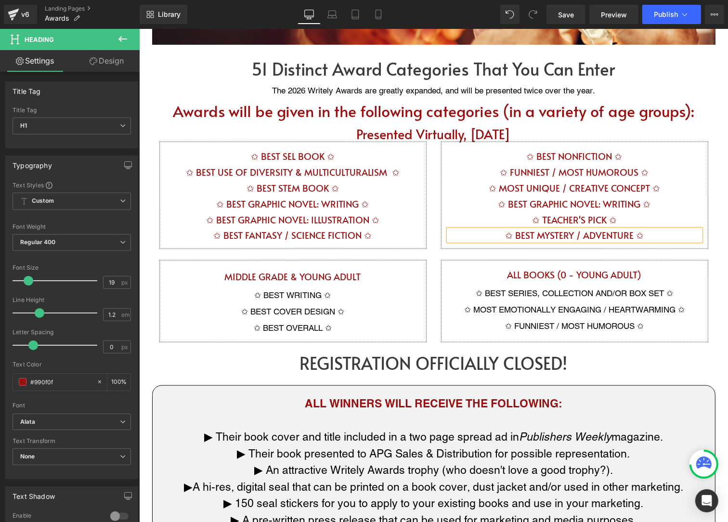
click at [431, 255] on div "✩ BEST SEL BOOK ✩ Heading ✩ BEST USE OF DIVERSITY & MULTICULTURALISM ✩ Heading …" at bounding box center [434, 200] width 564 height 119
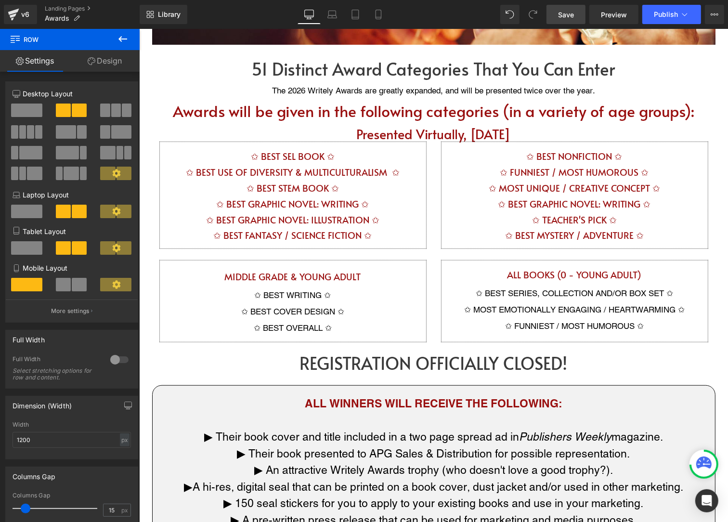
click at [569, 21] on link "Save" at bounding box center [566, 14] width 39 height 19
